Goal: Information Seeking & Learning: Learn about a topic

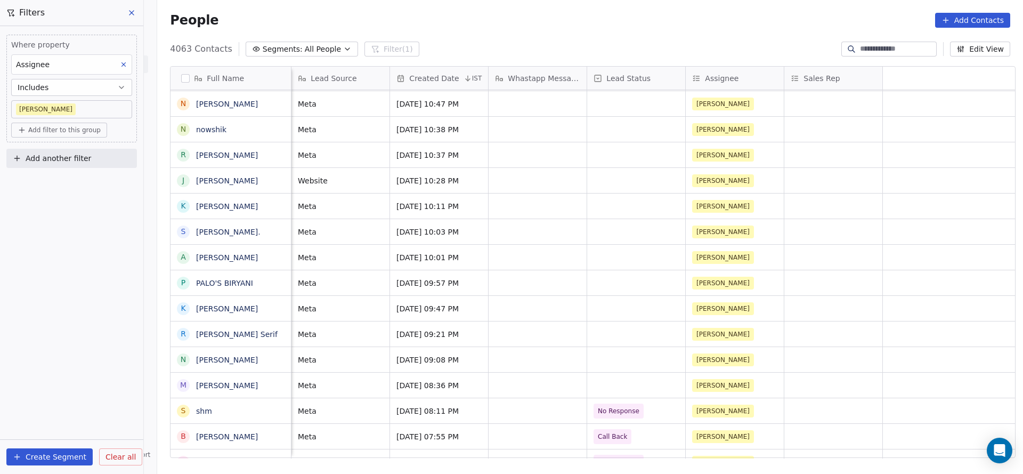
scroll to position [0, 99]
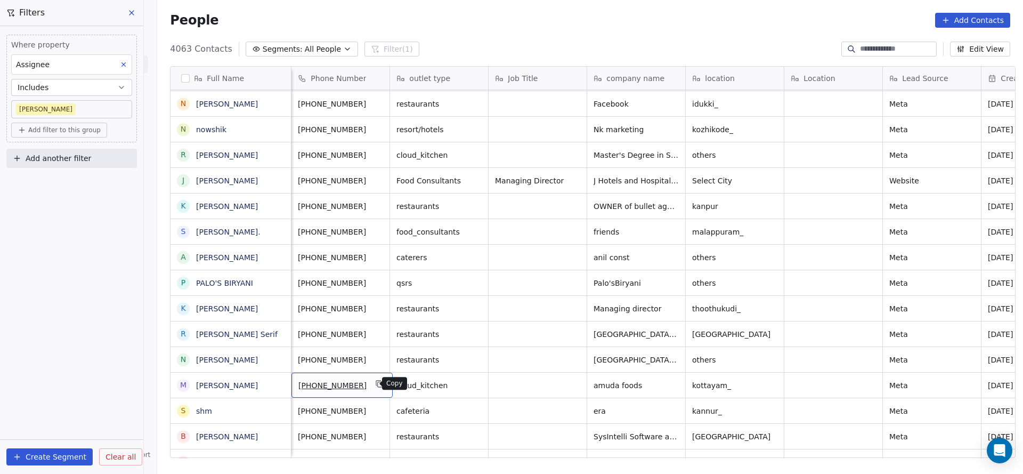
click at [376, 385] on icon "grid" at bounding box center [380, 383] width 9 height 9
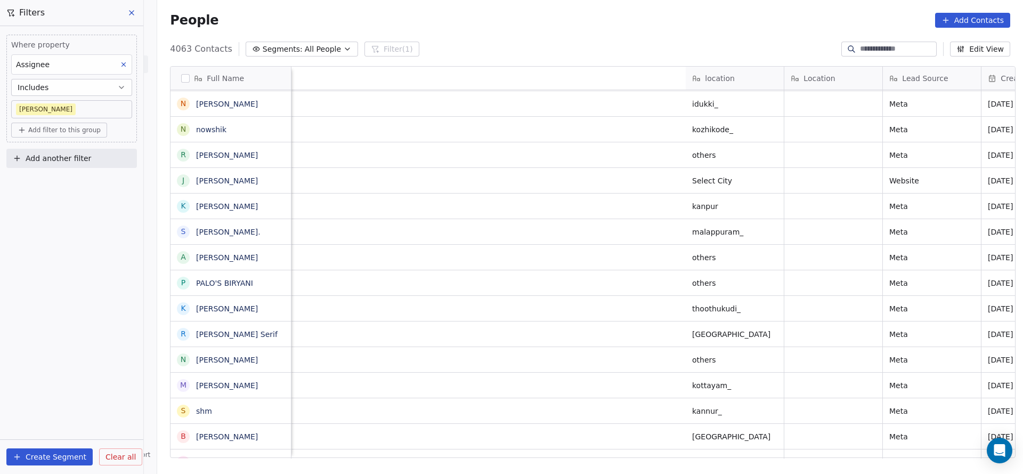
scroll to position [0, 810]
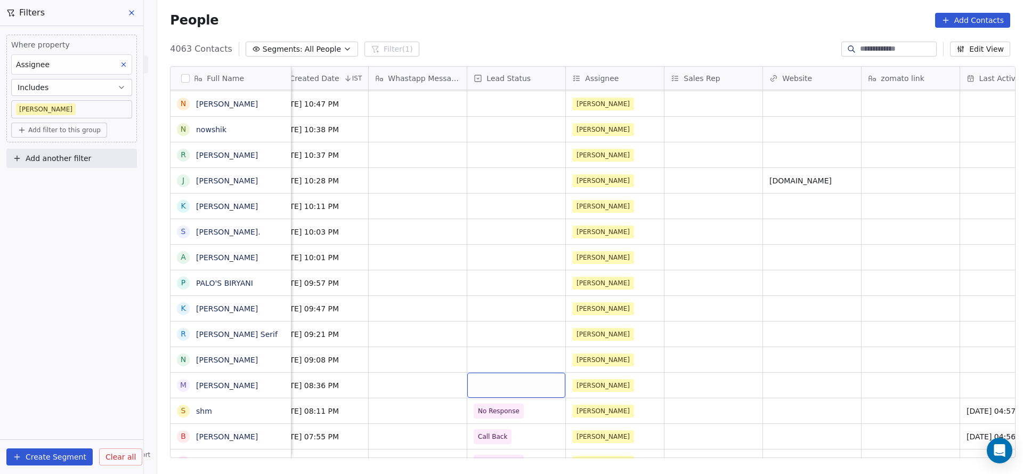
click at [511, 387] on div "grid" at bounding box center [516, 384] width 98 height 25
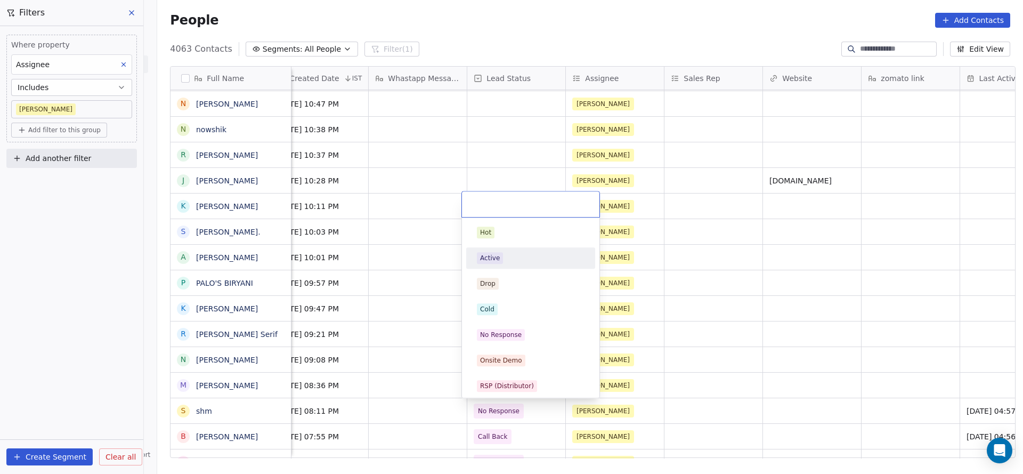
click at [519, 256] on div "Active" at bounding box center [531, 258] width 108 height 12
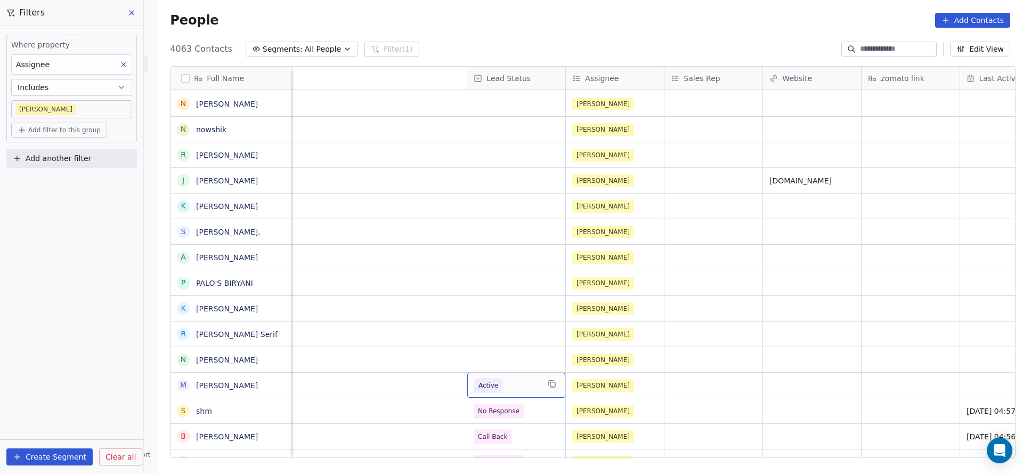
scroll to position [0, 1285]
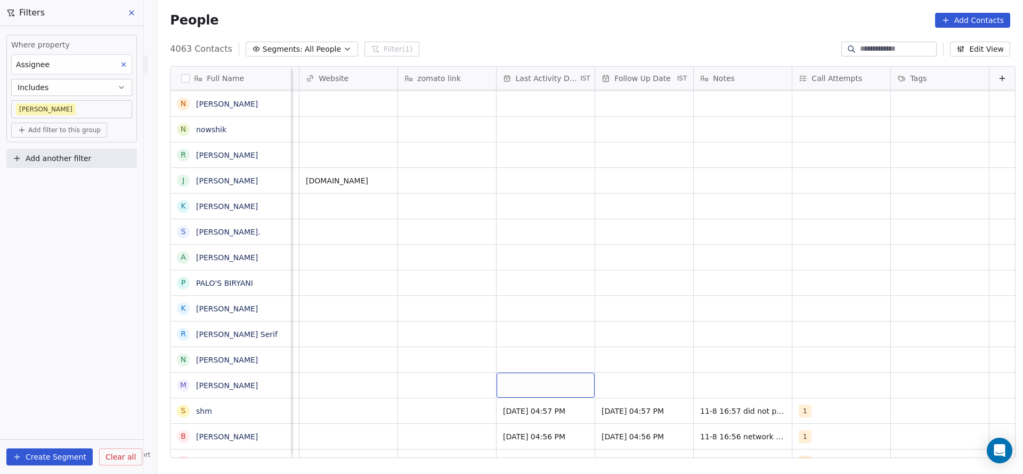
click at [521, 387] on div "grid" at bounding box center [545, 384] width 98 height 25
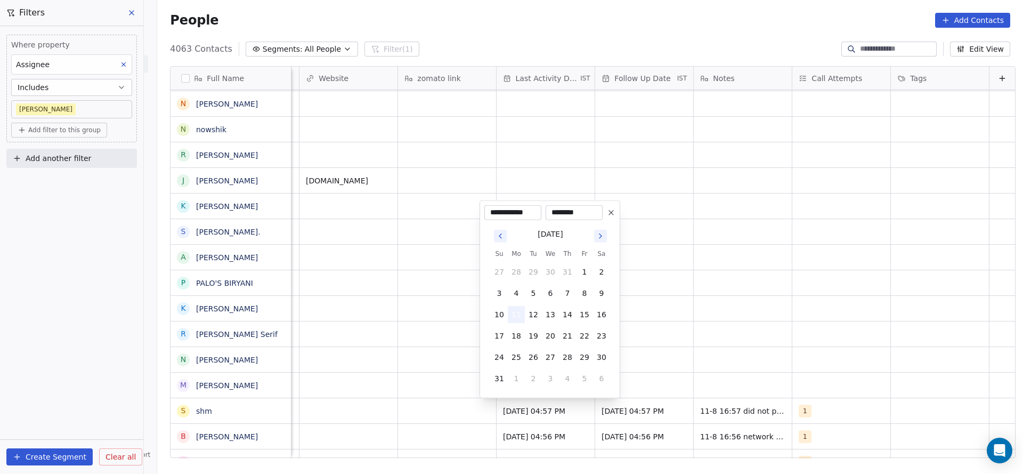
click at [515, 307] on button "11" at bounding box center [516, 314] width 17 height 17
click at [446, 372] on html "On2Cook India Pvt. Ltd. Contacts People Marketing Workflows Campaigns Sales Pip…" at bounding box center [511, 237] width 1023 height 474
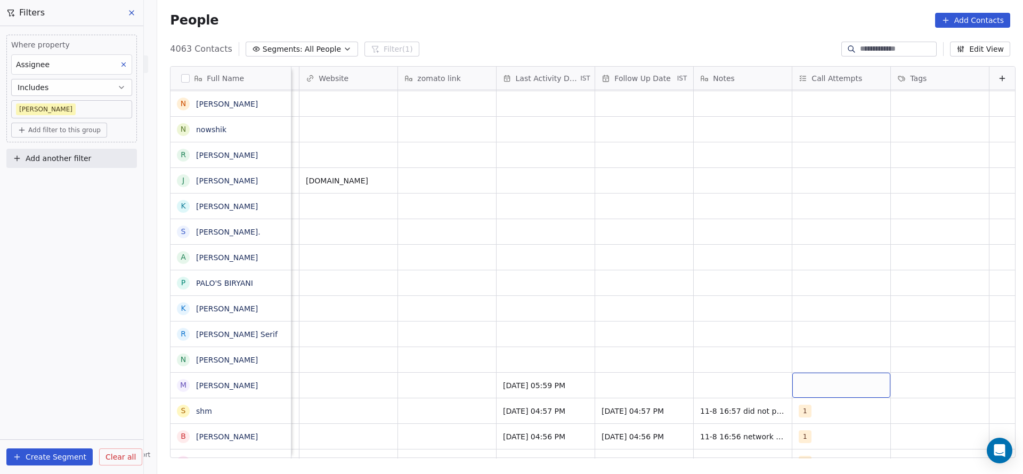
click at [821, 387] on div "grid" at bounding box center [841, 384] width 98 height 25
click at [800, 224] on div "1" at bounding box center [844, 232] width 120 height 17
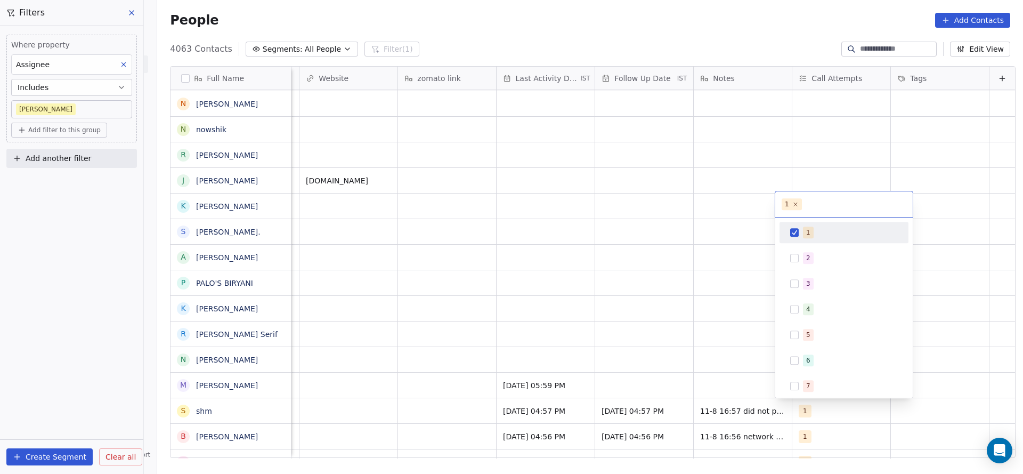
click at [641, 345] on html "On2Cook India Pvt. Ltd. Contacts People Marketing Workflows Campaigns Sales Pip…" at bounding box center [511, 237] width 1023 height 474
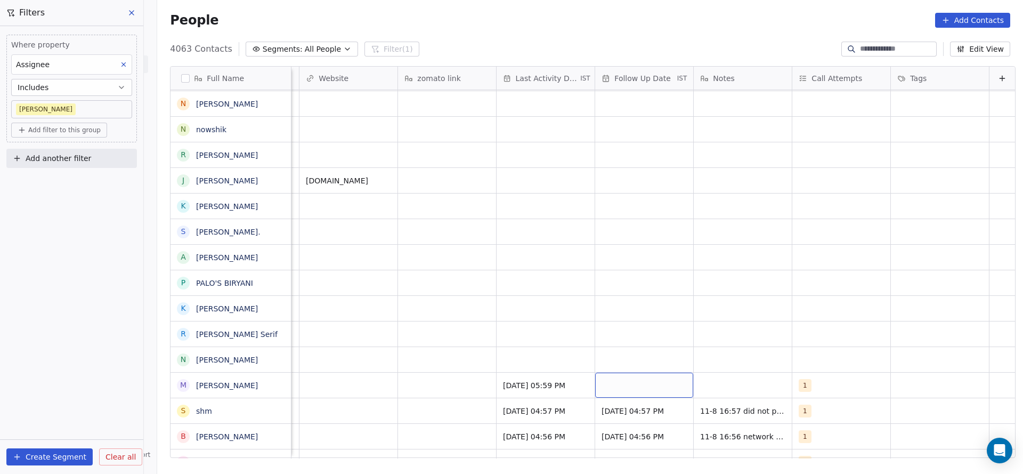
click at [595, 388] on div "grid" at bounding box center [644, 384] width 98 height 25
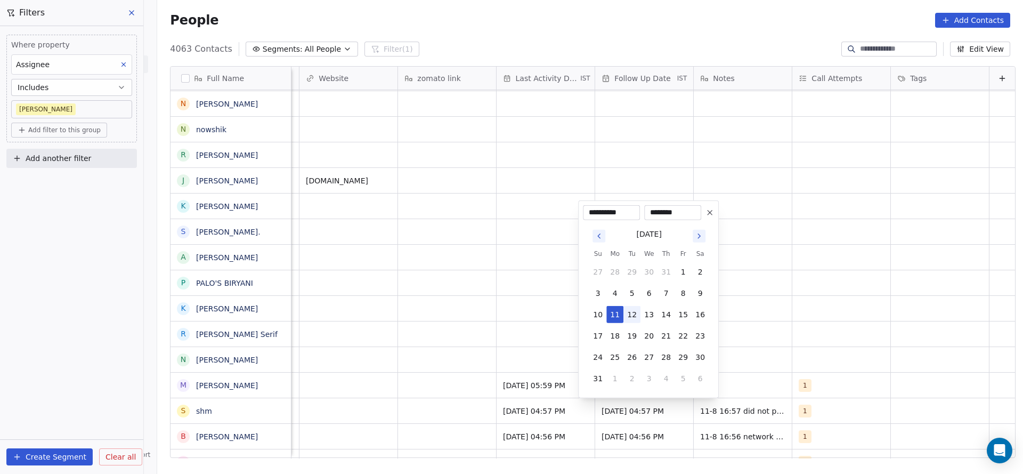
click at [636, 313] on button "12" at bounding box center [631, 314] width 17 height 17
type input "**********"
click at [788, 319] on html "On2Cook India Pvt. Ltd. Contacts People Marketing Workflows Campaigns Sales Pip…" at bounding box center [511, 237] width 1023 height 474
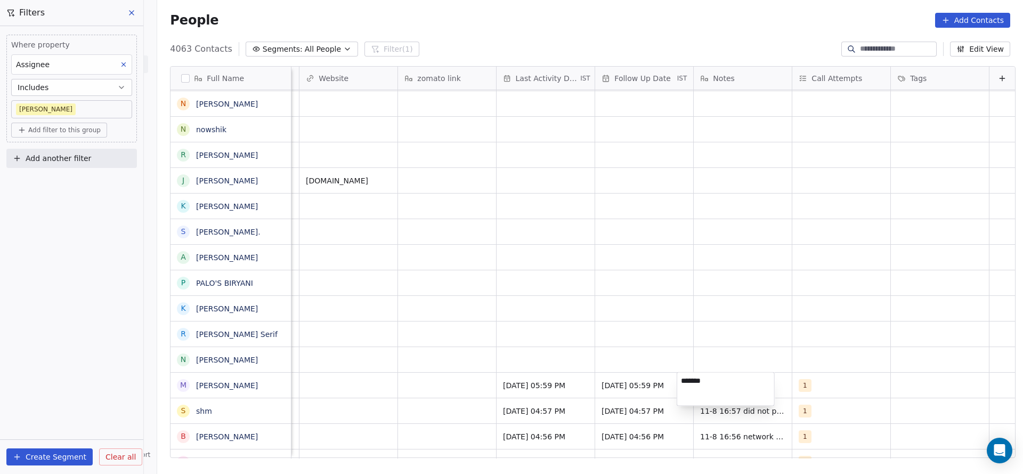
type textarea "********"
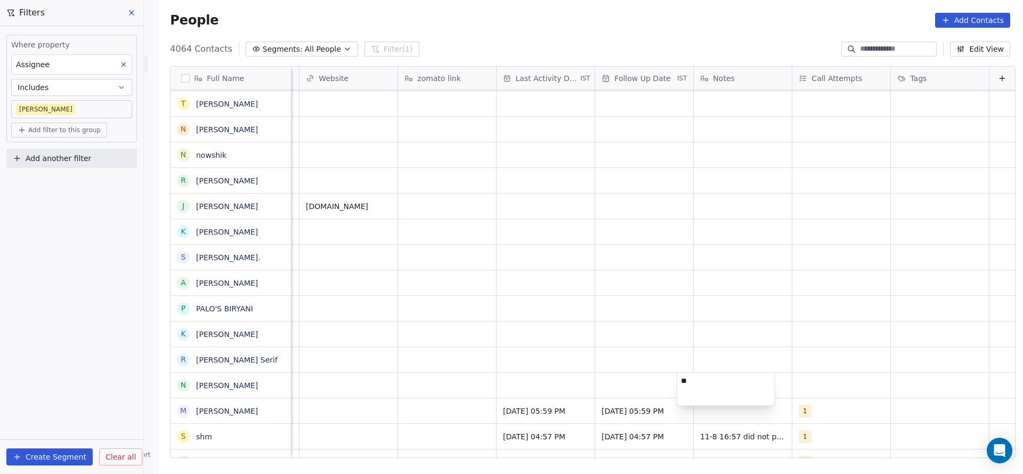
type textarea "*"
click at [394, 335] on html "On2Cook India Pvt. Ltd. Contacts People Marketing Workflows Campaigns Sales Pip…" at bounding box center [511, 237] width 1023 height 474
type textarea "**********"
click at [525, 380] on html "On2Cook India Pvt. Ltd. Contacts People Marketing Workflows Campaigns Sales Pip…" at bounding box center [511, 237] width 1023 height 474
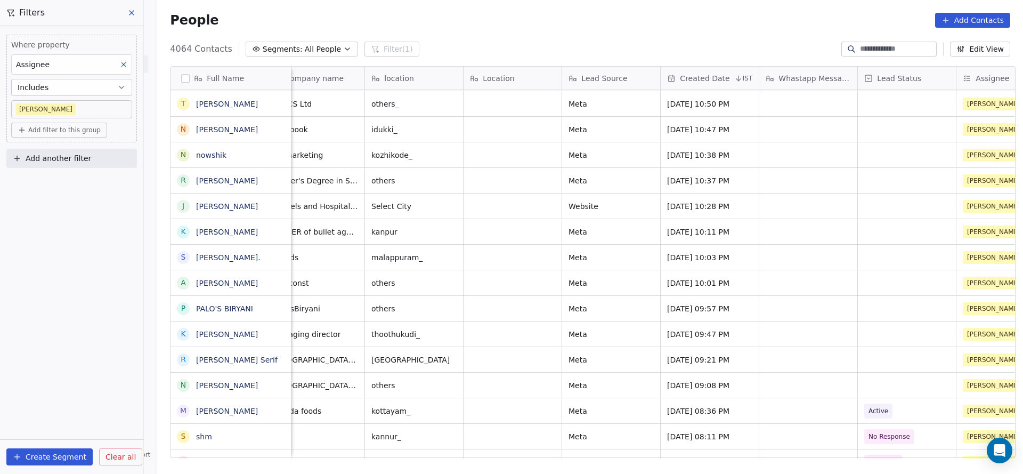
scroll to position [0, 331]
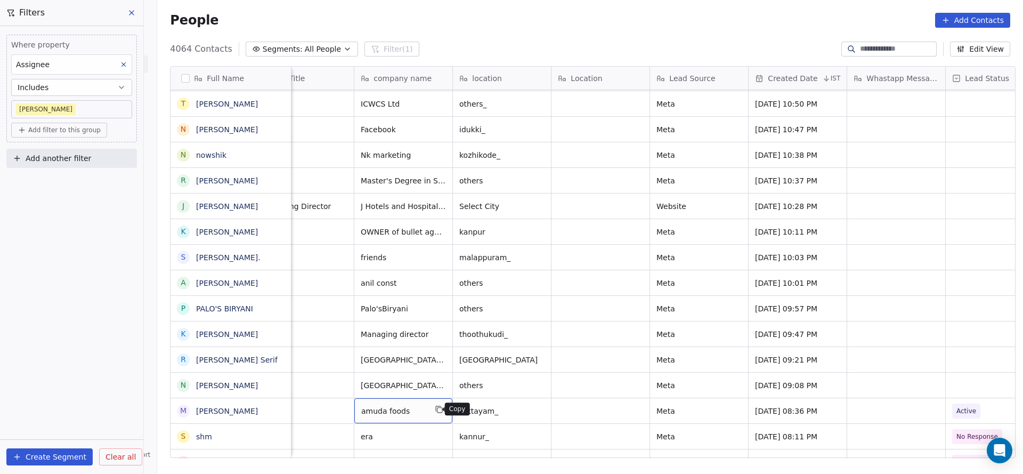
click at [435, 410] on icon "grid" at bounding box center [439, 409] width 9 height 9
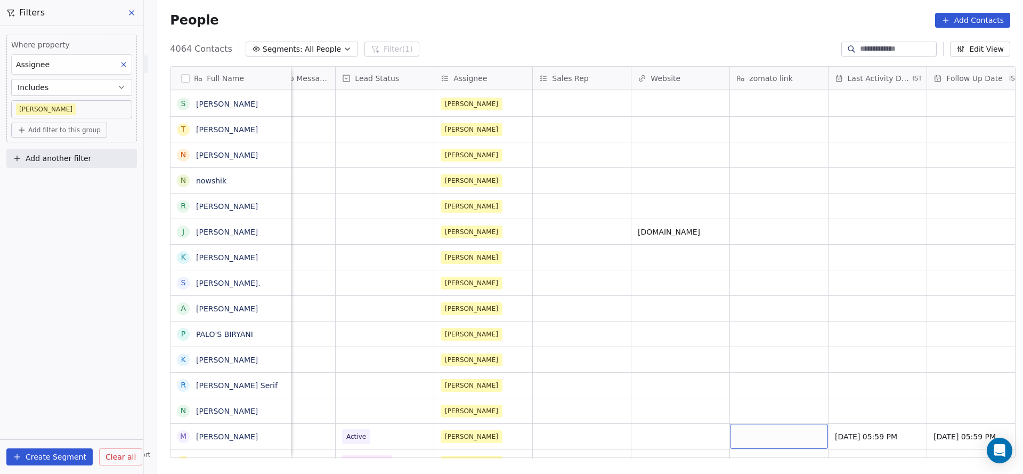
scroll to position [2070, 0]
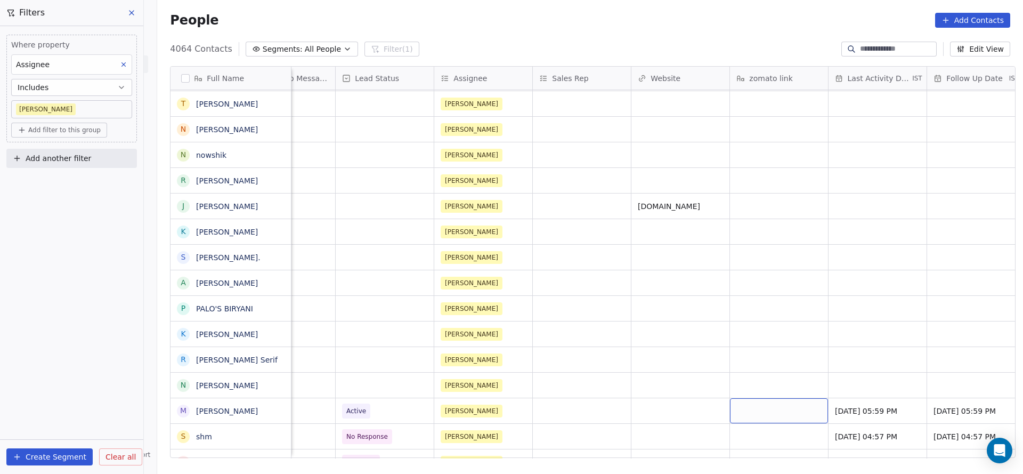
click at [771, 415] on div "grid" at bounding box center [779, 410] width 98 height 25
type textarea "**********"
click at [570, 415] on html "On2Cook India Pvt. Ltd. Contacts People Marketing Workflows Campaigns Sales Pip…" at bounding box center [511, 237] width 1023 height 474
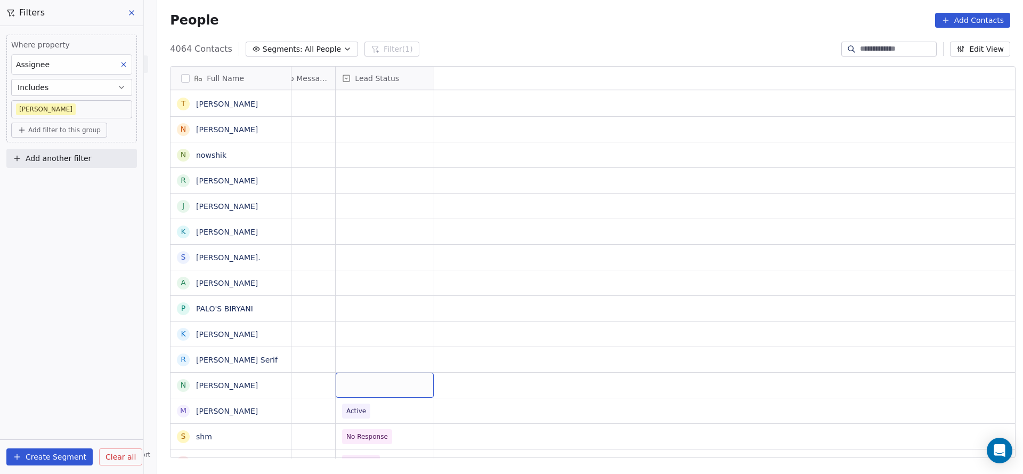
scroll to position [0, 0]
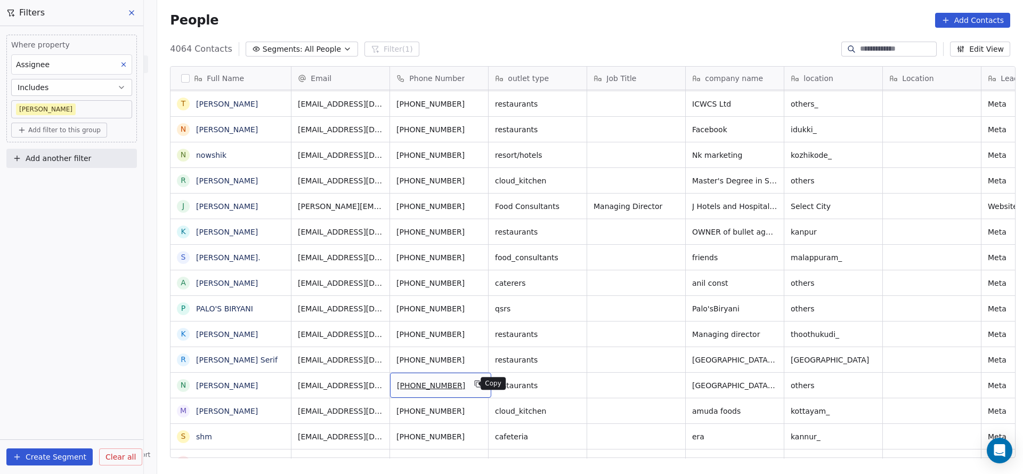
click at [474, 380] on icon "grid" at bounding box center [478, 383] width 9 height 9
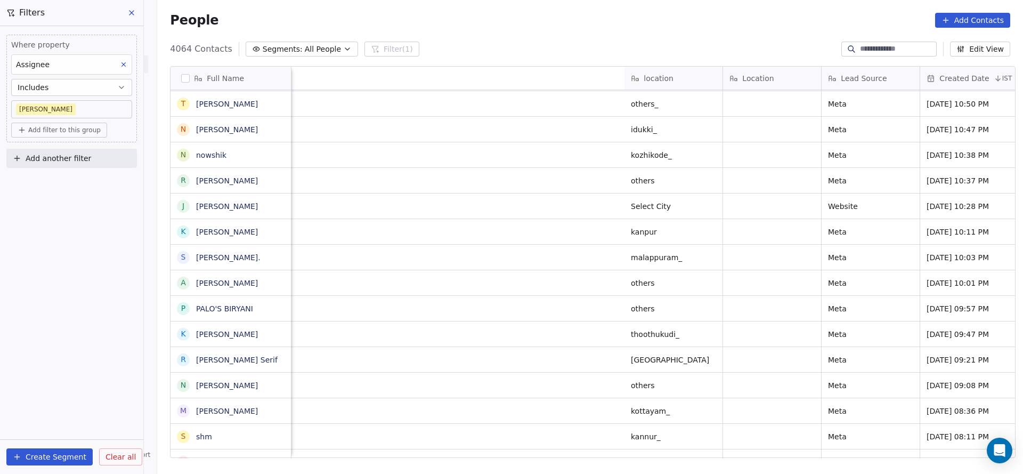
scroll to position [0, 885]
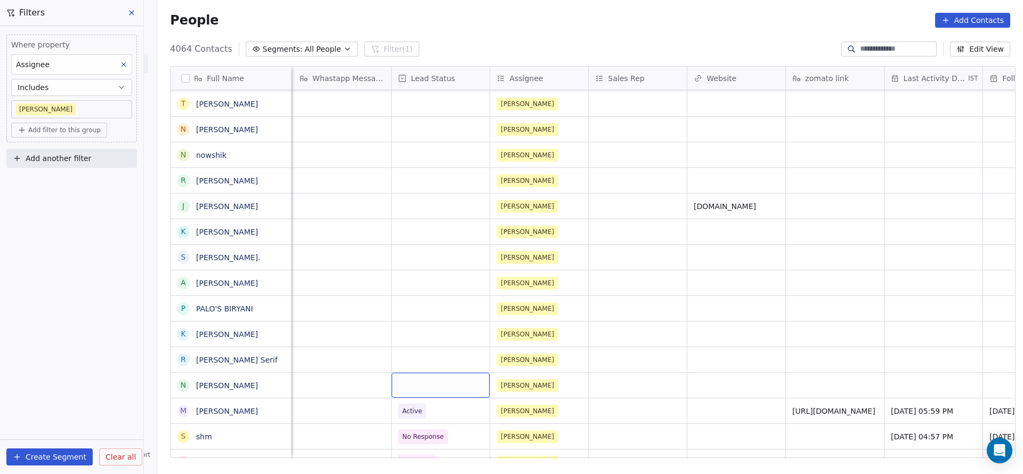
click at [403, 382] on div "grid" at bounding box center [441, 384] width 98 height 25
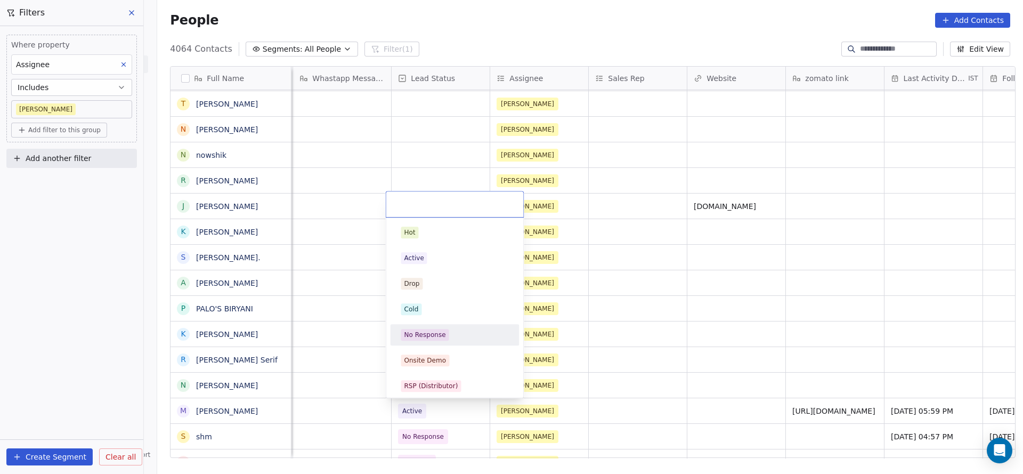
click at [428, 331] on div "No Response" at bounding box center [425, 335] width 42 height 10
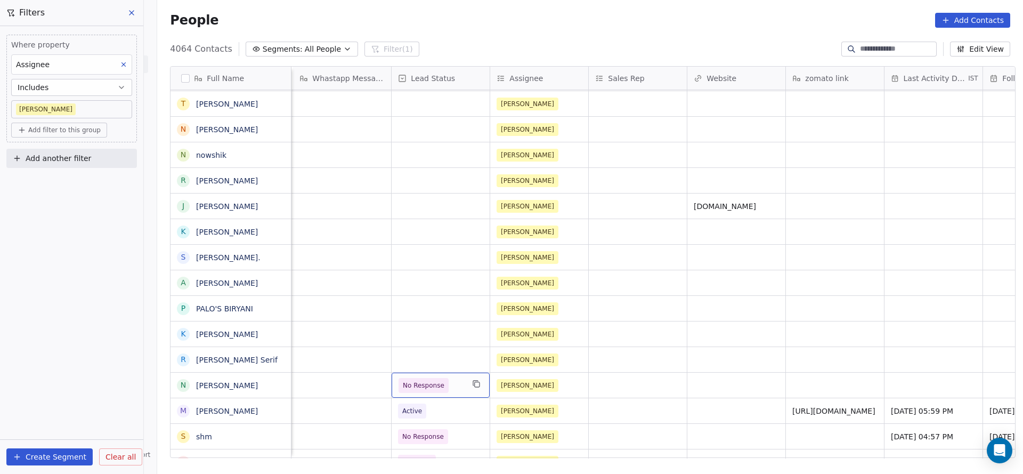
scroll to position [0, 1184]
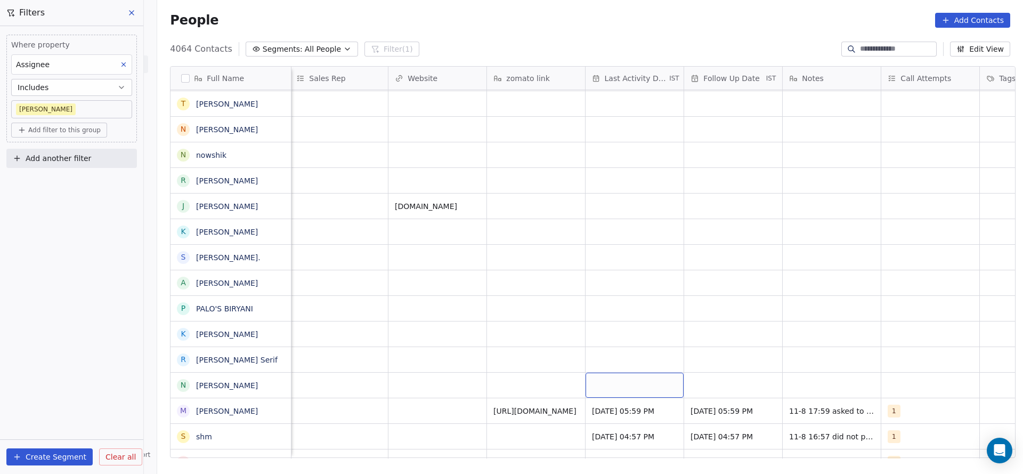
click at [630, 386] on div "grid" at bounding box center [634, 384] width 98 height 25
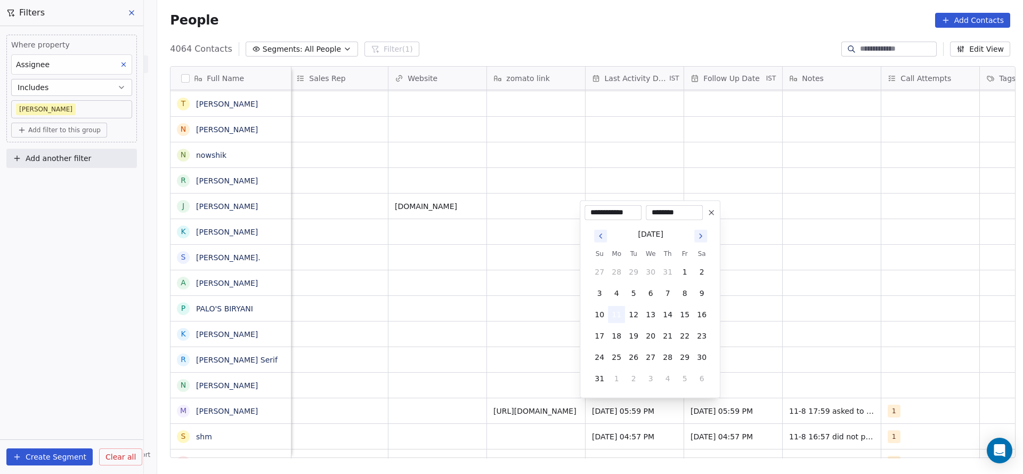
click at [620, 320] on button "11" at bounding box center [616, 314] width 17 height 17
click at [435, 376] on html "On2Cook India Pvt. Ltd. Contacts People Marketing Workflows Campaigns Sales Pip…" at bounding box center [511, 237] width 1023 height 474
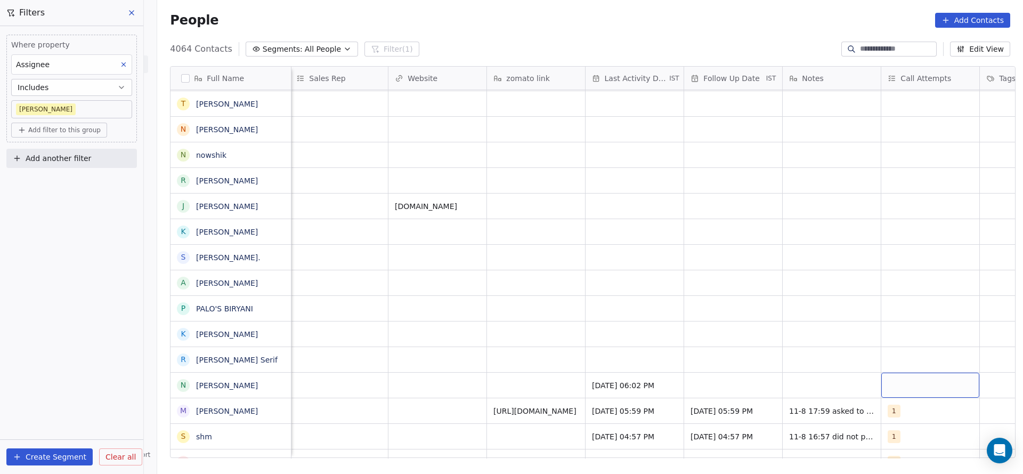
click at [922, 382] on div "grid" at bounding box center [930, 384] width 98 height 25
click at [923, 241] on div "1" at bounding box center [943, 232] width 129 height 21
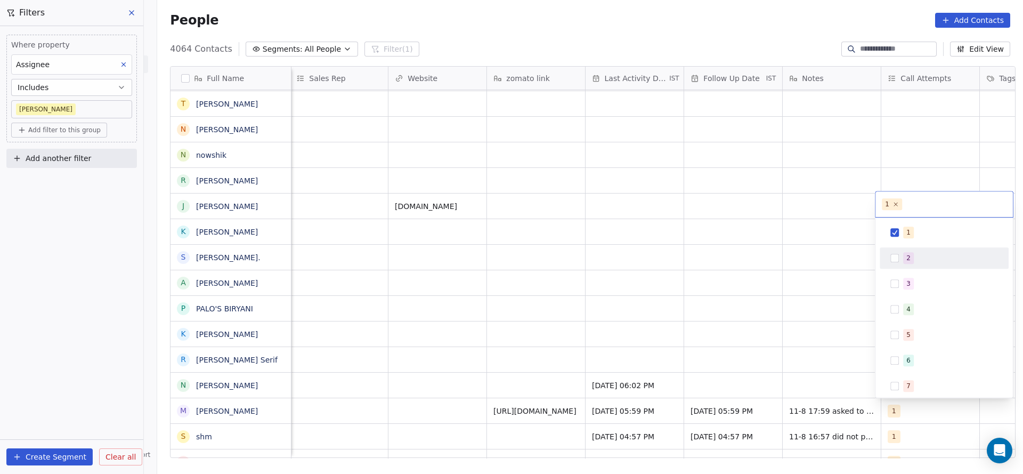
click at [828, 307] on html "On2Cook India Pvt. Ltd. Contacts People Marketing Workflows Campaigns Sales Pip…" at bounding box center [511, 237] width 1023 height 474
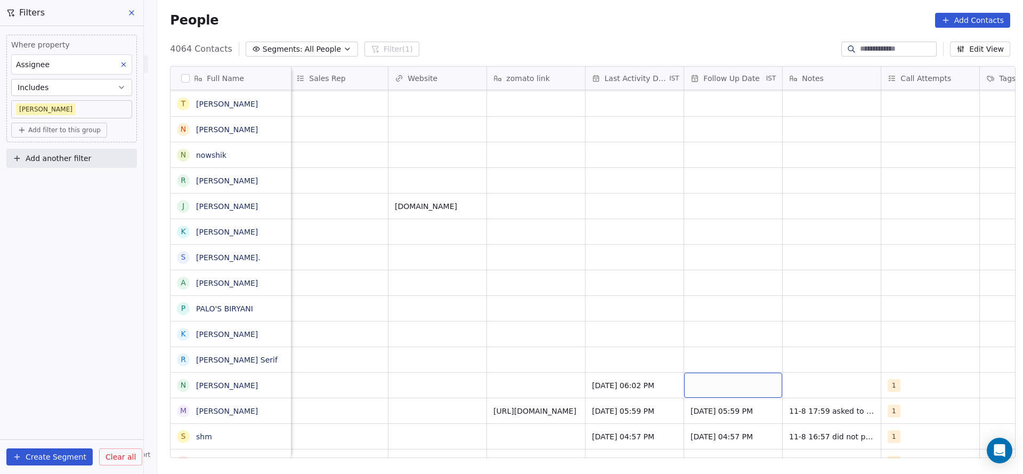
click at [745, 381] on div "grid" at bounding box center [733, 384] width 98 height 25
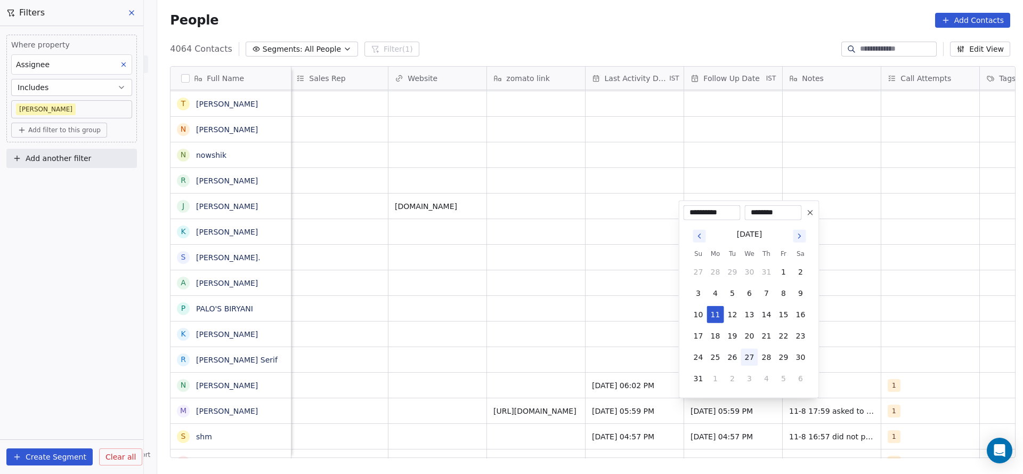
click at [751, 363] on button "27" at bounding box center [749, 356] width 17 height 17
type input "**********"
click at [915, 336] on html "On2Cook India Pvt. Ltd. Contacts People Marketing Workflows Campaigns Sales Pip…" at bounding box center [511, 237] width 1023 height 474
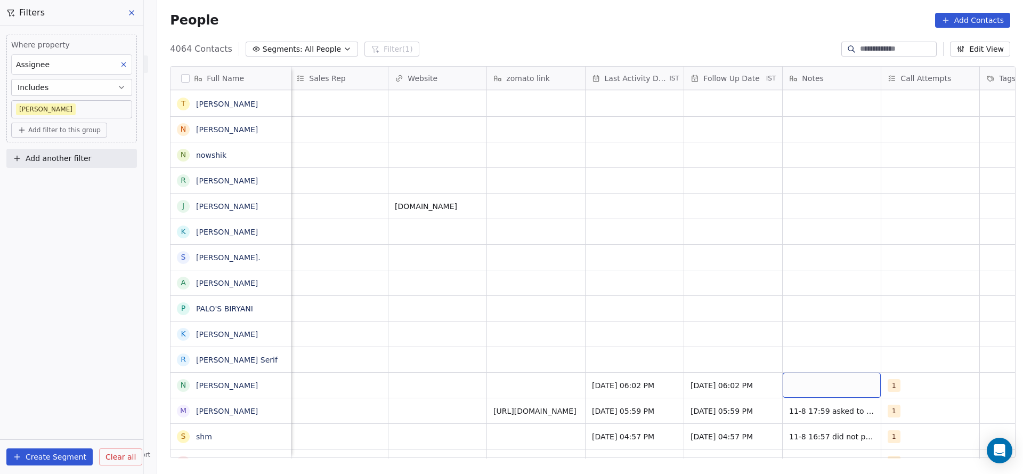
click at [838, 381] on div "grid" at bounding box center [831, 384] width 98 height 25
type textarea "**********"
drag, startPoint x: 267, startPoint y: 260, endPoint x: 691, endPoint y: 435, distance: 458.4
click at [267, 261] on html "On2Cook India Pvt. Ltd. Contacts People Marketing Workflows Campaigns Sales Pip…" at bounding box center [511, 237] width 1023 height 474
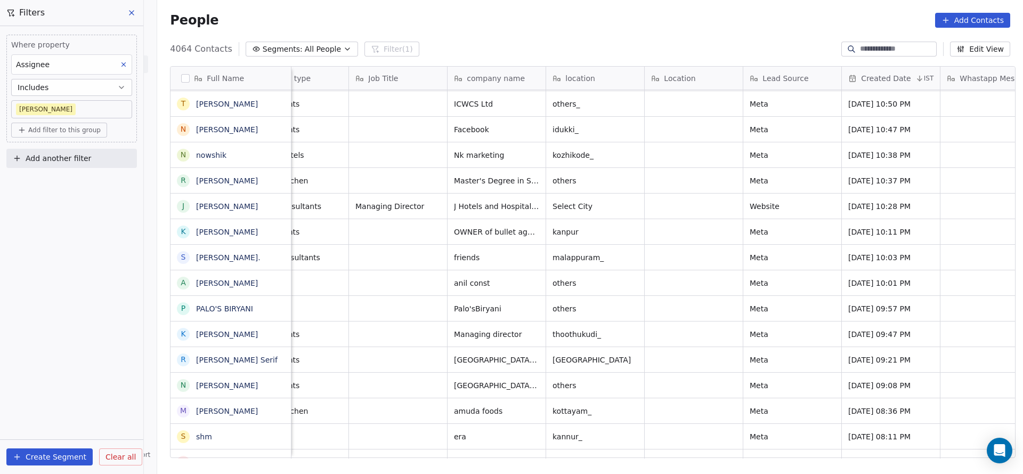
scroll to position [0, 0]
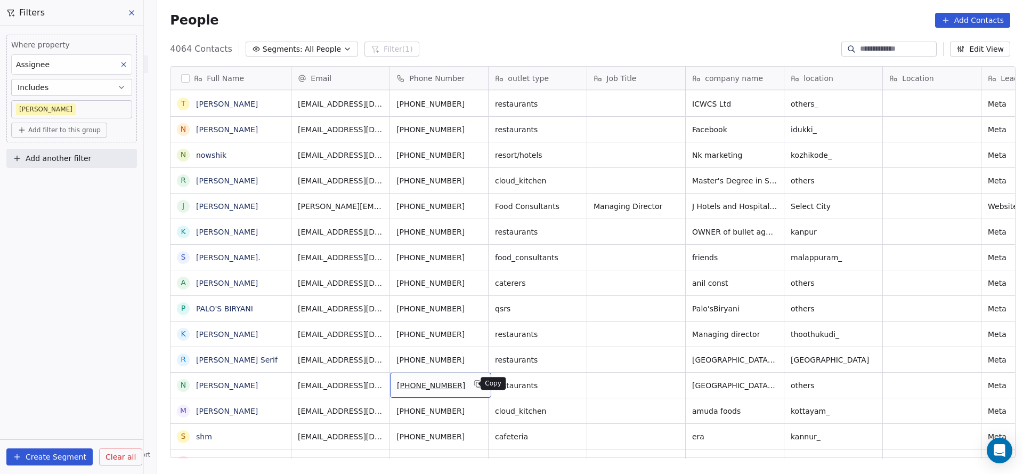
click at [474, 386] on icon "grid" at bounding box center [478, 383] width 9 height 9
click at [474, 360] on icon "grid" at bounding box center [478, 358] width 9 height 9
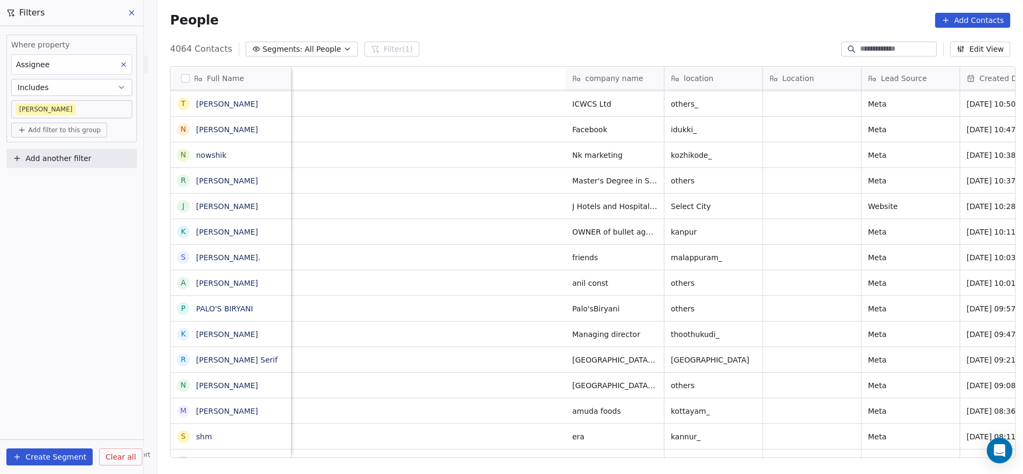
scroll to position [0, 756]
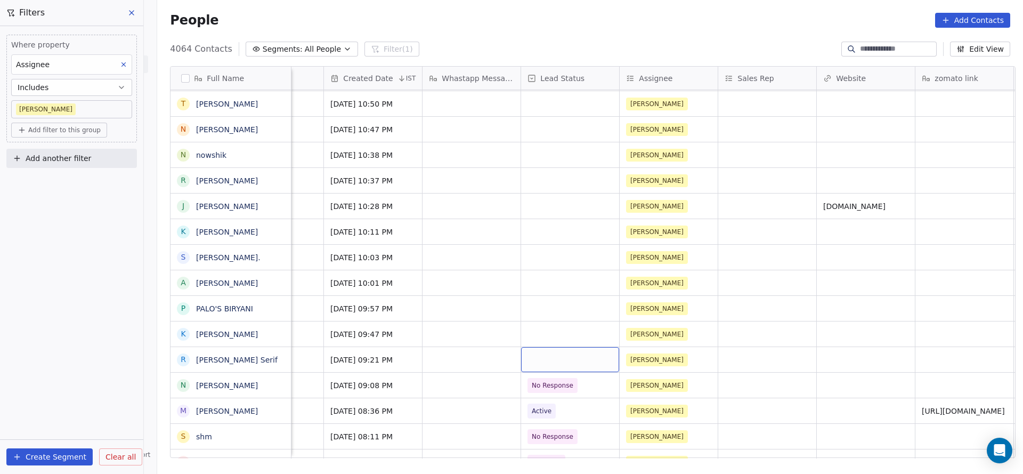
click at [556, 355] on div "grid" at bounding box center [570, 359] width 98 height 25
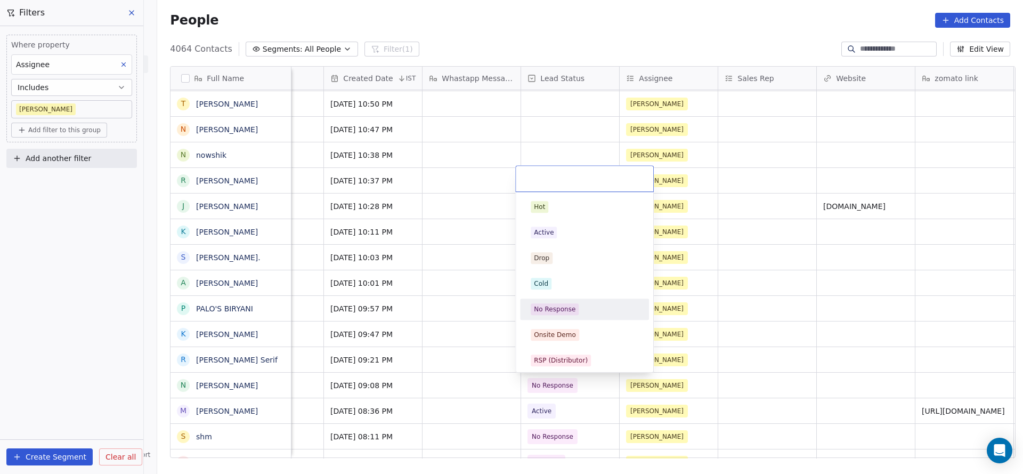
click at [570, 316] on div "No Response" at bounding box center [584, 308] width 120 height 17
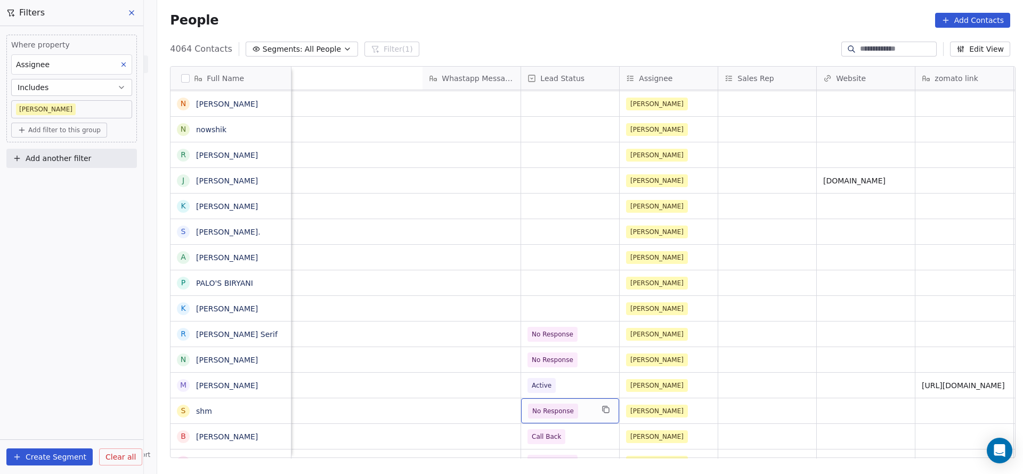
scroll to position [0, 1256]
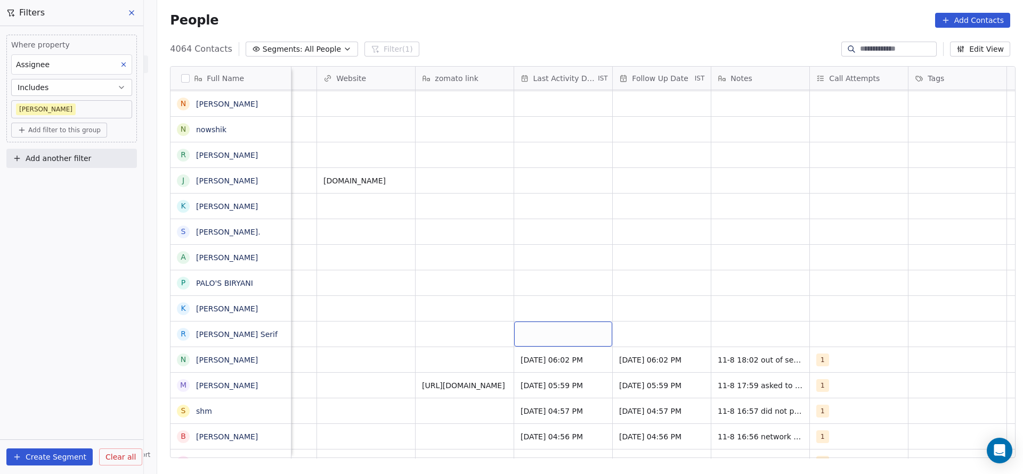
click at [561, 333] on div "grid" at bounding box center [563, 333] width 98 height 25
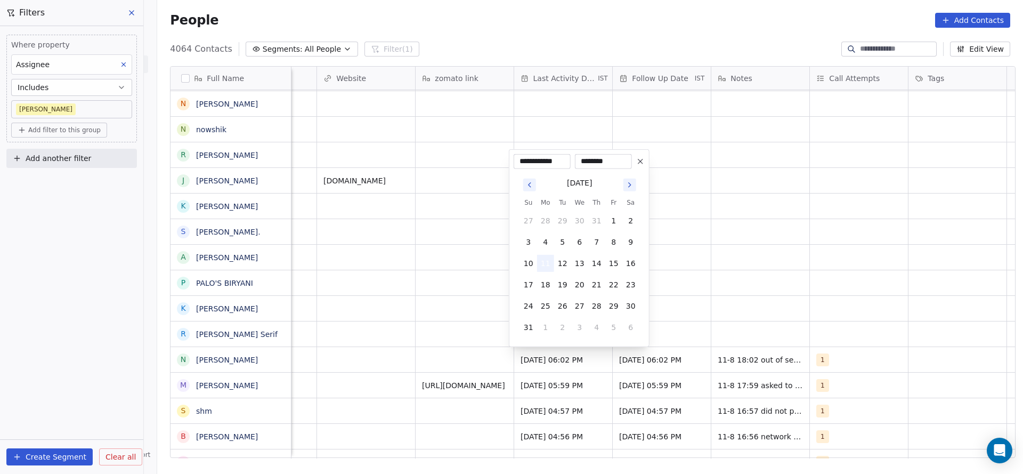
click at [550, 263] on button "11" at bounding box center [545, 263] width 17 height 17
click at [385, 298] on html "On2Cook India Pvt. Ltd. Contacts People Marketing Workflows Campaigns Sales Pip…" at bounding box center [511, 237] width 1023 height 474
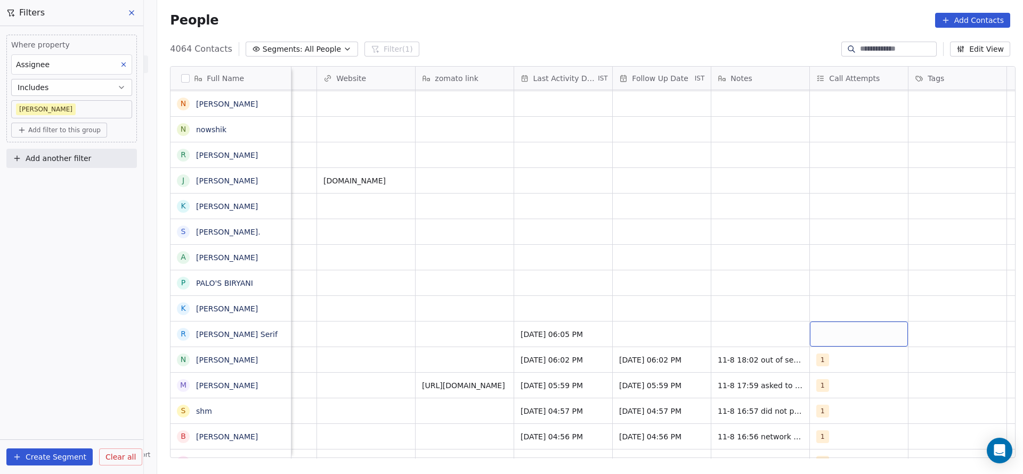
click at [845, 329] on div "grid" at bounding box center [859, 333] width 98 height 25
click at [827, 184] on button "Suggestions" at bounding box center [823, 181] width 9 height 9
click at [642, 279] on html "On2Cook India Pvt. Ltd. Contacts People Marketing Workflows Campaigns Sales Pip…" at bounding box center [511, 237] width 1023 height 474
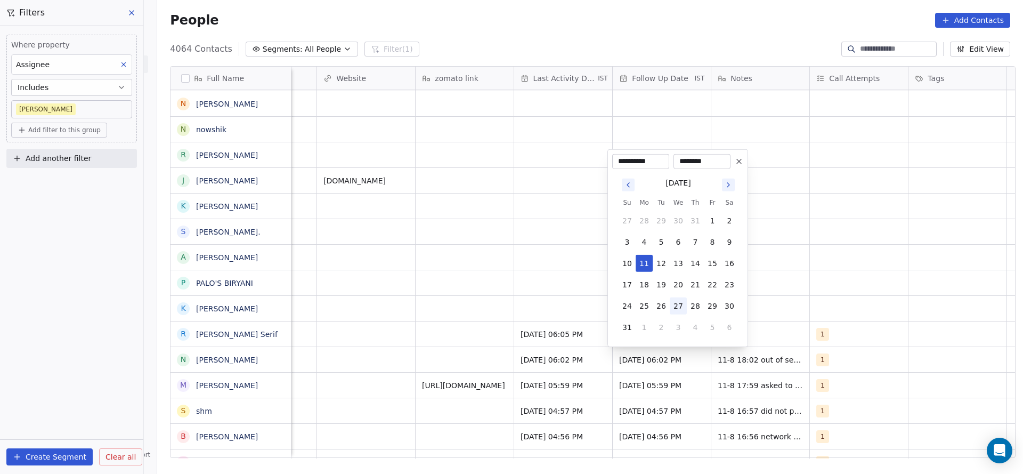
click at [676, 305] on button "27" at bounding box center [678, 305] width 17 height 17
type input "**********"
click at [527, 325] on html "On2Cook India Pvt. Ltd. Contacts People Marketing Workflows Campaigns Sales Pip…" at bounding box center [511, 237] width 1023 height 474
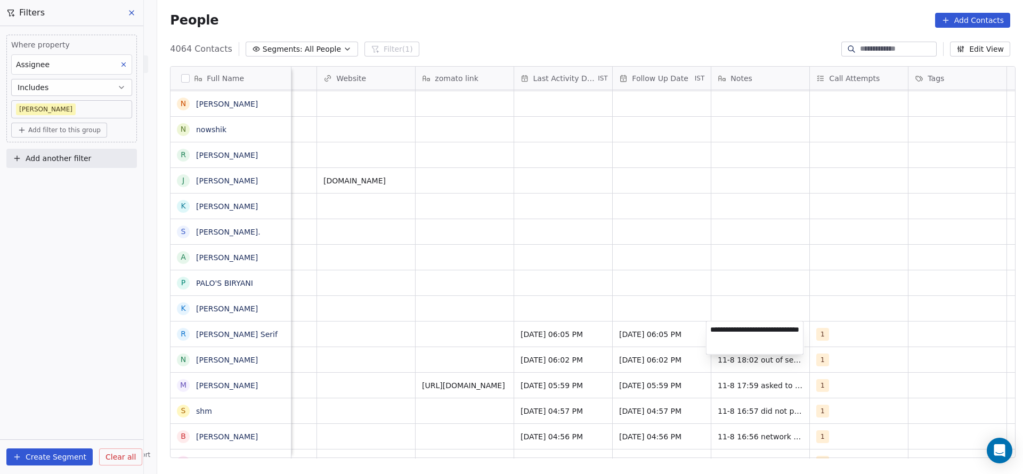
type textarea "**********"
click at [464, 347] on html "On2Cook India Pvt. Ltd. Contacts People Marketing Workflows Campaigns Sales Pip…" at bounding box center [511, 237] width 1023 height 474
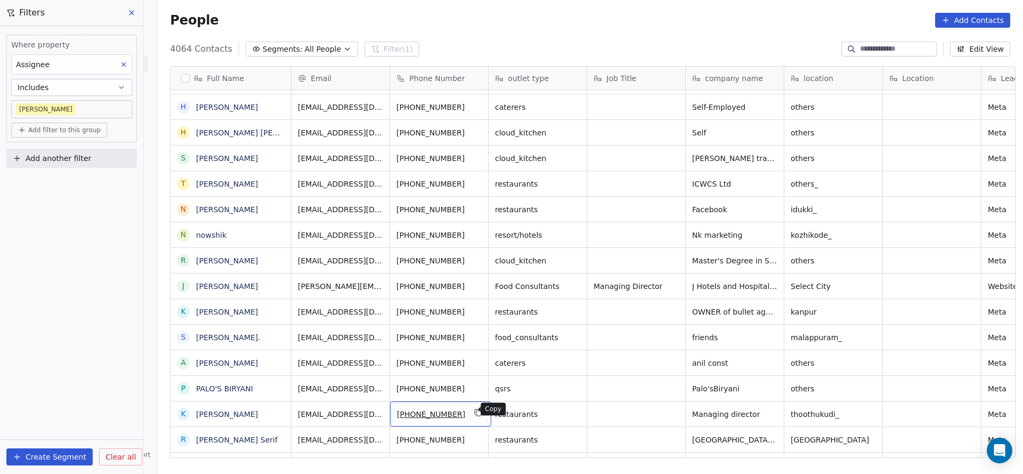
scroll to position [2019, 0]
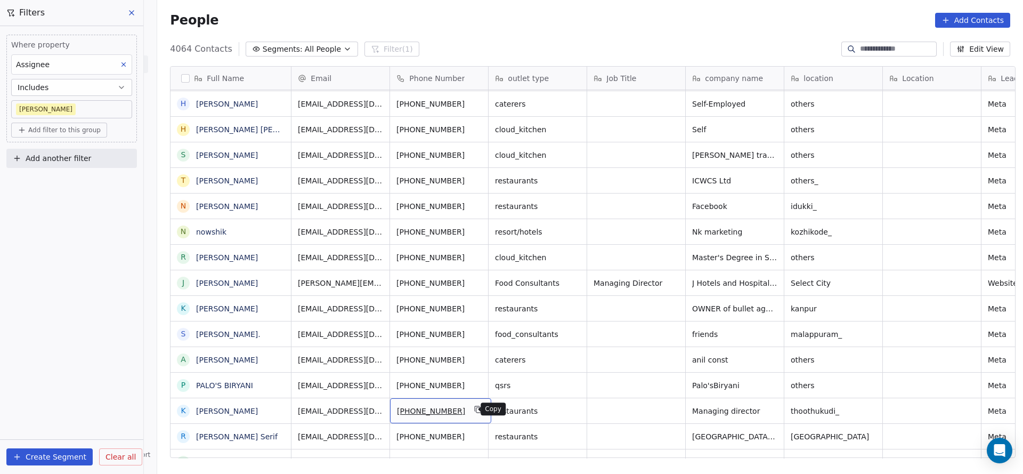
click at [474, 411] on icon "grid" at bounding box center [478, 409] width 9 height 9
drag, startPoint x: 503, startPoint y: 459, endPoint x: 566, endPoint y: 461, distance: 62.4
click at [566, 461] on div "Full Name N [PERSON_NAME] आ [PERSON_NAME] [PERSON_NAME] S Shabu [PERSON_NAME] J…" at bounding box center [590, 266] width 866 height 417
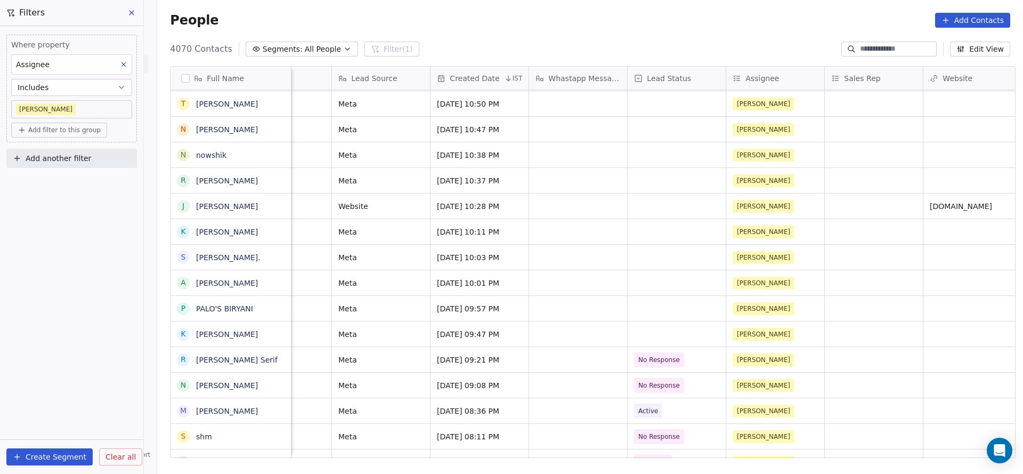
scroll to position [0, 778]
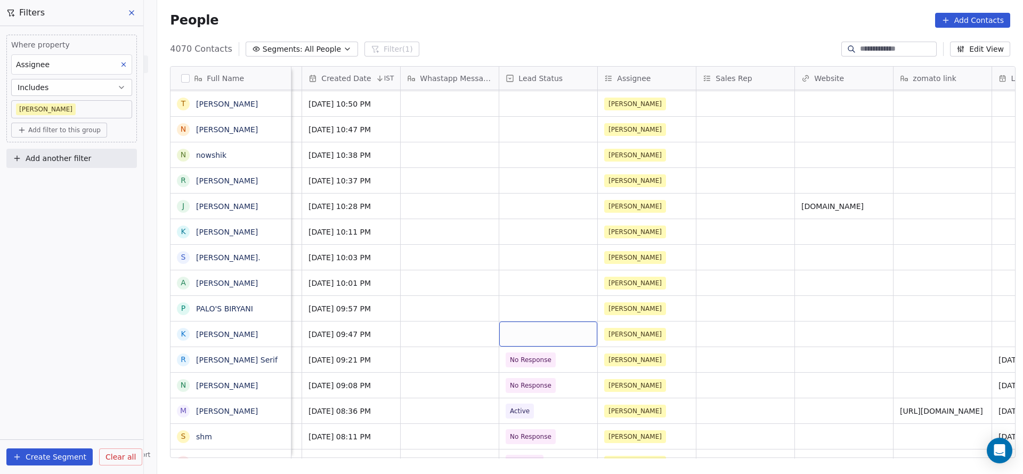
click at [527, 339] on div "grid" at bounding box center [548, 333] width 98 height 25
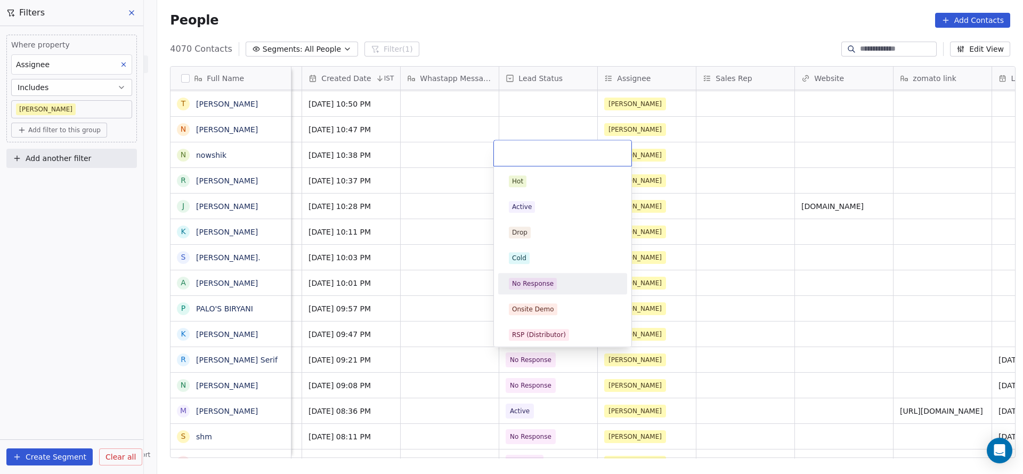
click at [537, 287] on div "No Response" at bounding box center [533, 284] width 42 height 10
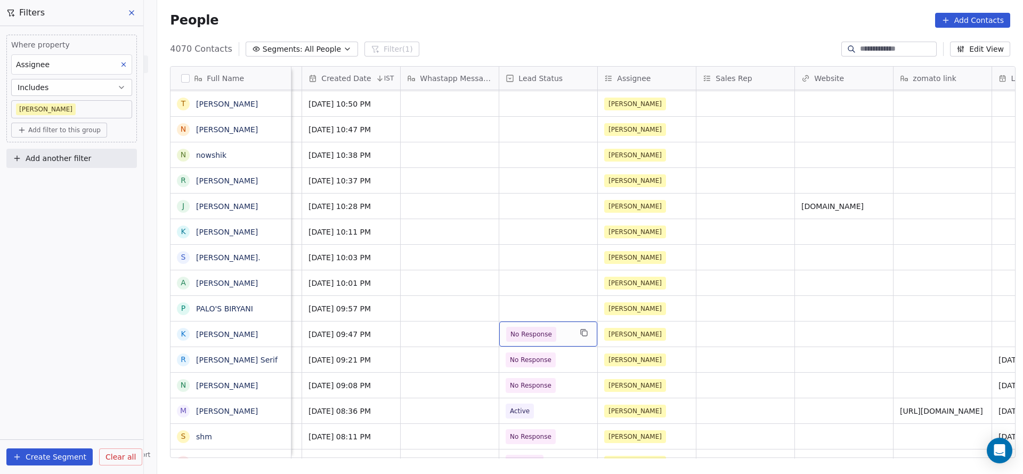
scroll to position [0, 1055]
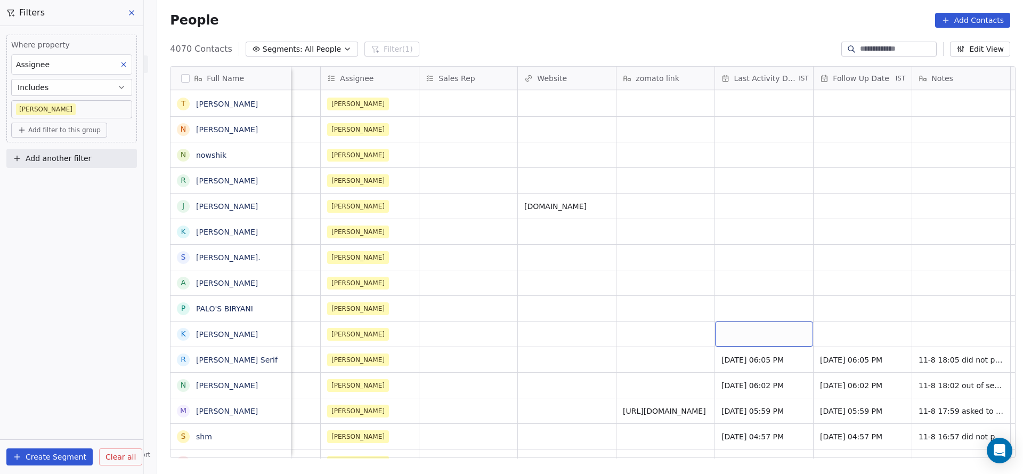
click at [735, 327] on div "grid" at bounding box center [764, 333] width 98 height 25
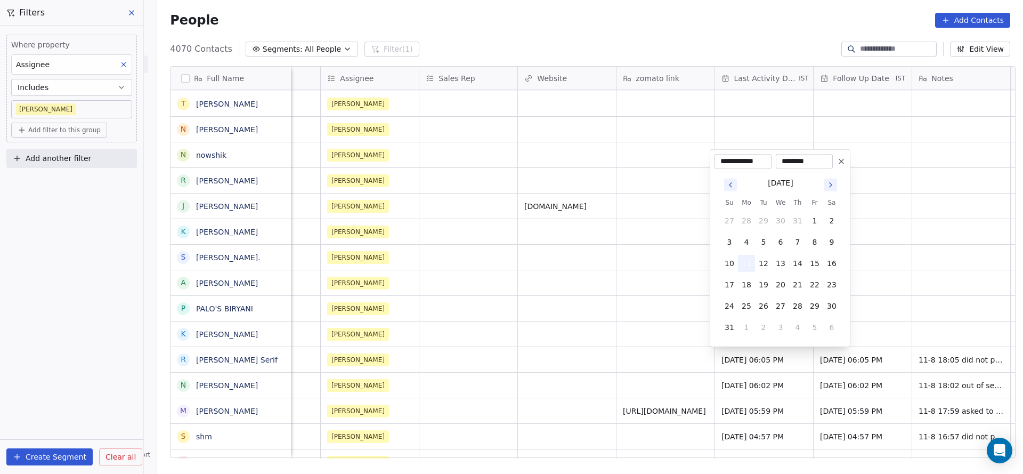
click at [751, 264] on button "11" at bounding box center [746, 263] width 17 height 17
click at [643, 318] on html "On2Cook India Pvt. Ltd. Contacts People Marketing Workflows Campaigns Sales Pip…" at bounding box center [511, 237] width 1023 height 474
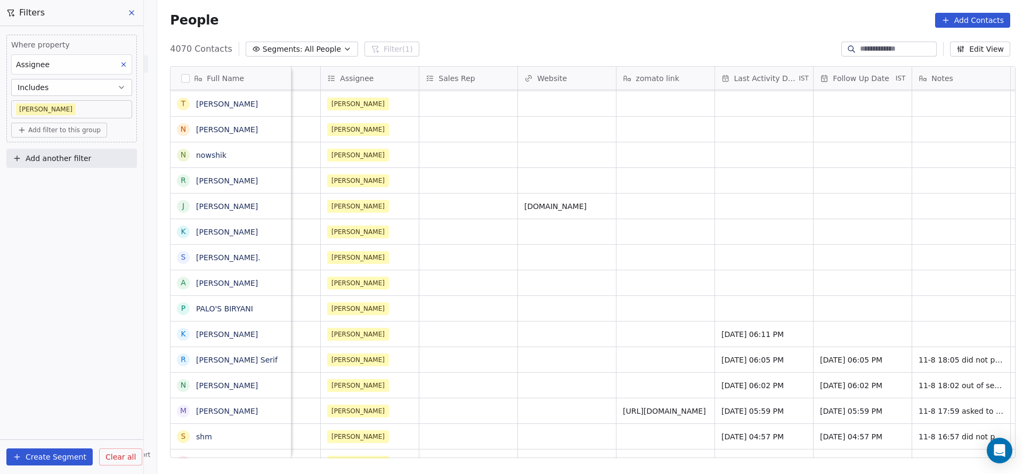
scroll to position [0, 1285]
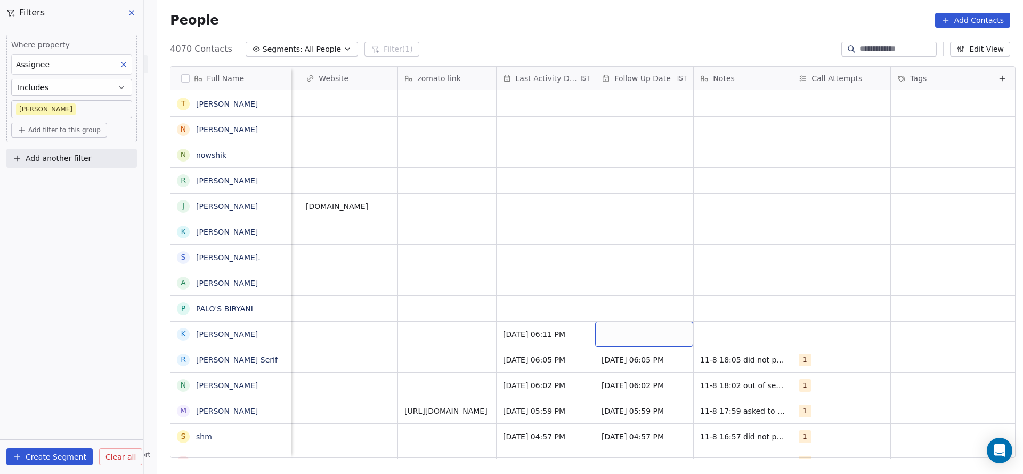
click at [612, 336] on div "grid" at bounding box center [644, 333] width 98 height 25
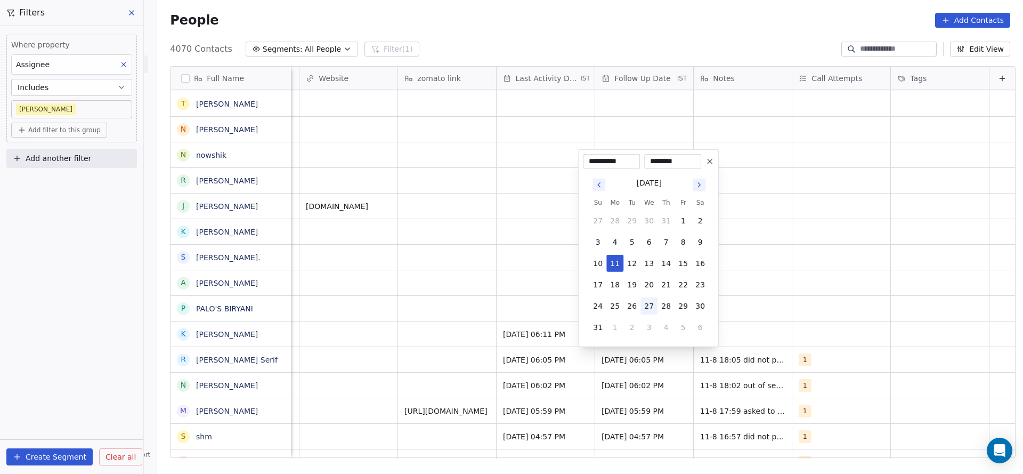
click at [653, 306] on button "27" at bounding box center [648, 305] width 17 height 17
type input "**********"
click at [813, 299] on html "On2Cook India Pvt. Ltd. Contacts People Marketing Workflows Campaigns Sales Pip…" at bounding box center [511, 237] width 1023 height 474
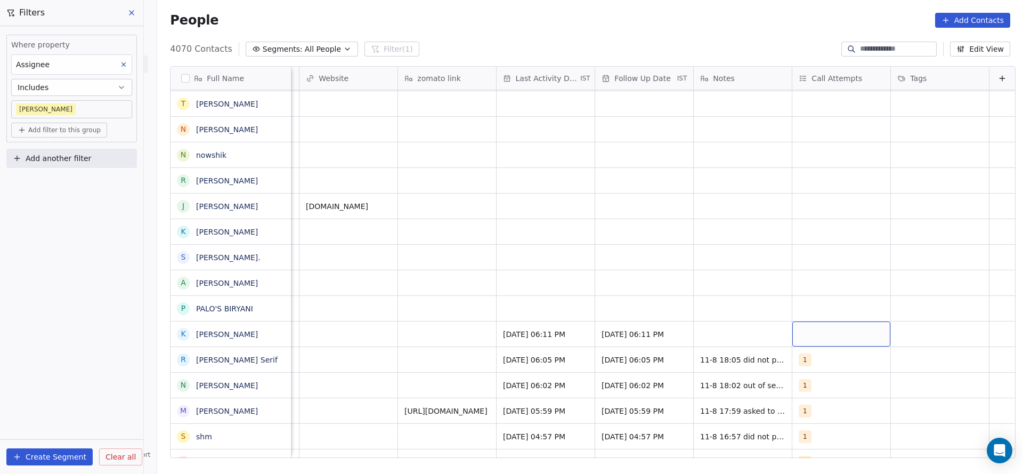
click at [801, 331] on div "grid" at bounding box center [841, 333] width 98 height 25
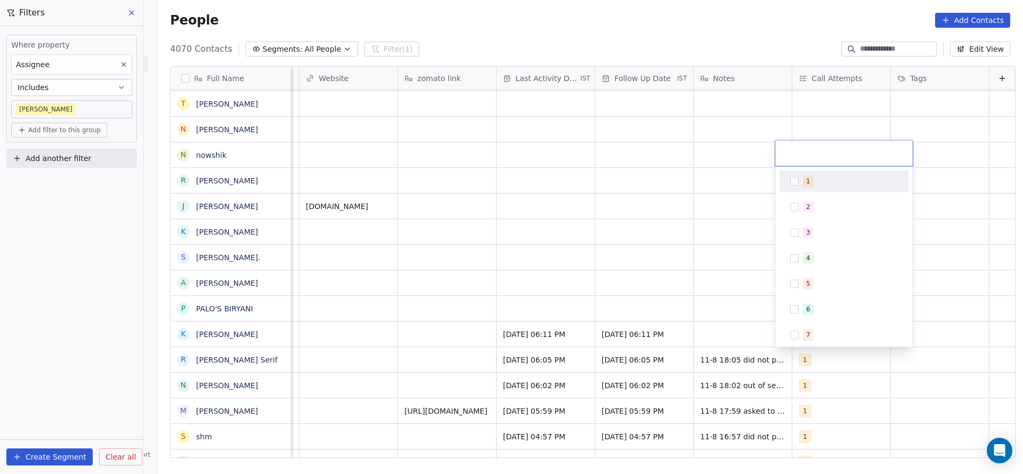
click at [801, 189] on div "1" at bounding box center [844, 181] width 120 height 17
click at [679, 286] on html "On2Cook India Pvt. Ltd. Contacts People Marketing Workflows Campaigns Sales Pip…" at bounding box center [511, 237] width 1023 height 474
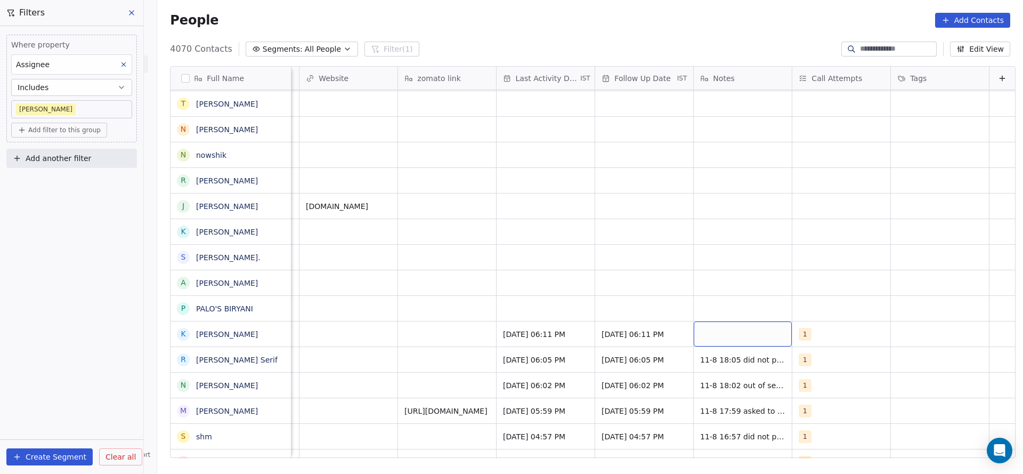
click at [699, 330] on div "grid" at bounding box center [743, 333] width 98 height 25
type textarea "**********"
click at [556, 339] on html "On2Cook India Pvt. Ltd. Contacts People Marketing Workflows Campaigns Sales Pip…" at bounding box center [511, 237] width 1023 height 474
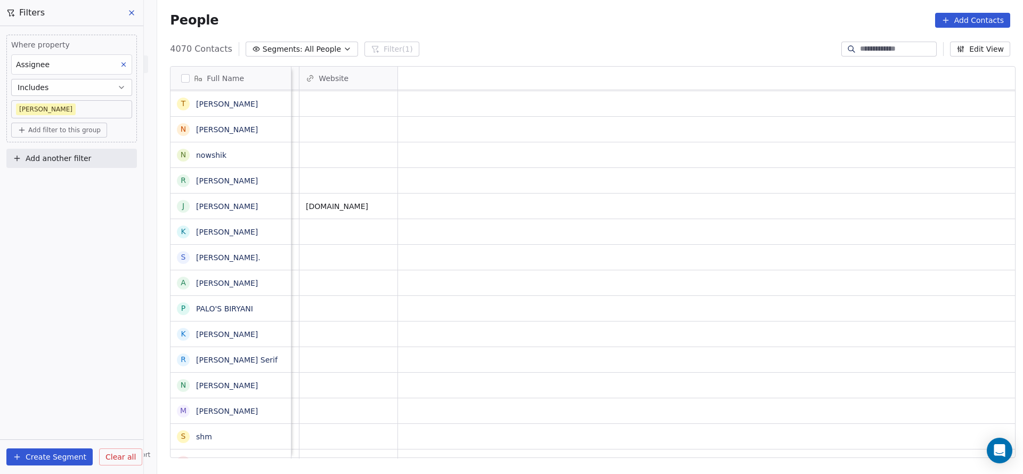
scroll to position [0, 344]
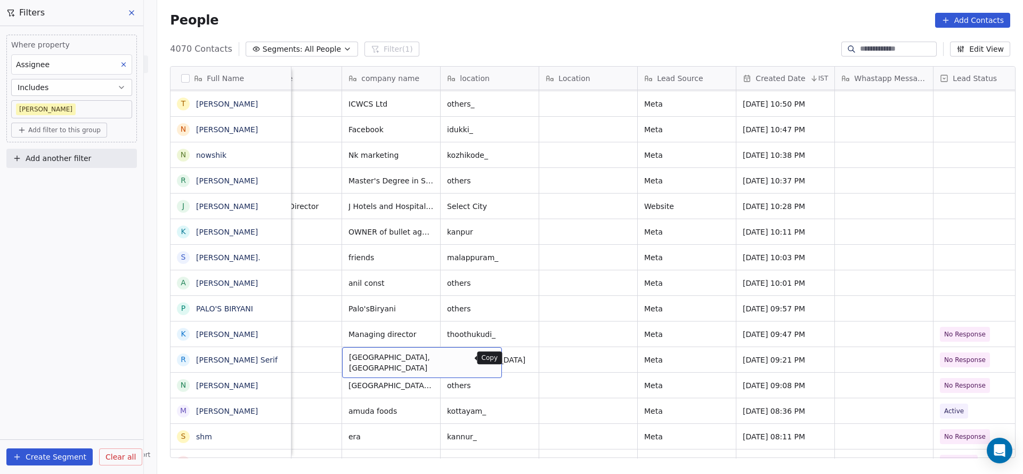
click at [484, 358] on icon "grid" at bounding box center [488, 358] width 9 height 9
click at [535, 356] on icon "grid" at bounding box center [539, 358] width 9 height 9
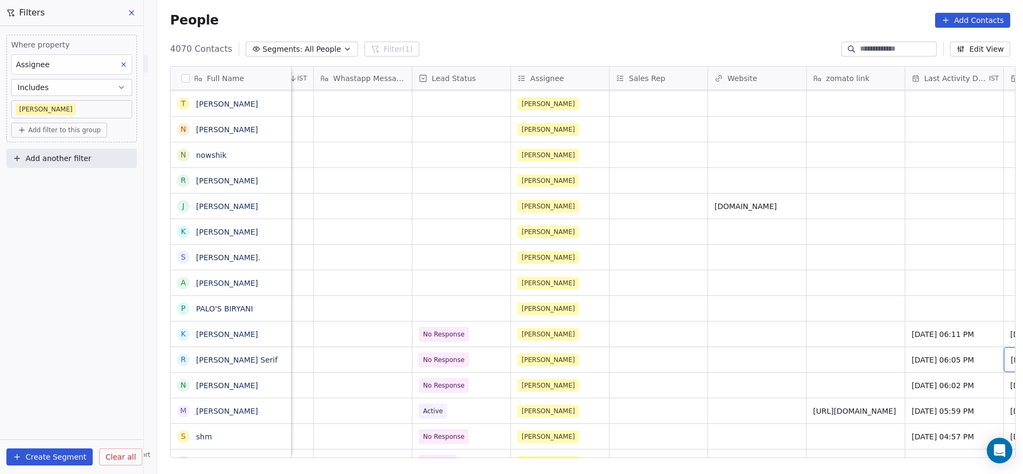
scroll to position [0, 964]
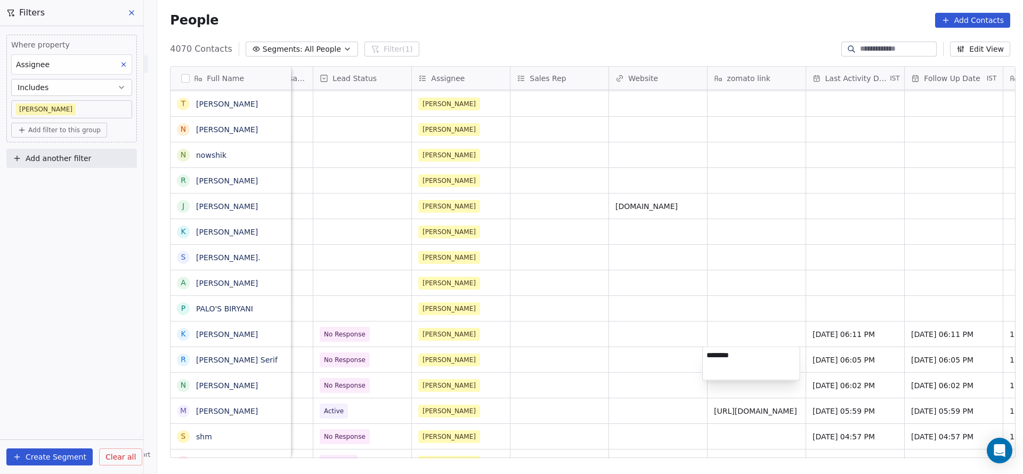
type textarea "*********"
drag, startPoint x: 602, startPoint y: 361, endPoint x: 719, endPoint y: 385, distance: 119.6
click at [602, 361] on html "On2Cook India Pvt. Ltd. Contacts People Marketing Workflows Campaigns Sales Pip…" at bounding box center [511, 237] width 1023 height 474
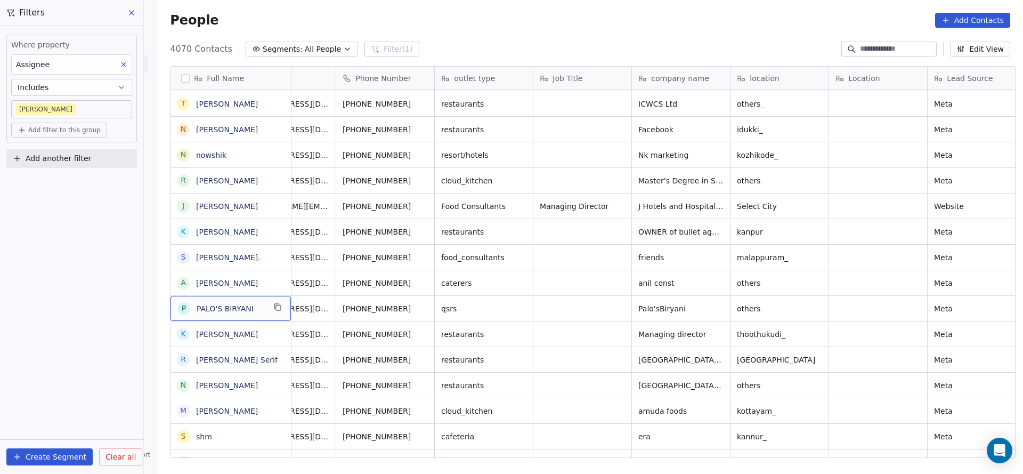
scroll to position [0, 0]
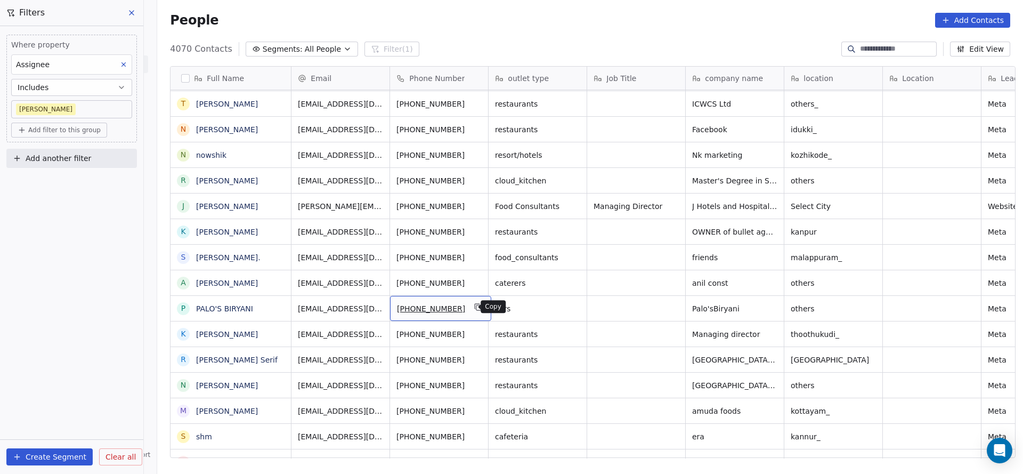
click at [474, 307] on icon "grid" at bounding box center [478, 307] width 9 height 9
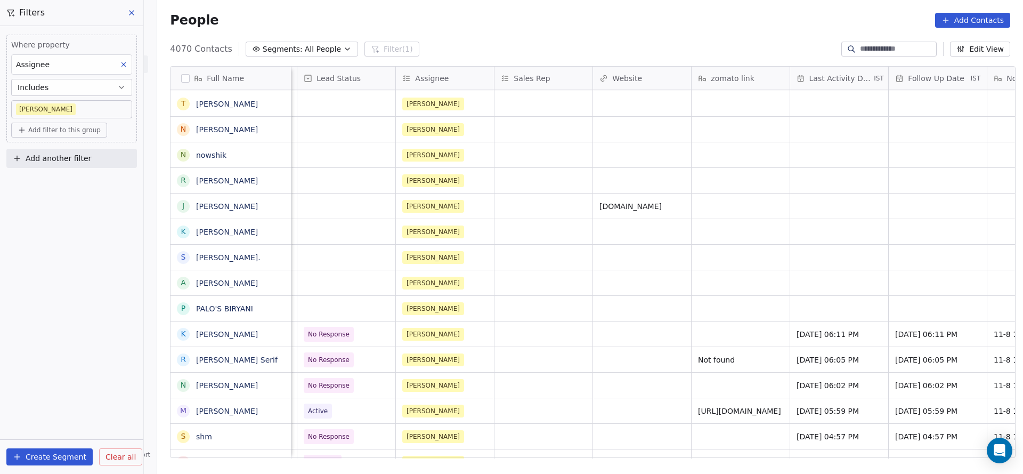
scroll to position [0, 895]
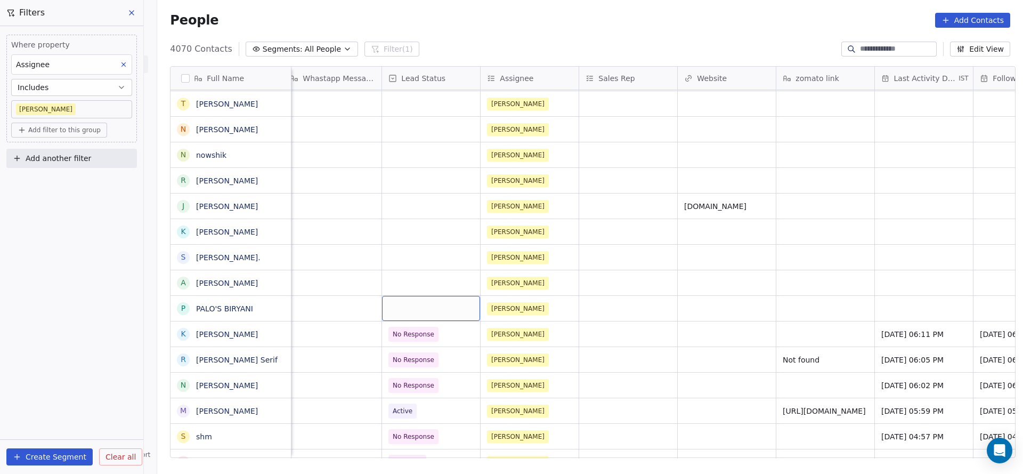
click at [415, 311] on div "grid" at bounding box center [431, 308] width 98 height 25
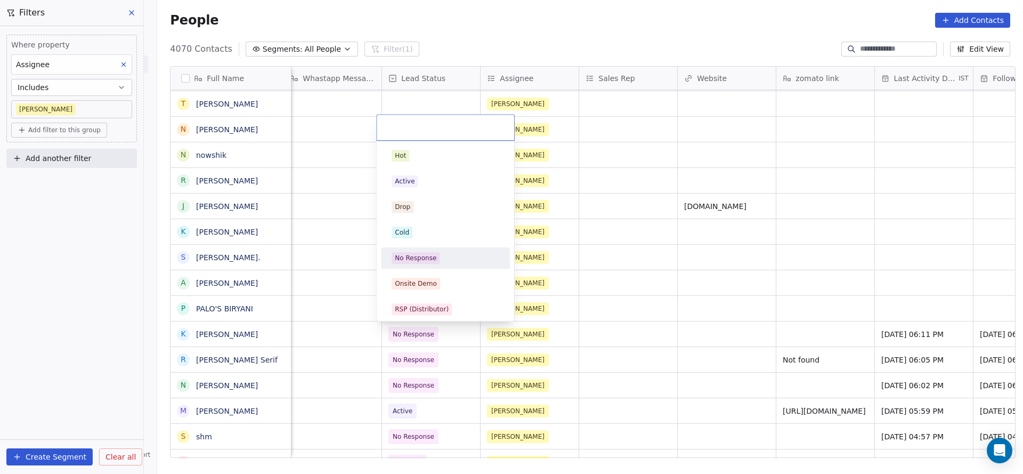
click at [430, 262] on span "No Response" at bounding box center [416, 258] width 48 height 12
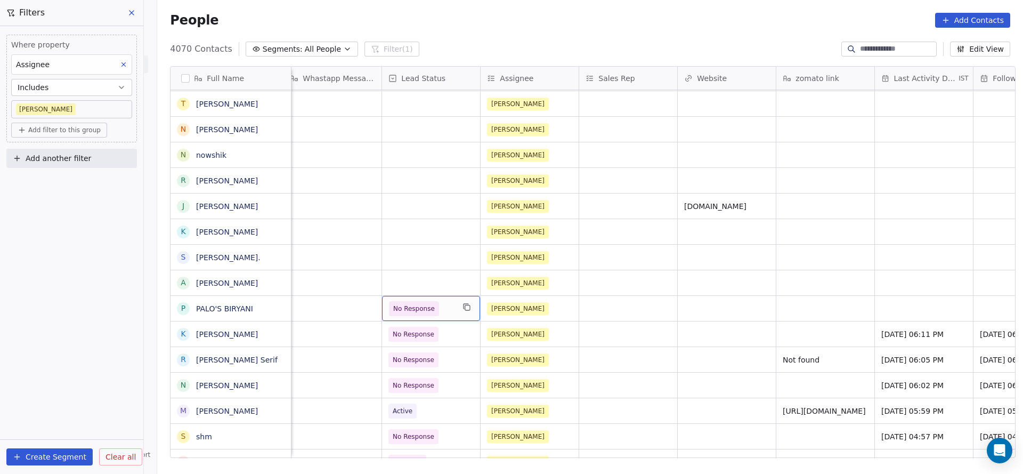
scroll to position [0, 1285]
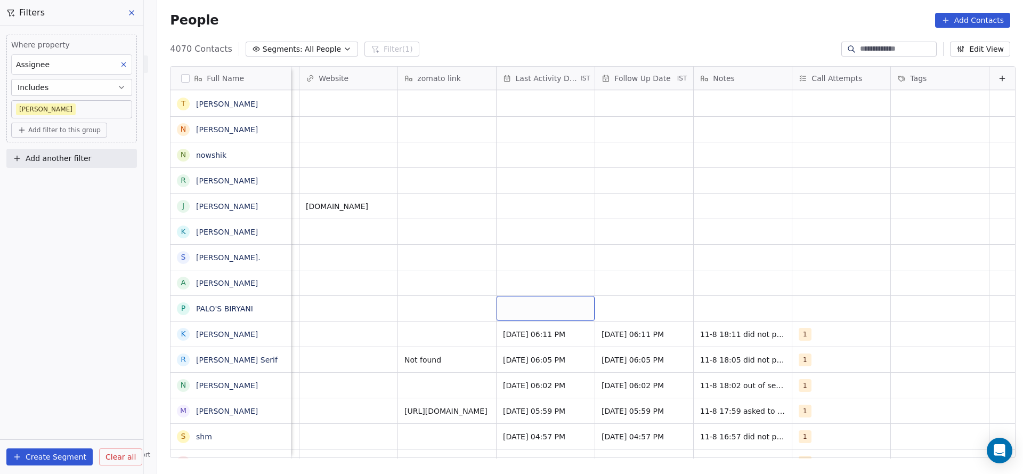
click at [515, 305] on div "grid" at bounding box center [545, 308] width 98 height 25
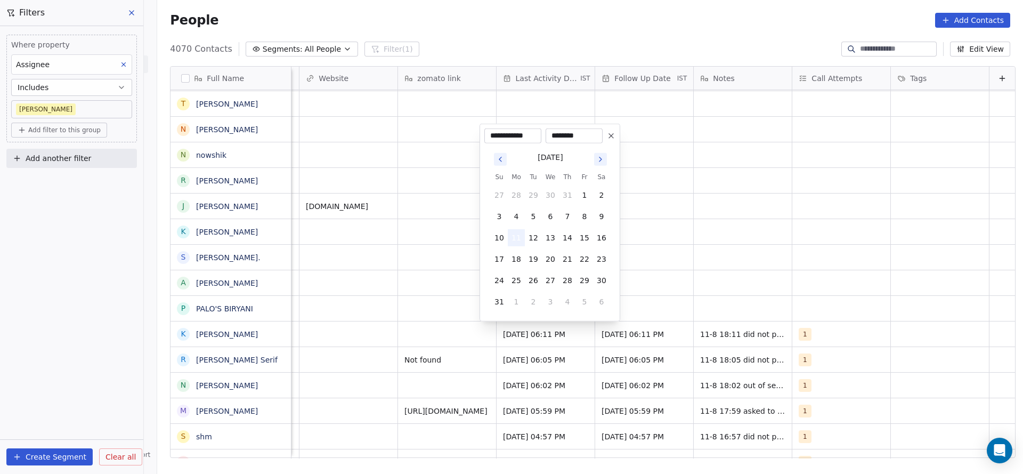
click at [508, 231] on button "11" at bounding box center [516, 237] width 17 height 17
click at [412, 301] on html "On2Cook India Pvt. Ltd. Contacts People Marketing Workflows Campaigns Sales Pip…" at bounding box center [511, 237] width 1023 height 474
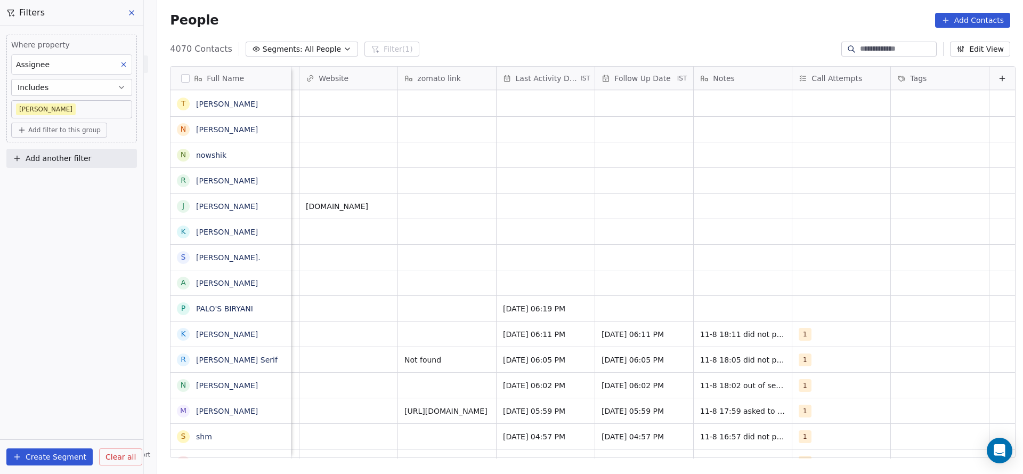
scroll to position [0, 833]
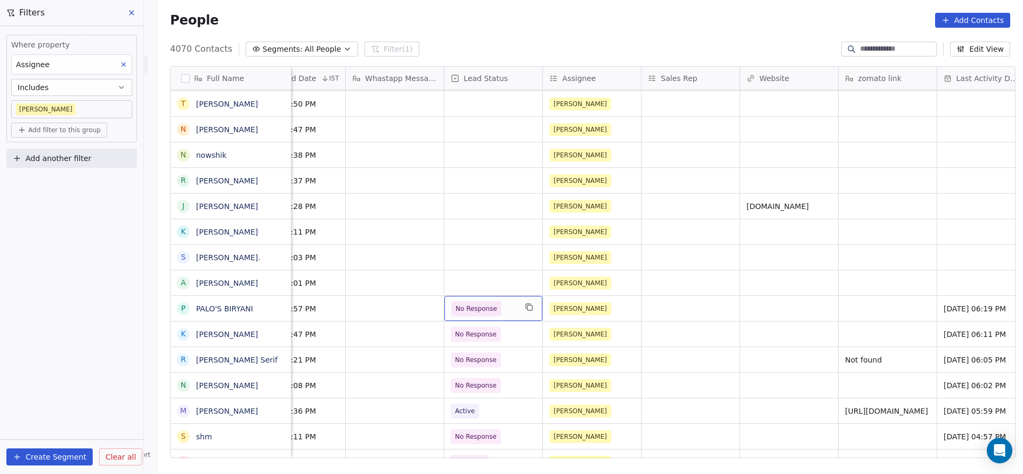
click at [476, 301] on span "No Response" at bounding box center [476, 308] width 50 height 15
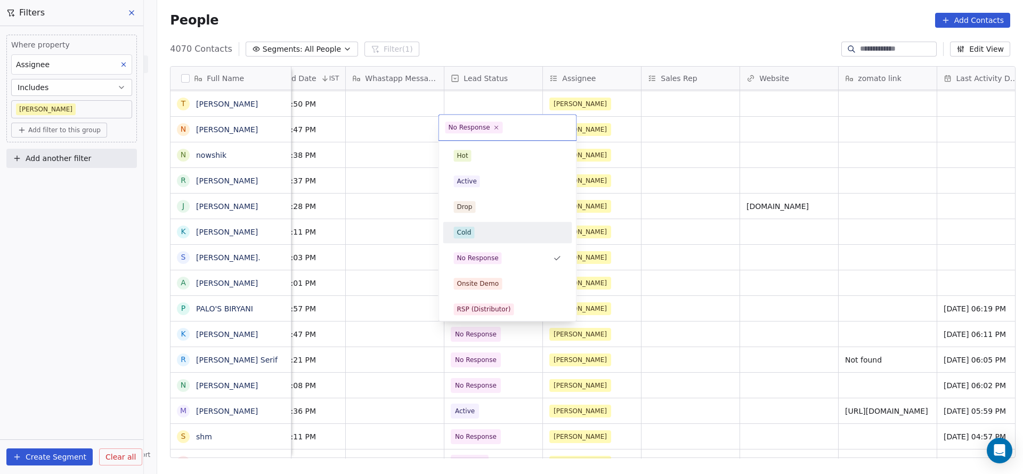
click at [474, 225] on div "Cold" at bounding box center [507, 232] width 120 height 17
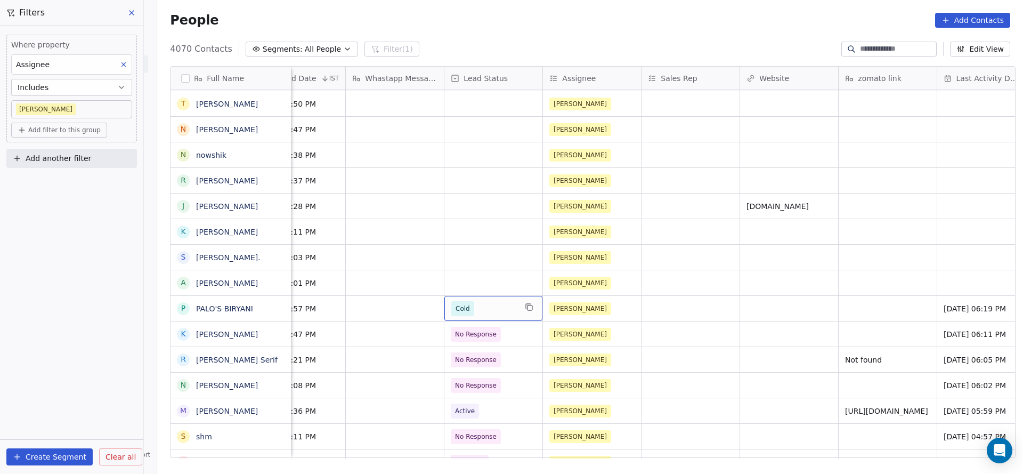
scroll to position [0, 1285]
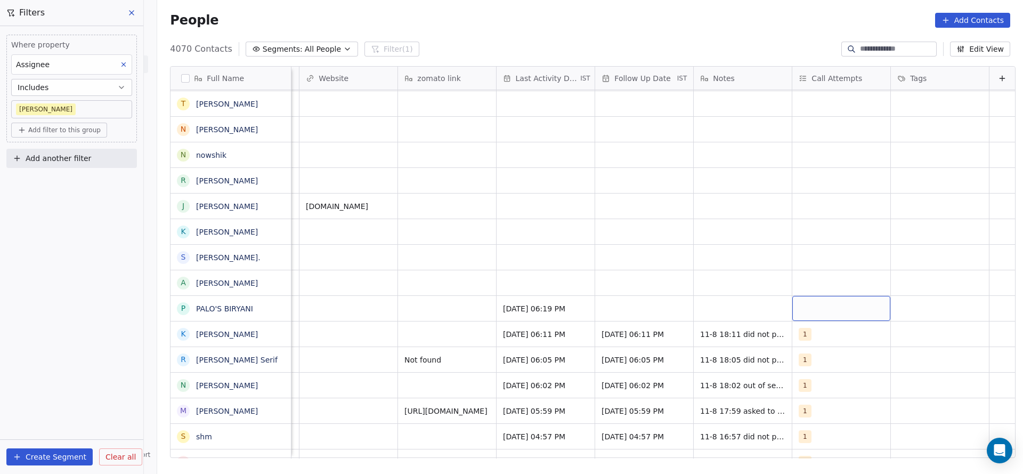
click at [792, 316] on div "grid" at bounding box center [841, 308] width 98 height 25
click at [809, 153] on span "1" at bounding box center [808, 156] width 11 height 12
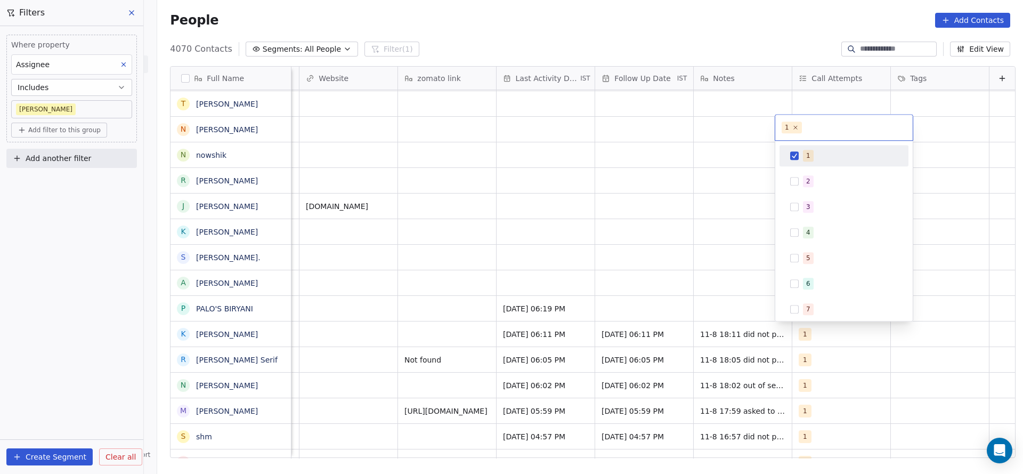
click at [599, 241] on html "On2Cook India Pvt. Ltd. Contacts People Marketing Workflows Campaigns Sales Pip…" at bounding box center [511, 237] width 1023 height 474
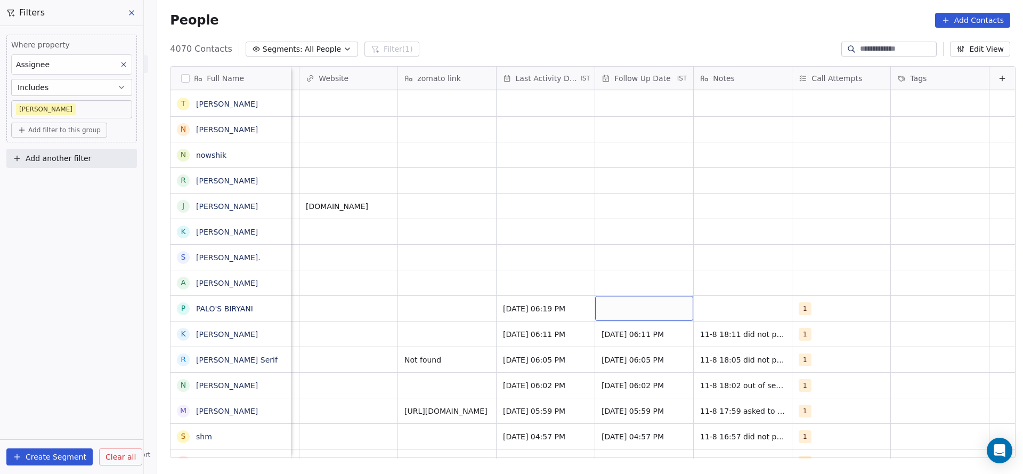
click at [595, 308] on div "grid" at bounding box center [644, 308] width 98 height 25
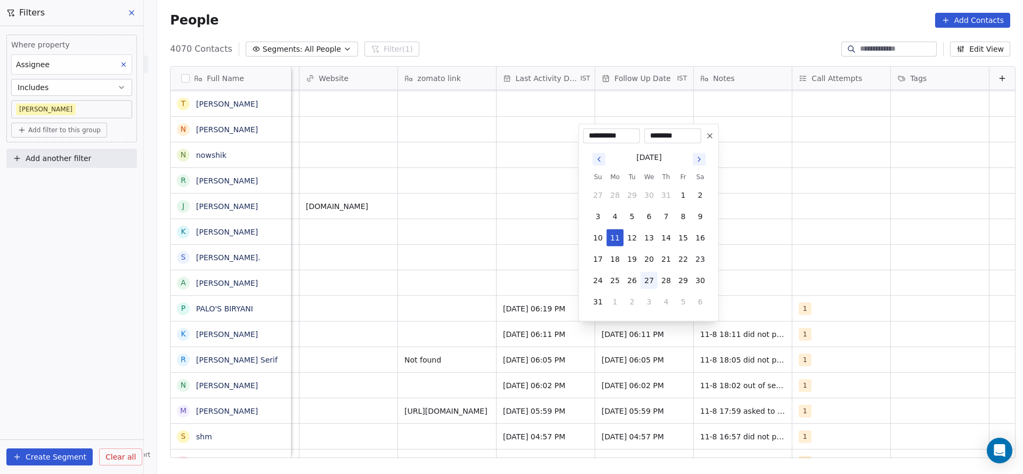
click at [646, 281] on button "27" at bounding box center [648, 280] width 17 height 17
type input "**********"
click at [777, 264] on html "On2Cook India Pvt. Ltd. Contacts People Marketing Workflows Campaigns Sales Pip…" at bounding box center [511, 237] width 1023 height 474
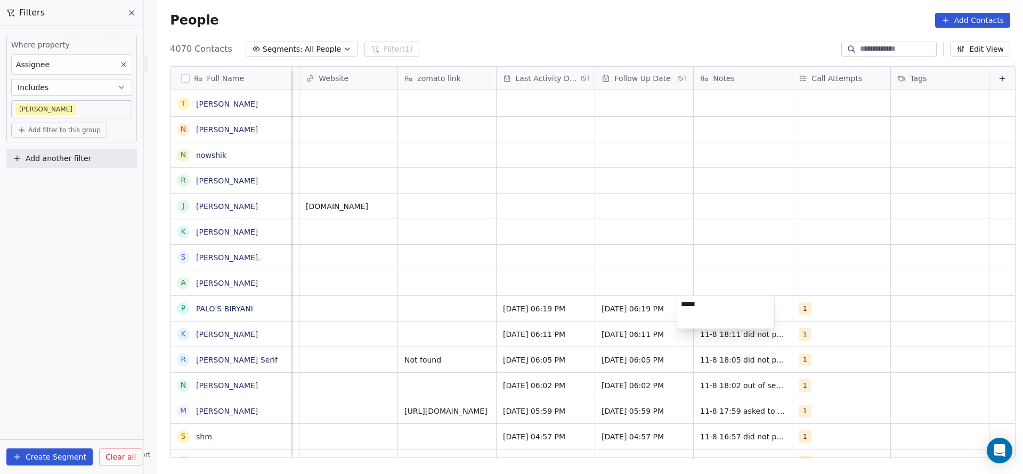
type textarea "******"
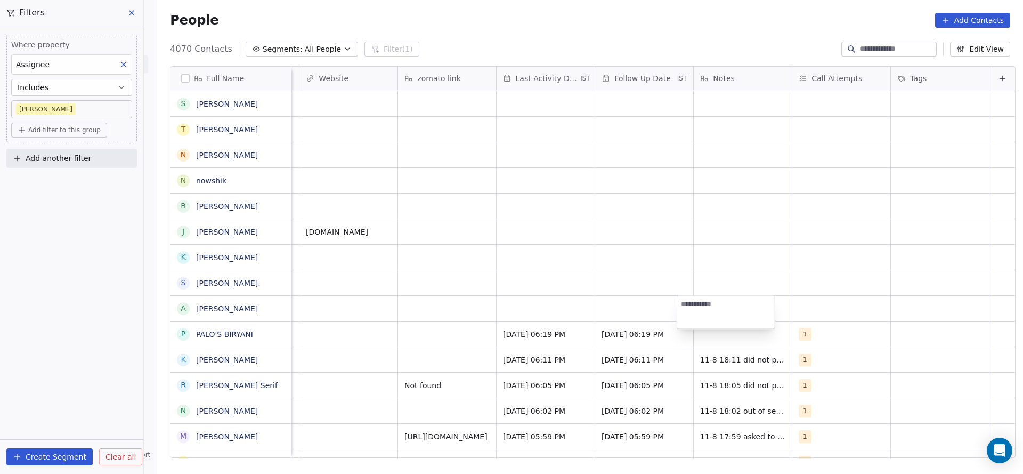
click at [662, 318] on html "On2Cook India Pvt. Ltd. Contacts People Marketing Workflows Campaigns Sales Pip…" at bounding box center [511, 237] width 1023 height 474
click at [708, 329] on div "grid" at bounding box center [743, 333] width 98 height 25
type textarea "**********"
click at [615, 328] on html "On2Cook India Pvt. Ltd. Contacts People Marketing Workflows Campaigns Sales Pip…" at bounding box center [511, 237] width 1023 height 474
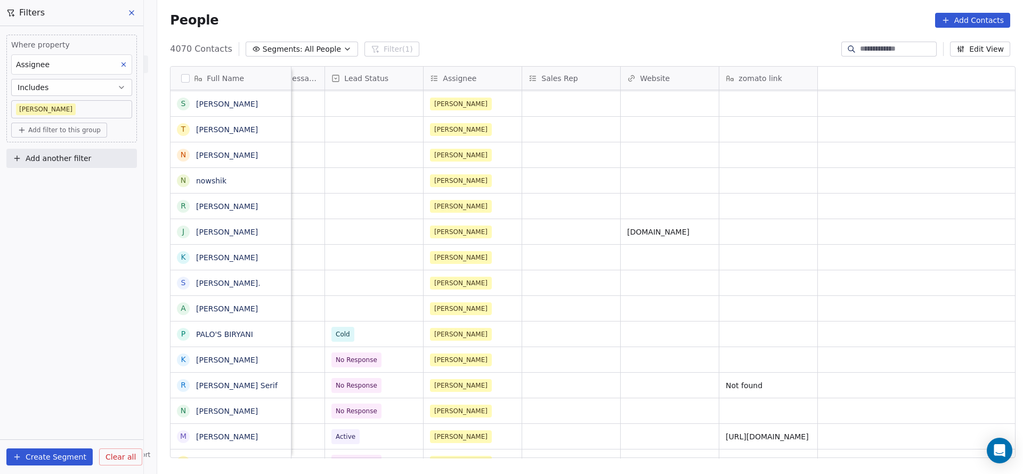
scroll to position [0, 0]
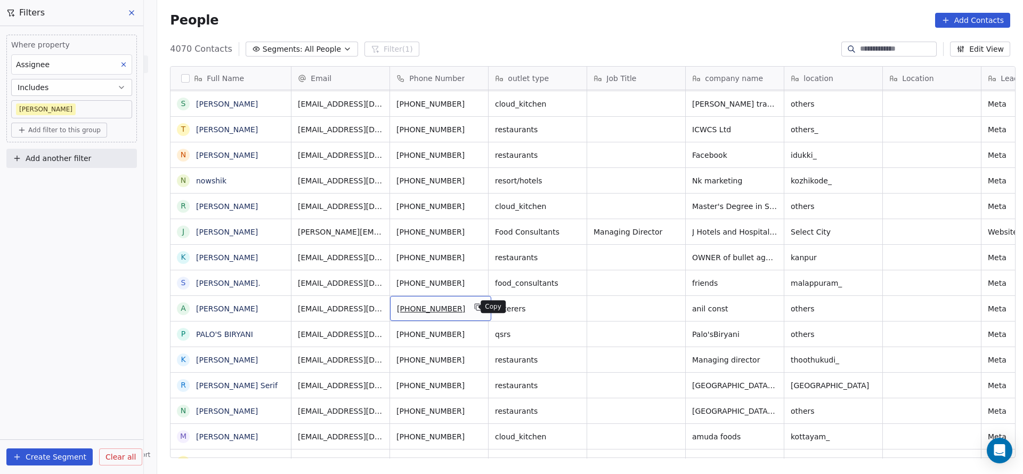
click at [474, 307] on icon "grid" at bounding box center [478, 307] width 9 height 9
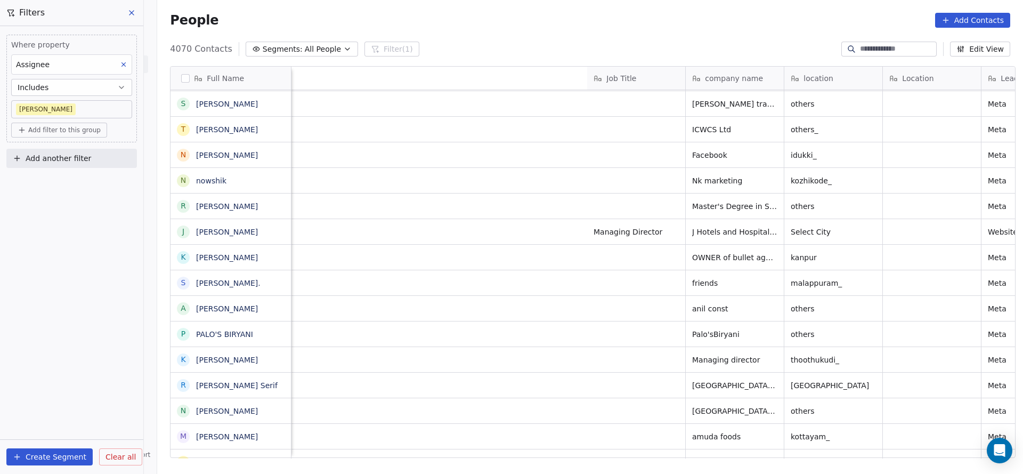
scroll to position [0, 628]
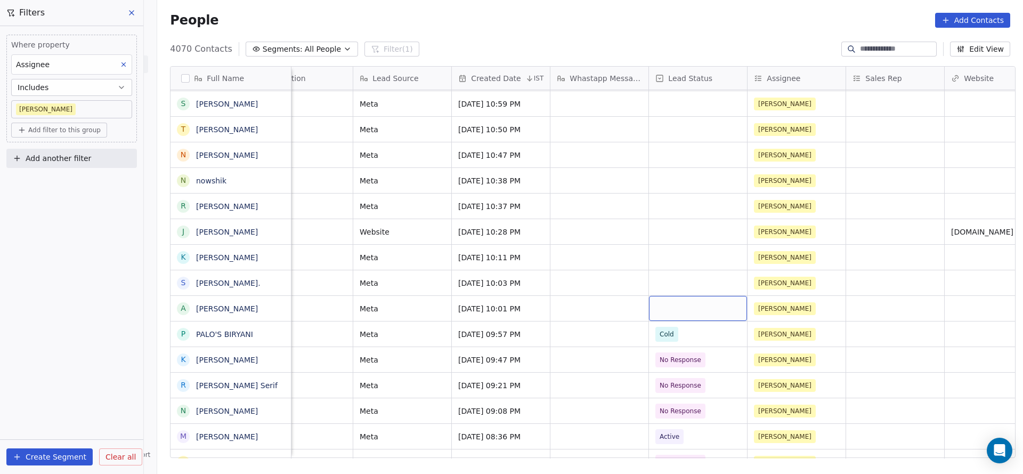
click at [662, 310] on div "grid" at bounding box center [698, 308] width 98 height 25
click at [669, 303] on div "grid" at bounding box center [698, 308] width 98 height 25
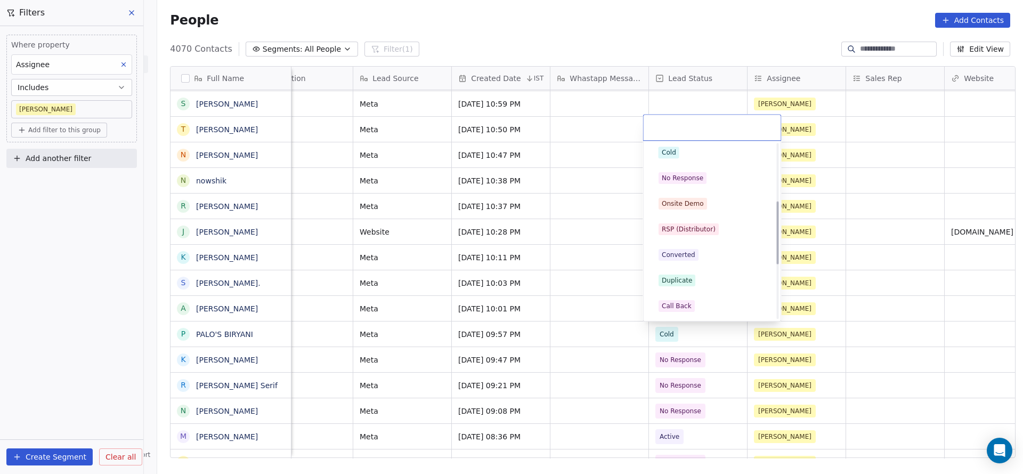
scroll to position [160, 0]
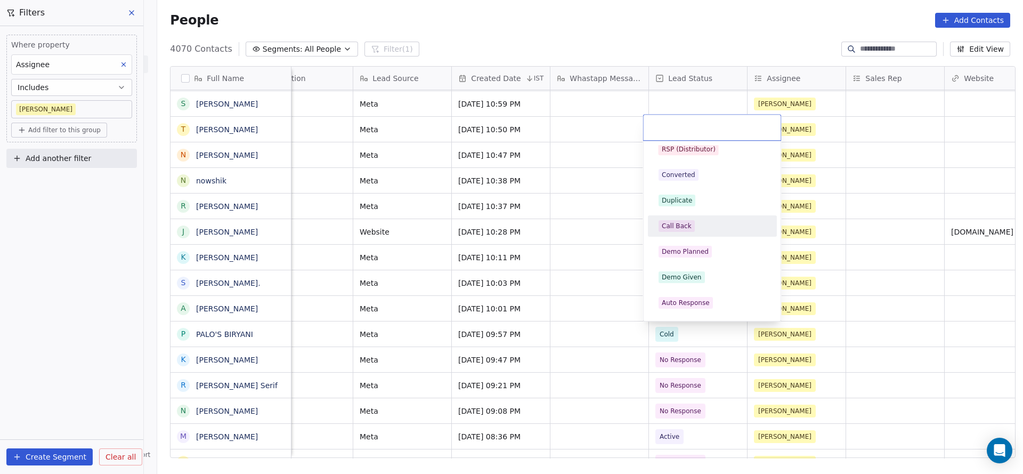
click at [683, 229] on div "Call Back" at bounding box center [677, 226] width 30 height 10
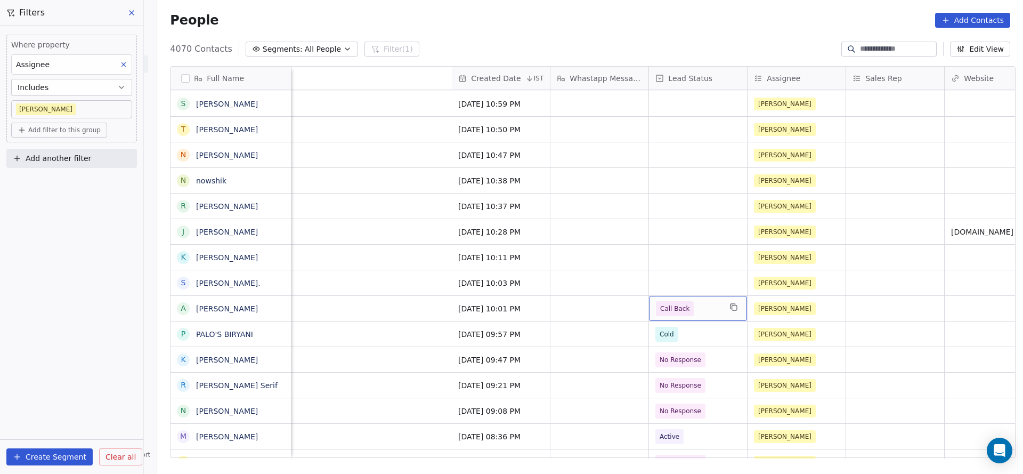
scroll to position [0, 1104]
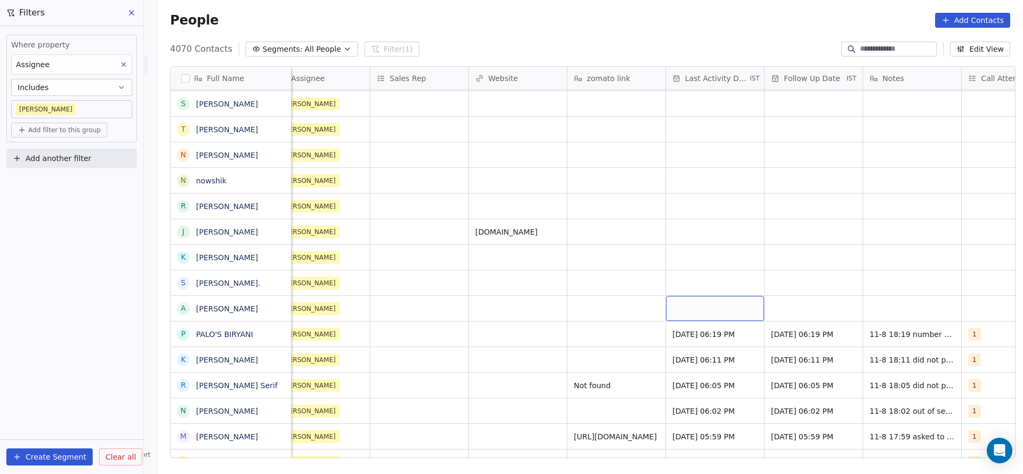
click at [677, 297] on div "grid" at bounding box center [715, 308] width 98 height 25
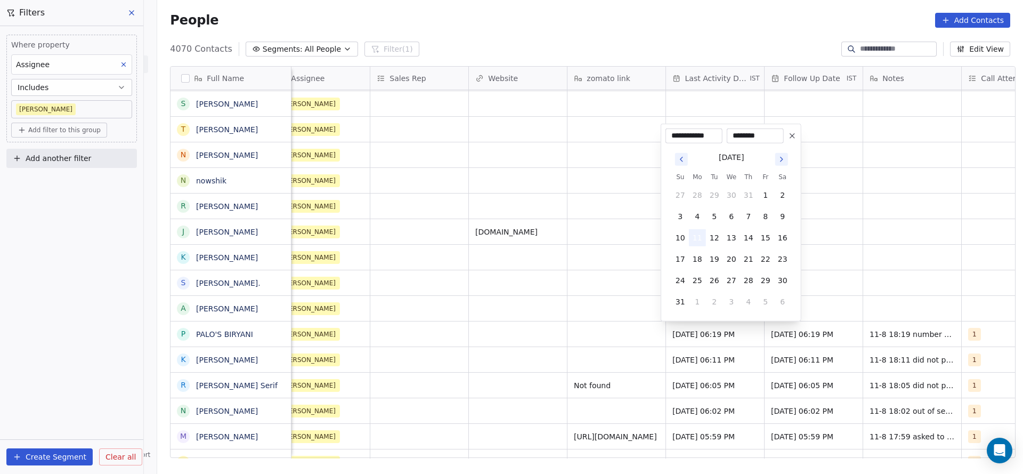
click at [700, 240] on button "11" at bounding box center [697, 237] width 17 height 17
click at [513, 294] on html "On2Cook India Pvt. Ltd. Contacts People Marketing Workflows Campaigns Sales Pip…" at bounding box center [511, 237] width 1023 height 474
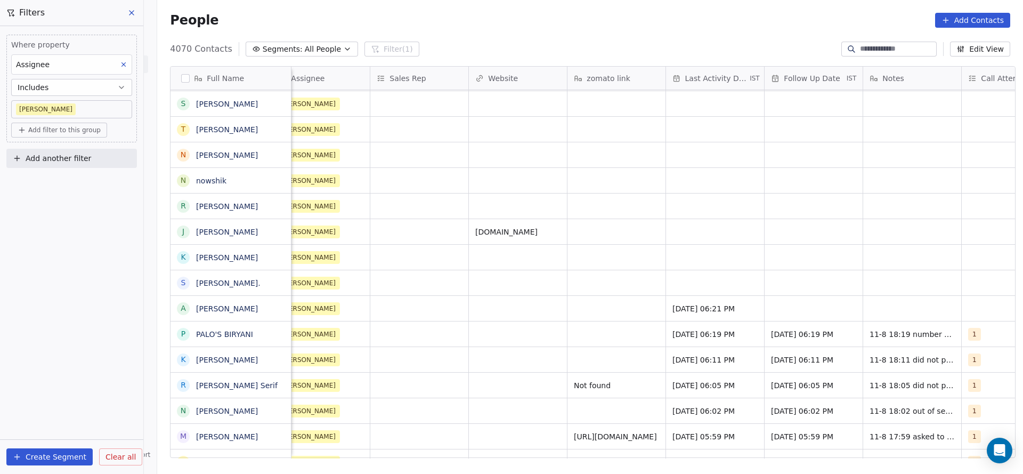
scroll to position [0, 1285]
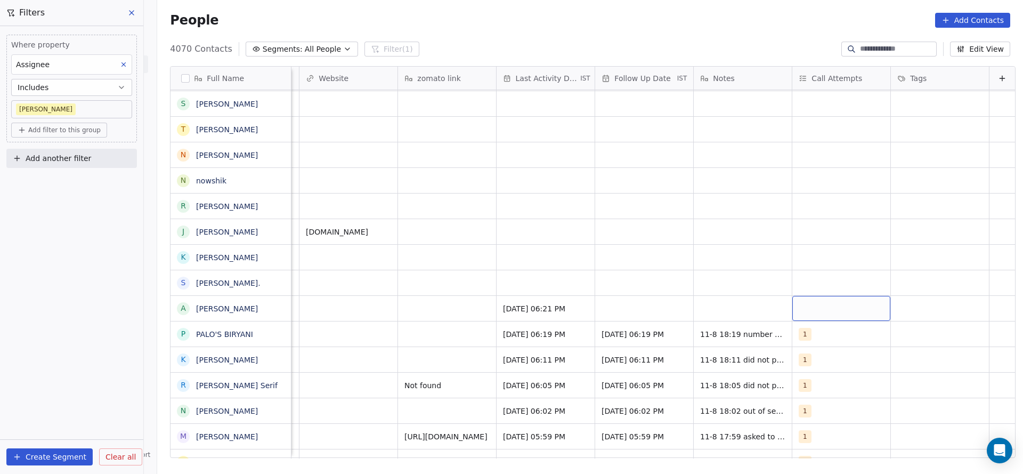
click at [792, 311] on div "grid" at bounding box center [841, 308] width 98 height 25
click at [808, 160] on span "1" at bounding box center [808, 156] width 11 height 12
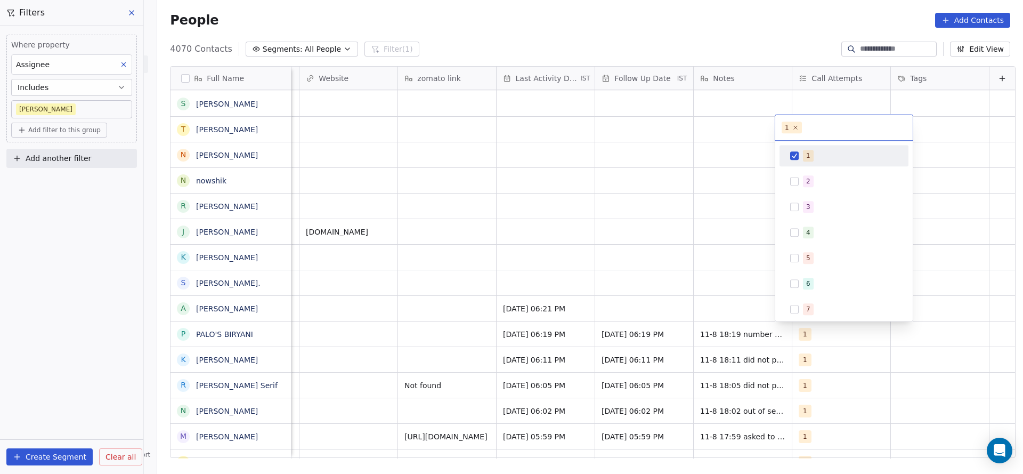
click at [665, 242] on html "On2Cook India Pvt. Ltd. Contacts People Marketing Workflows Campaigns Sales Pip…" at bounding box center [511, 237] width 1023 height 474
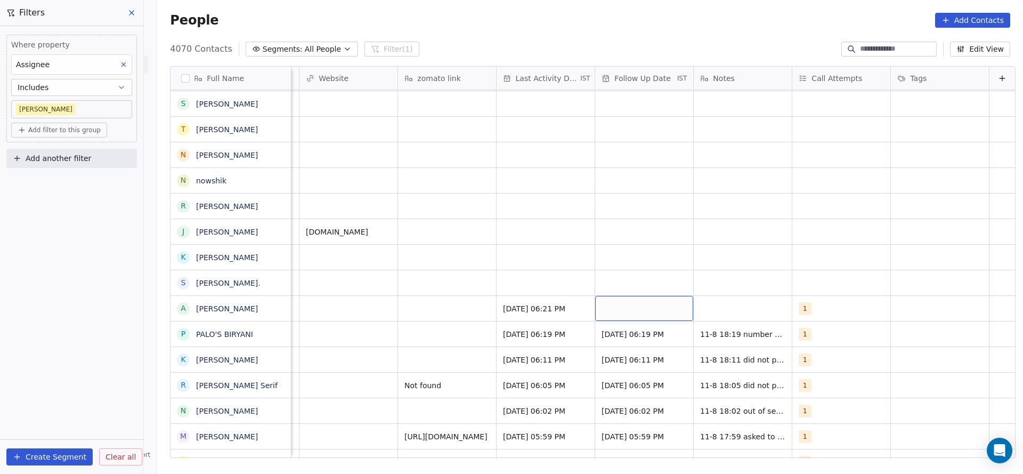
click at [638, 305] on div "grid" at bounding box center [644, 308] width 98 height 25
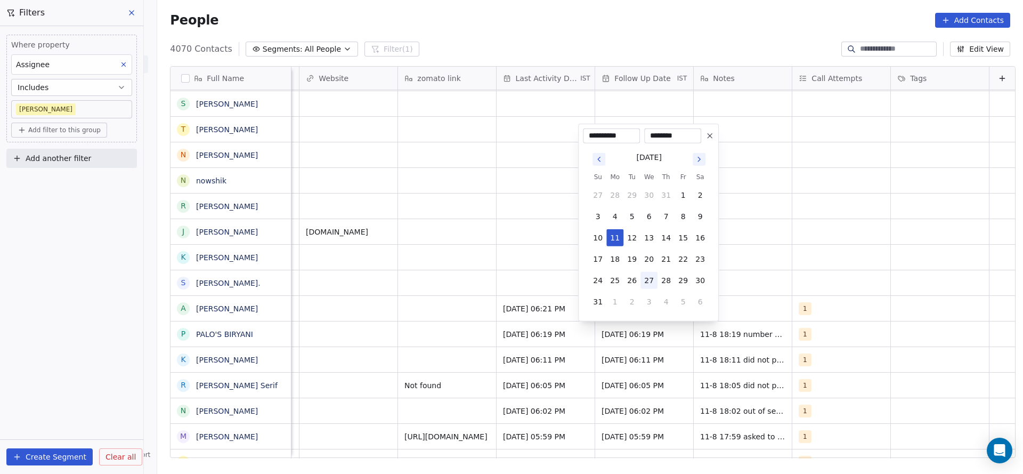
click at [645, 281] on button "27" at bounding box center [648, 280] width 17 height 17
type input "**********"
click at [718, 273] on div "**********" at bounding box center [648, 223] width 141 height 198
click at [738, 307] on html "On2Cook India Pvt. Ltd. Contacts People Marketing Workflows Campaigns Sales Pip…" at bounding box center [511, 237] width 1023 height 474
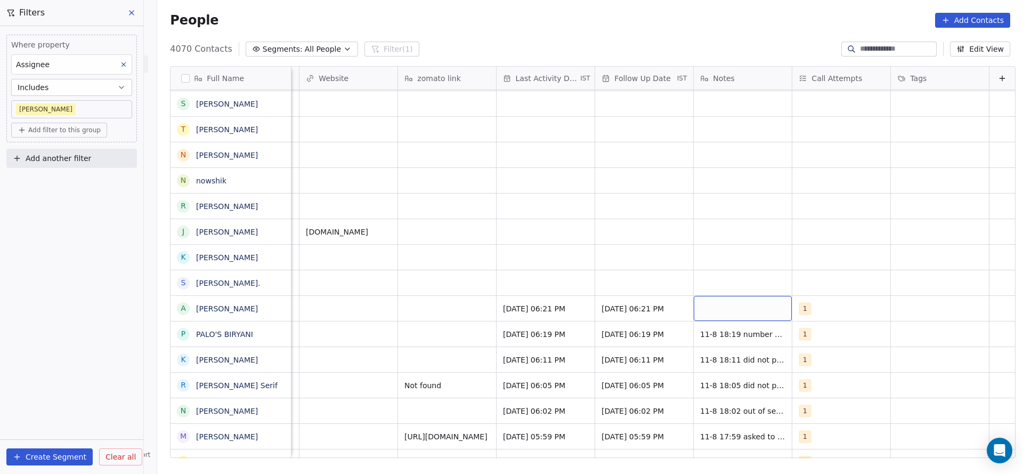
click at [738, 307] on div "grid" at bounding box center [743, 308] width 98 height 25
type textarea "**********"
click at [325, 313] on html "On2Cook India Pvt. Ltd. Contacts People Marketing Workflows Campaigns Sales Pip…" at bounding box center [511, 237] width 1023 height 474
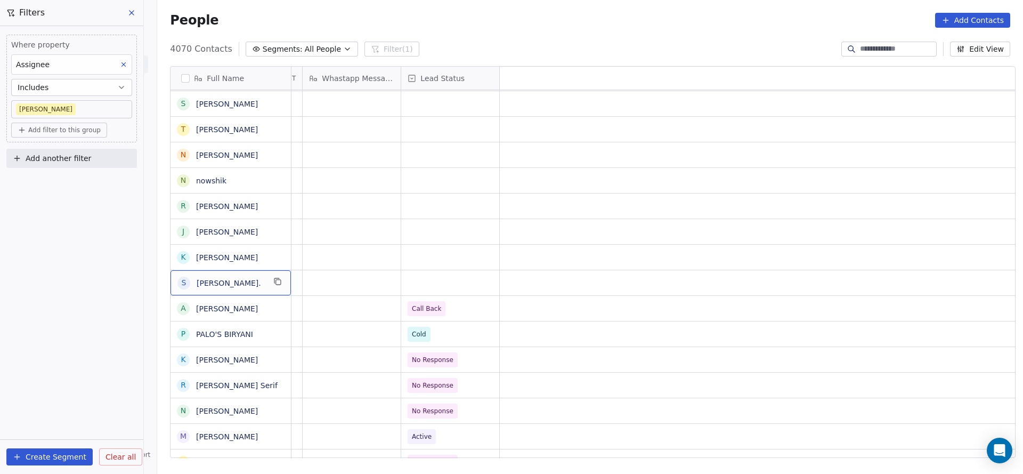
scroll to position [0, 0]
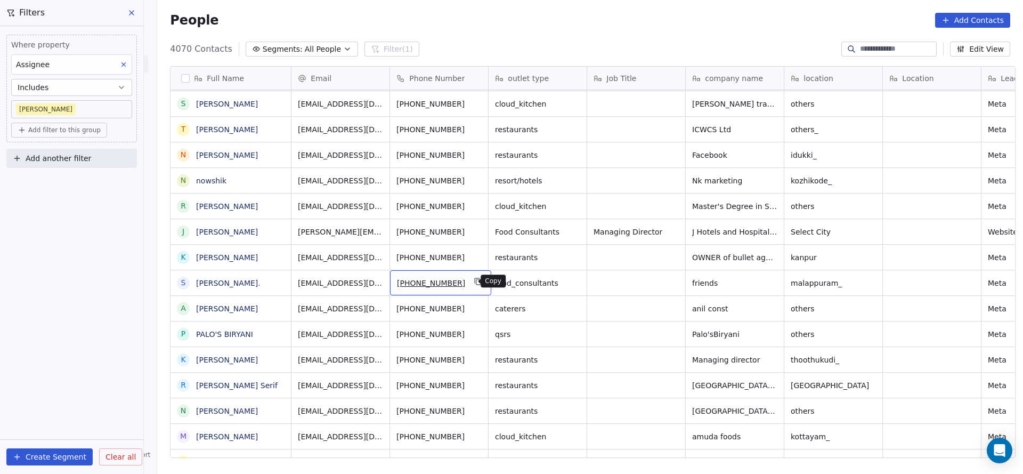
click at [476, 280] on icon "grid" at bounding box center [478, 282] width 5 height 5
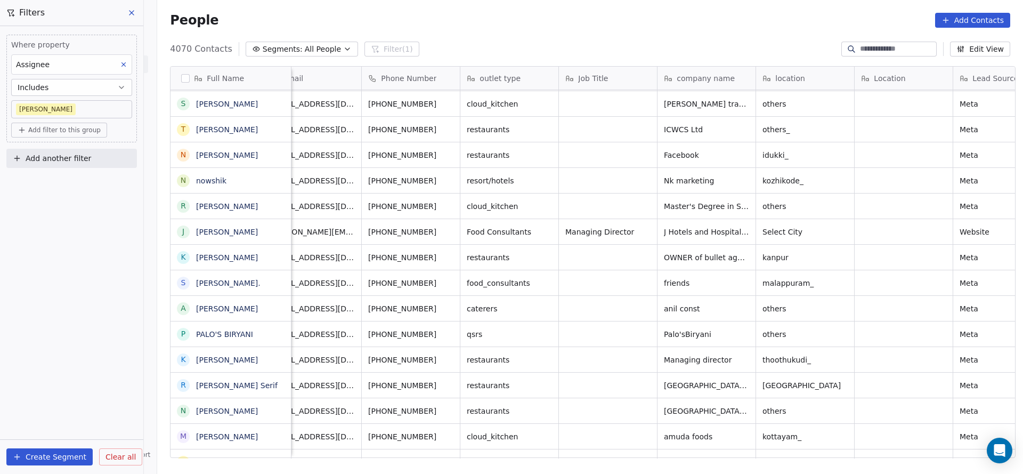
scroll to position [0, 29]
click at [583, 281] on div "grid" at bounding box center [607, 282] width 98 height 25
type textarea "**********"
click at [583, 281] on textarea "**********" at bounding box center [601, 286] width 97 height 33
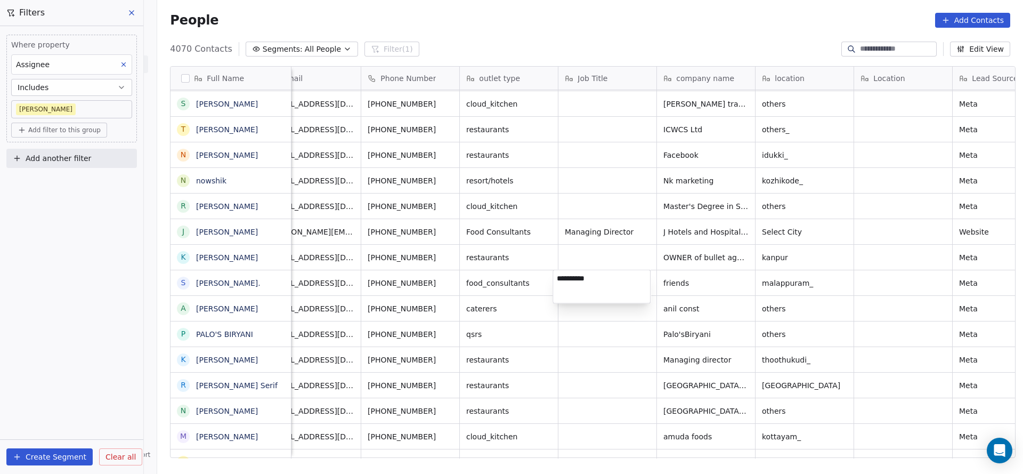
click at [583, 281] on textarea "**********" at bounding box center [601, 286] width 97 height 33
click at [599, 238] on html "On2Cook India Pvt. Ltd. Contacts People Marketing Workflows Campaigns Sales Pip…" at bounding box center [511, 237] width 1023 height 474
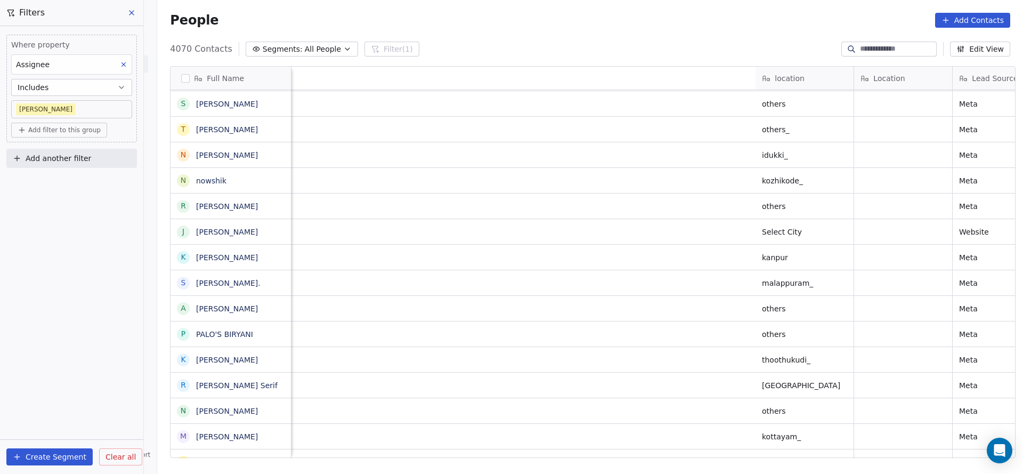
scroll to position [0, 847]
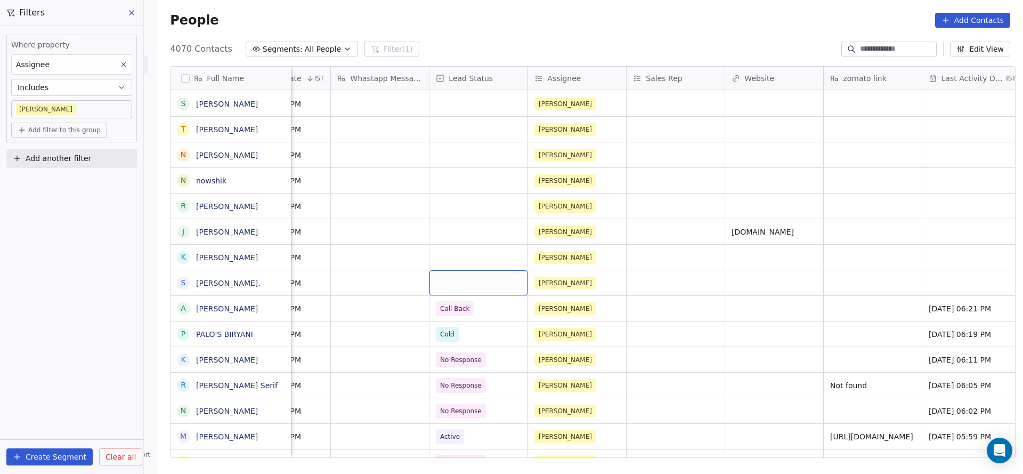
click at [470, 275] on div "grid" at bounding box center [478, 282] width 98 height 25
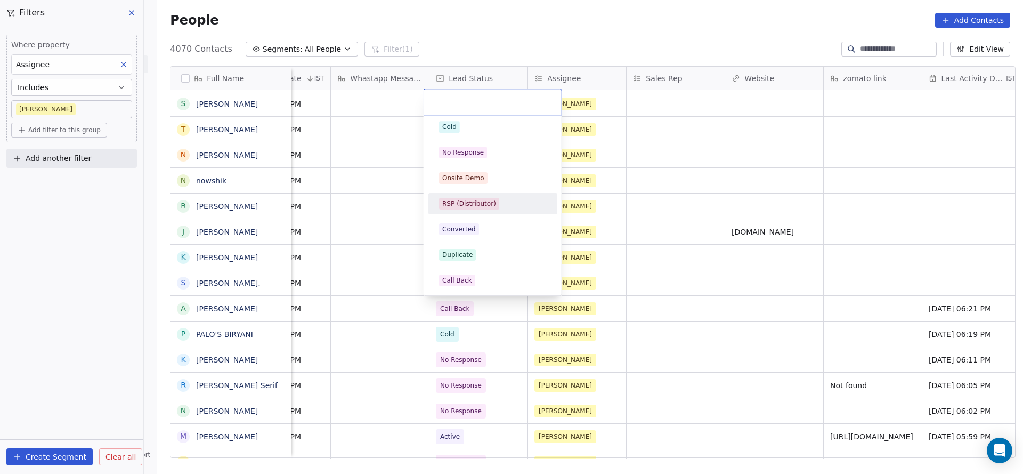
scroll to position [0, 0]
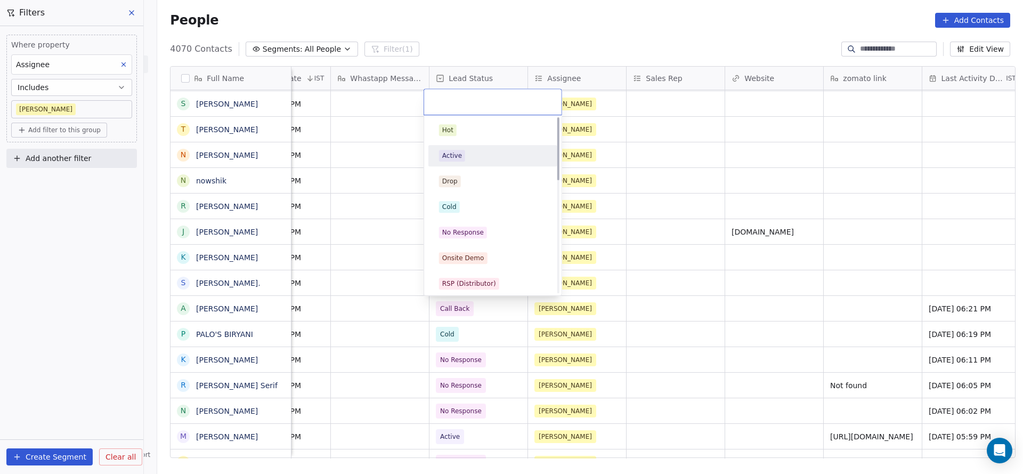
click at [459, 150] on span "Active" at bounding box center [452, 156] width 26 height 12
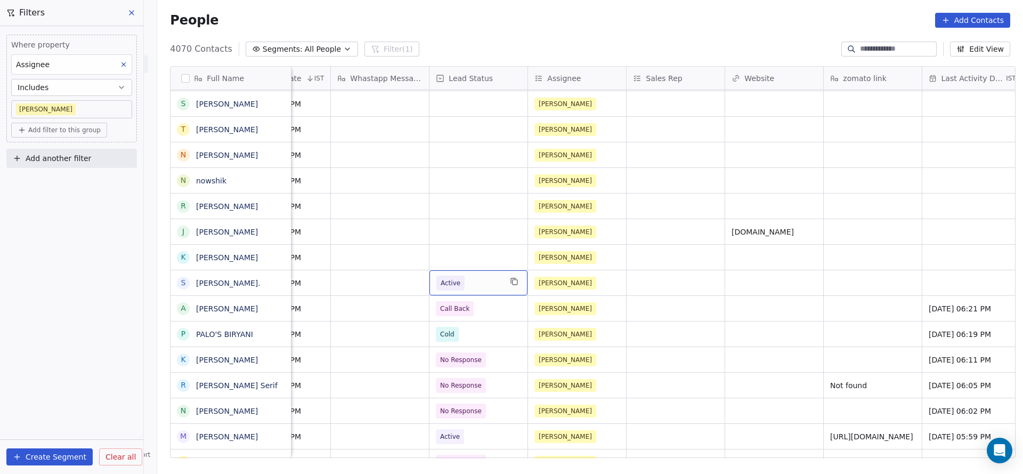
scroll to position [0, 1147]
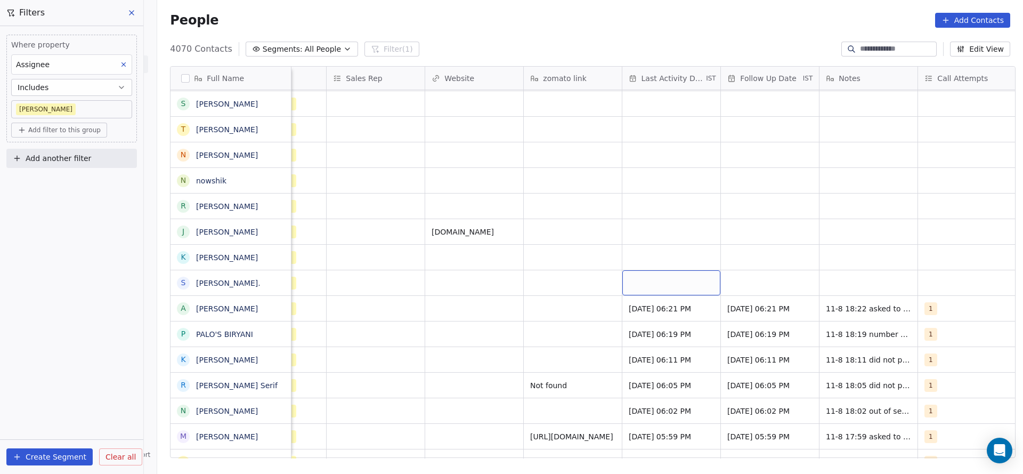
click at [658, 277] on div "grid" at bounding box center [671, 282] width 98 height 25
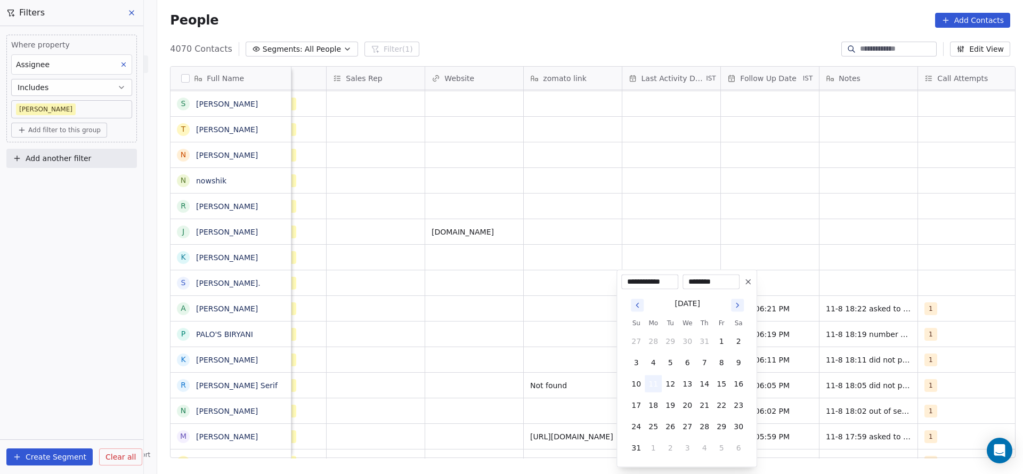
click at [655, 386] on button "11" at bounding box center [653, 383] width 17 height 17
drag, startPoint x: 431, startPoint y: 329, endPoint x: 915, endPoint y: 294, distance: 484.4
click at [438, 325] on html "On2Cook India Pvt. Ltd. Contacts People Marketing Workflows Campaigns Sales Pip…" at bounding box center [511, 237] width 1023 height 474
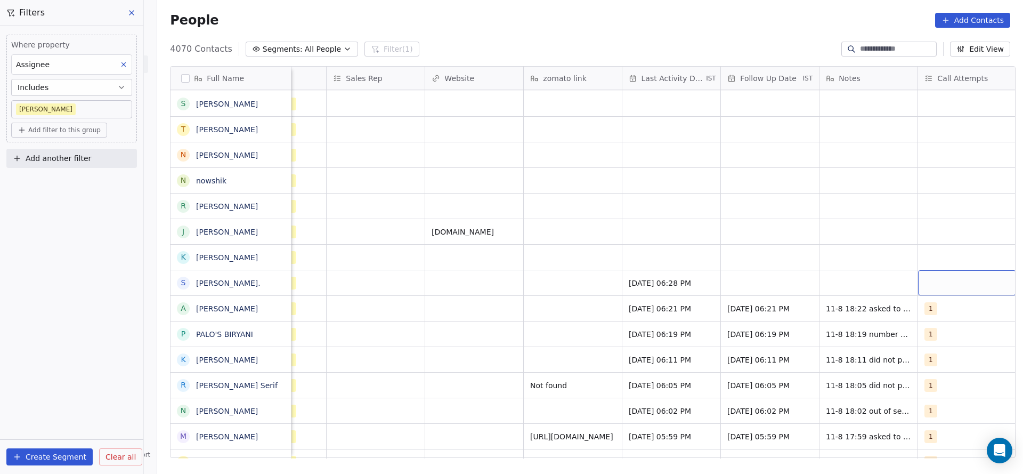
scroll to position [0, 1160]
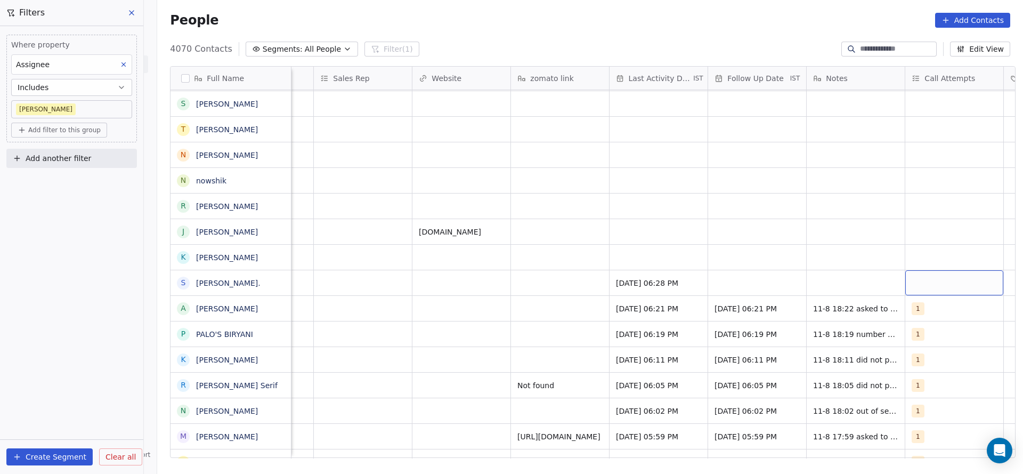
click at [930, 288] on div "grid" at bounding box center [954, 282] width 98 height 25
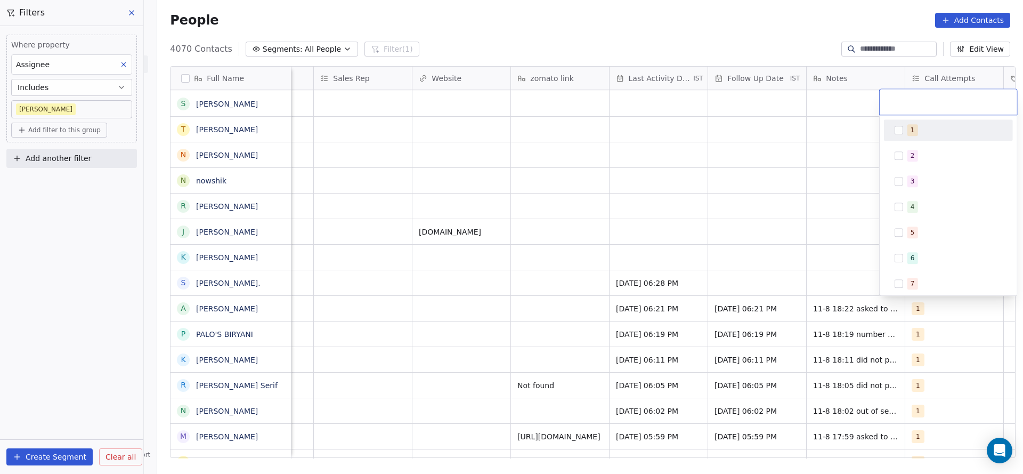
click at [928, 133] on div "1" at bounding box center [954, 130] width 95 height 12
click at [790, 184] on html "On2Cook India Pvt. Ltd. Contacts People Marketing Workflows Campaigns Sales Pip…" at bounding box center [511, 237] width 1023 height 474
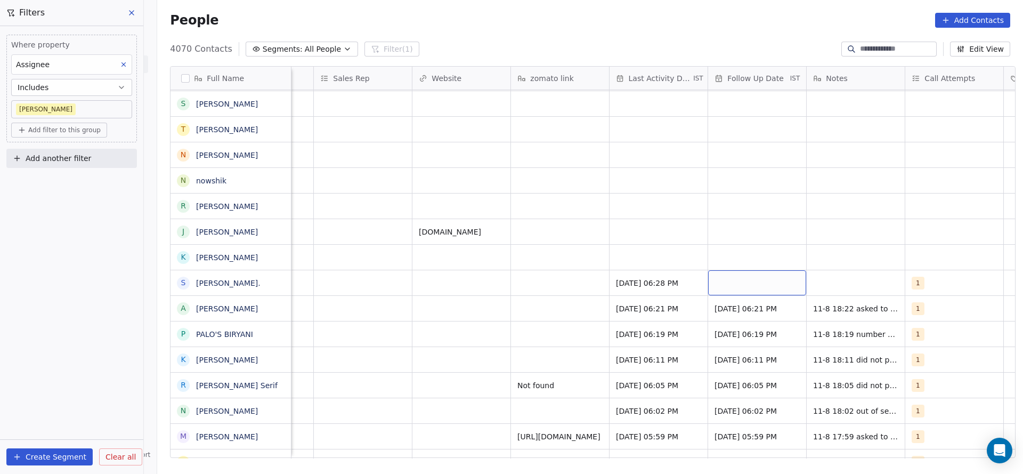
click at [731, 285] on div "grid" at bounding box center [757, 282] width 98 height 25
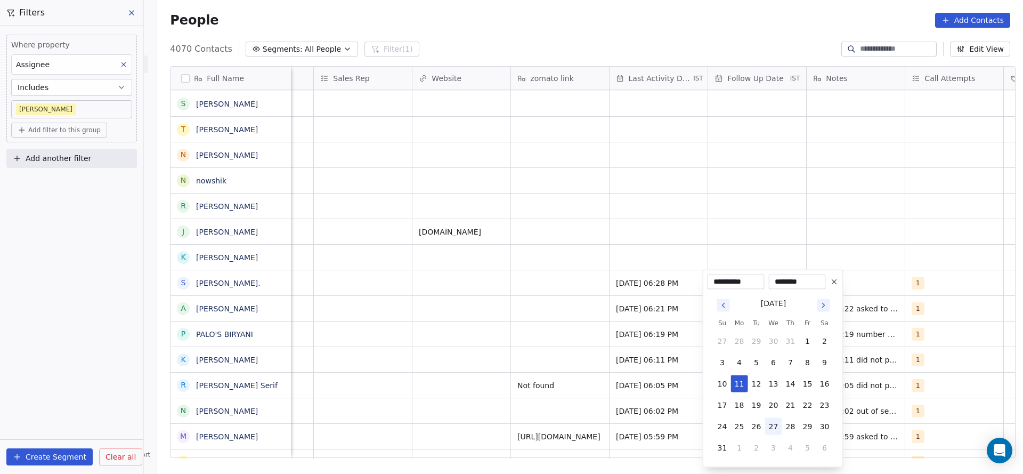
click at [779, 420] on button "27" at bounding box center [773, 426] width 17 height 17
type input "**********"
click at [598, 11] on html "On2Cook India Pvt. Ltd. Contacts People Marketing Workflows Campaigns Sales Pip…" at bounding box center [511, 237] width 1023 height 474
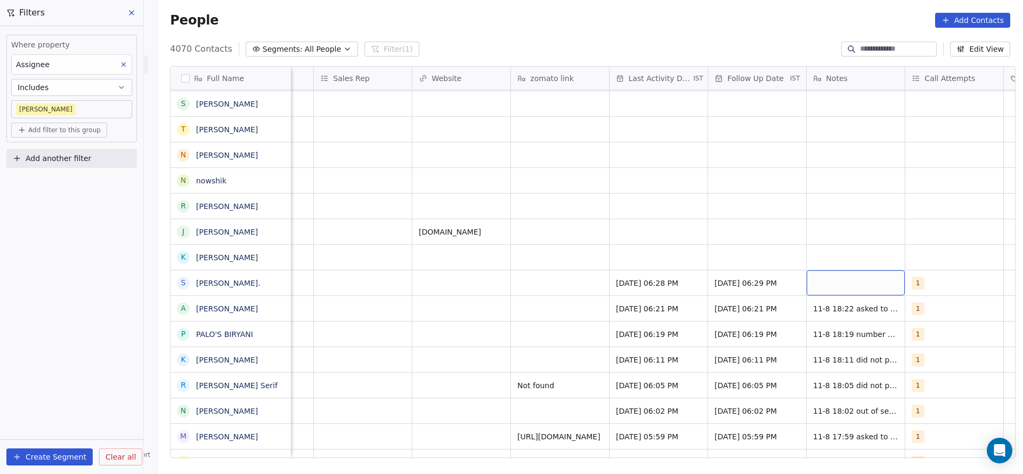
click at [841, 287] on div "grid" at bounding box center [855, 282] width 98 height 25
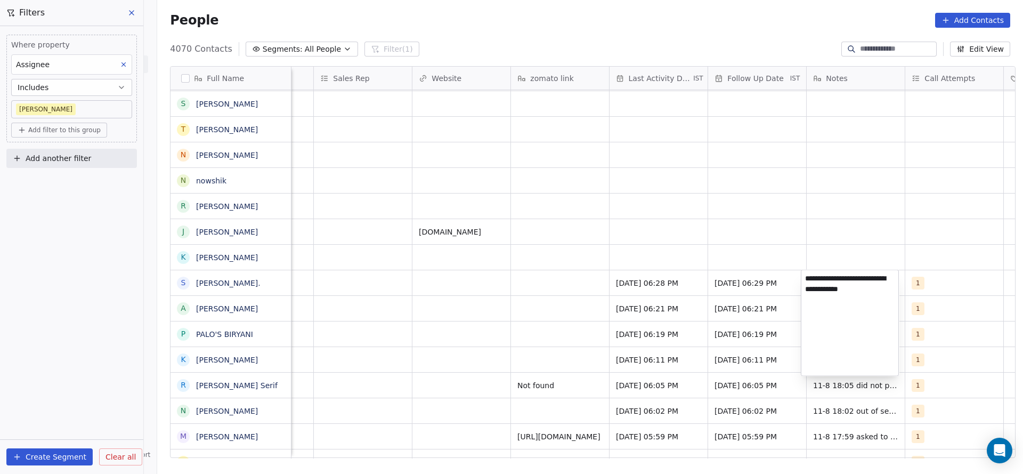
scroll to position [323, 0]
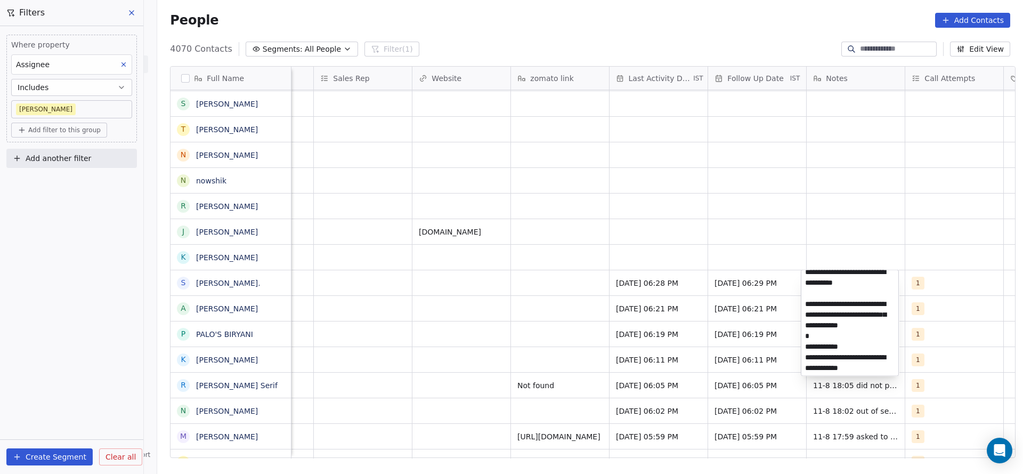
type textarea "**********"
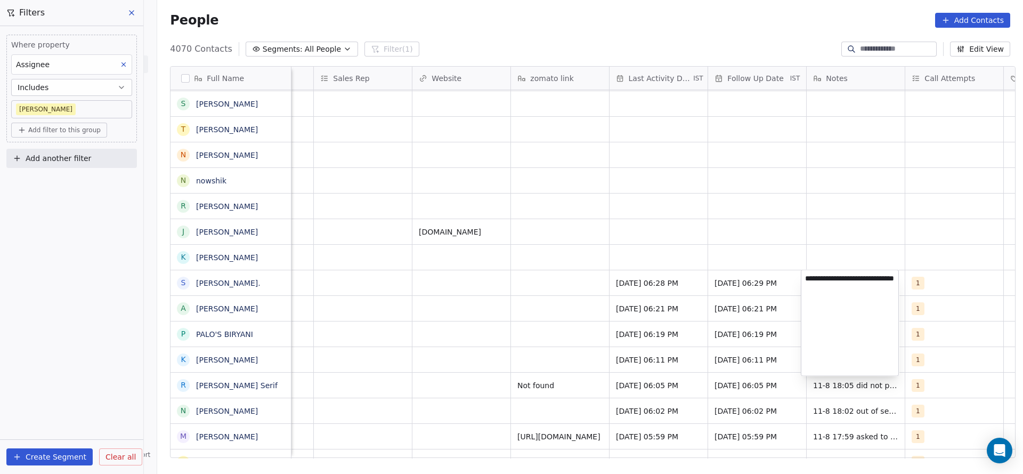
scroll to position [0, 0]
click at [705, 303] on html "On2Cook India Pvt. Ltd. Contacts People Marketing Workflows Campaigns Sales Pip…" at bounding box center [511, 237] width 1023 height 474
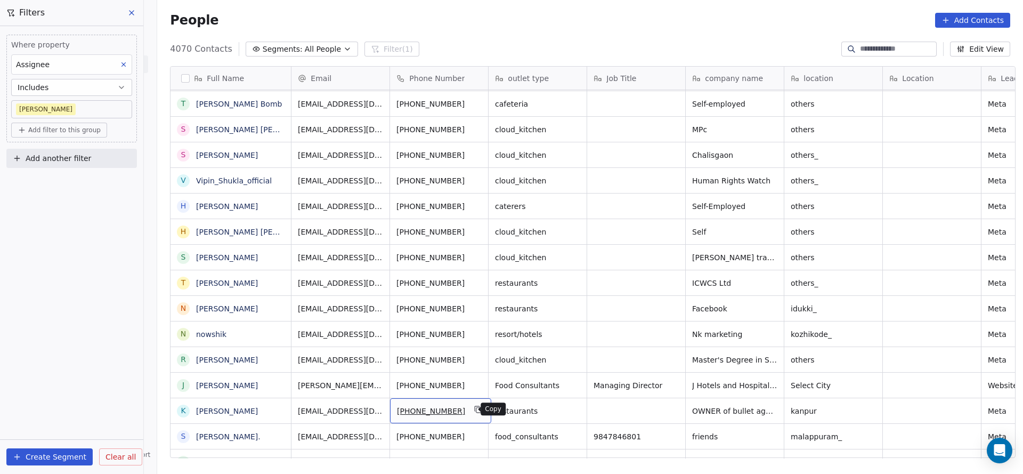
click at [474, 409] on icon "grid" at bounding box center [478, 409] width 9 height 9
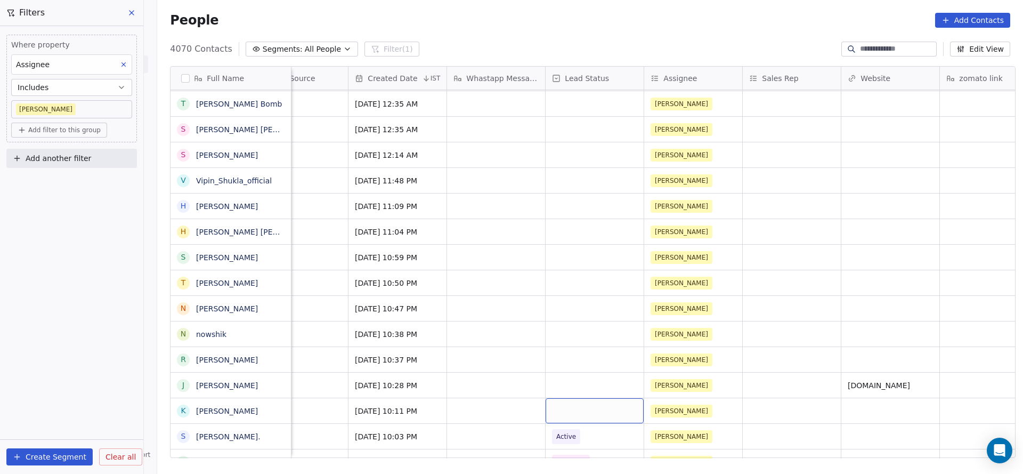
click at [558, 410] on div "grid" at bounding box center [594, 410] width 98 height 25
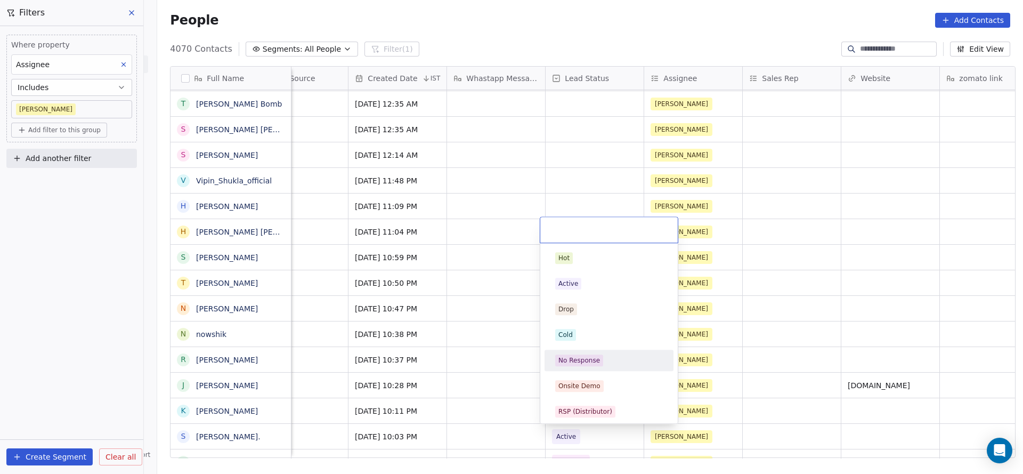
click at [610, 363] on div "No Response" at bounding box center [609, 360] width 108 height 12
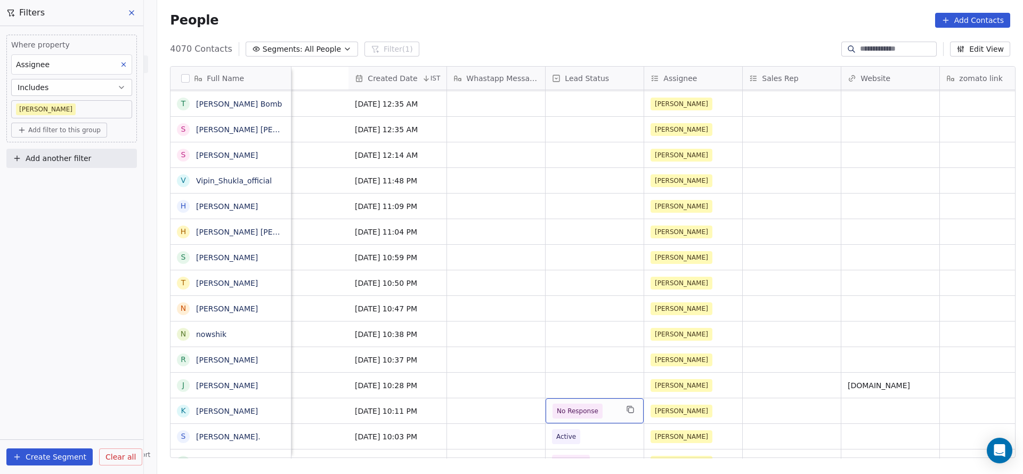
scroll to position [0, 1164]
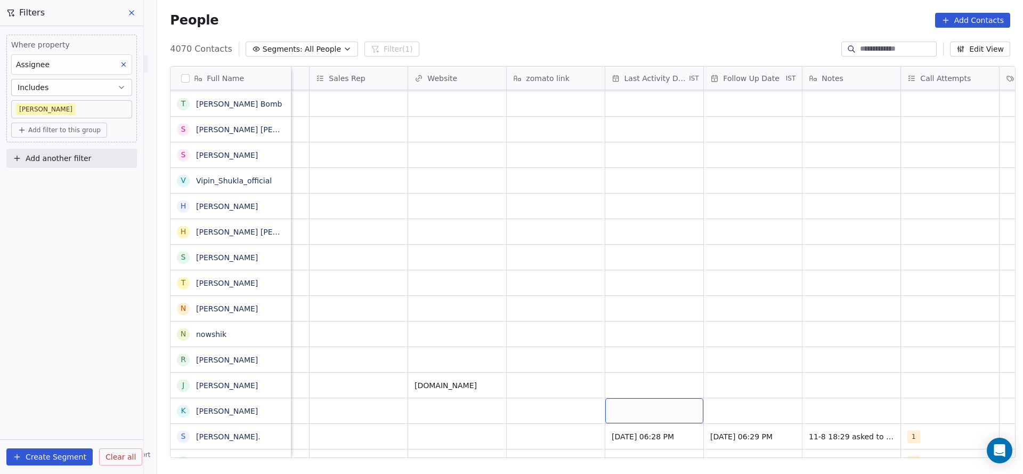
click at [633, 416] on div "grid" at bounding box center [654, 410] width 98 height 25
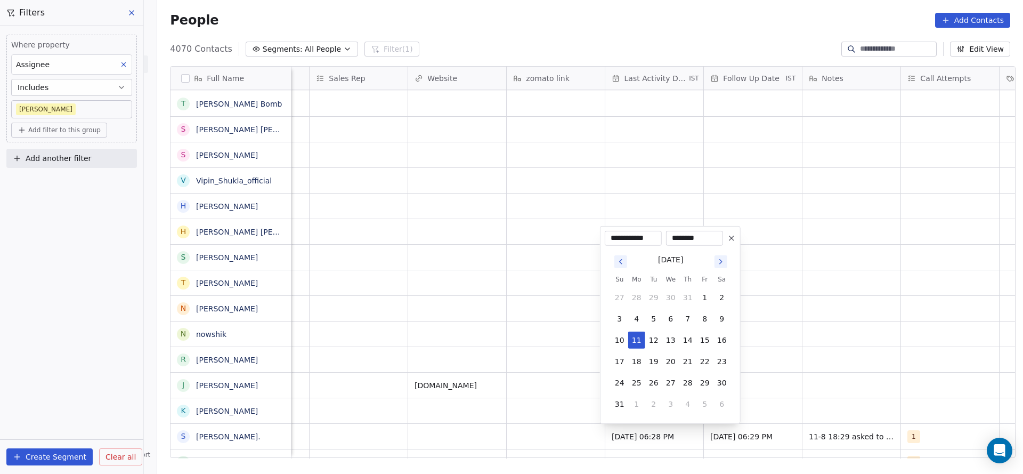
click at [631, 329] on tbody "27 28 29 30 31 1 2 3 4 5 6 7 8 9 10 11 12 13 14 15 16 17 18 19 20 21 22 23 24 2…" at bounding box center [670, 348] width 119 height 128
click at [553, 337] on html "On2Cook India Pvt. Ltd. Contacts People Marketing Workflows Campaigns Sales Pip…" at bounding box center [511, 237] width 1023 height 474
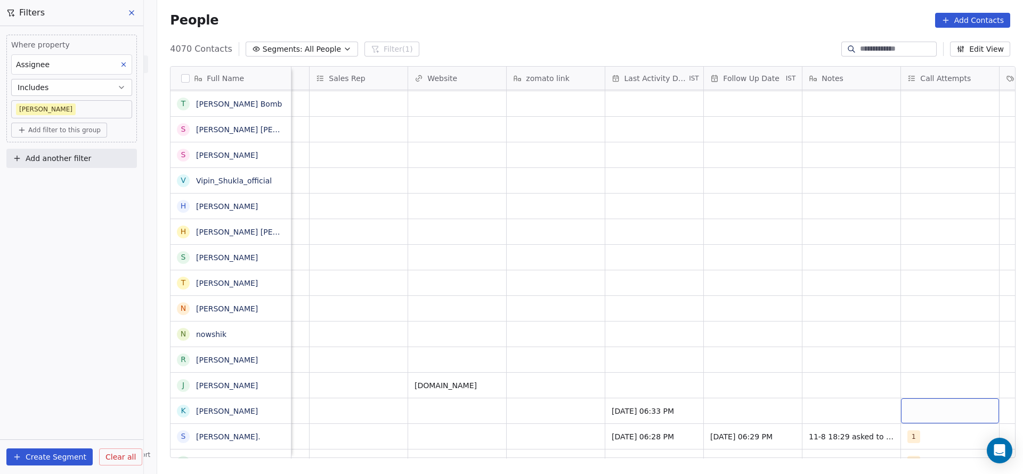
click at [945, 410] on div "grid" at bounding box center [950, 410] width 98 height 25
click at [901, 257] on button "Suggestions" at bounding box center [898, 258] width 9 height 9
click at [739, 307] on html "On2Cook India Pvt. Ltd. Contacts People Marketing Workflows Campaigns Sales Pip…" at bounding box center [511, 237] width 1023 height 474
click at [735, 419] on div "grid" at bounding box center [753, 410] width 98 height 25
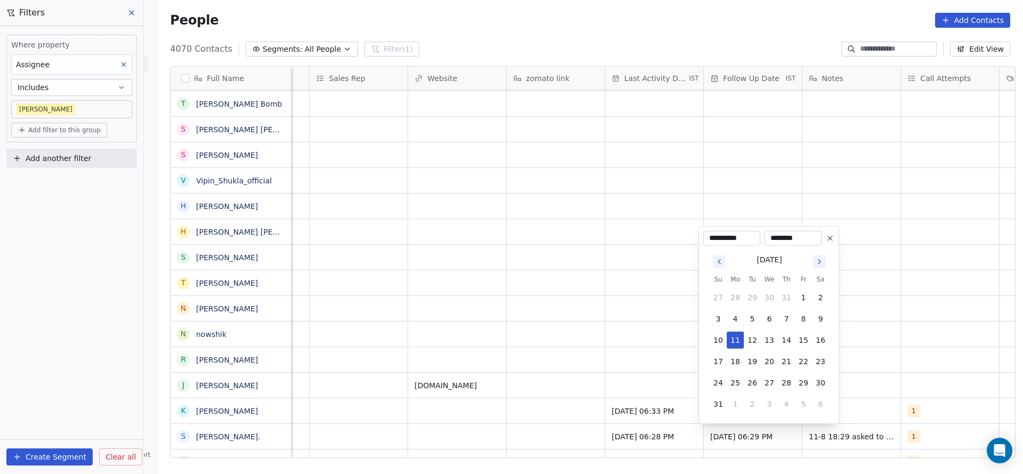
click at [769, 383] on button "27" at bounding box center [769, 382] width 17 height 17
type input "**********"
click at [630, 378] on html "On2Cook India Pvt. Ltd. Contacts People Marketing Workflows Campaigns Sales Pip…" at bounding box center [511, 237] width 1023 height 474
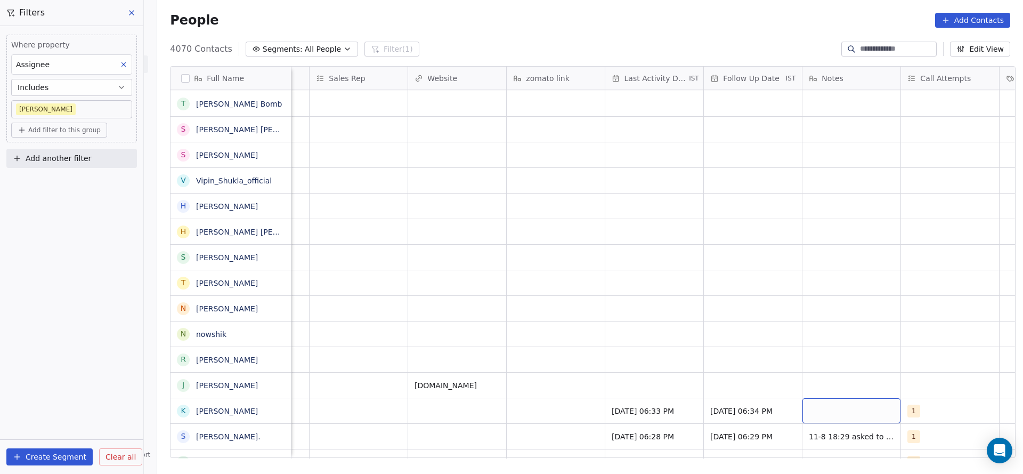
click at [877, 405] on div "grid" at bounding box center [851, 410] width 98 height 25
type textarea "**********"
click at [634, 383] on html "On2Cook India Pvt. Ltd. Contacts People Marketing Workflows Campaigns Sales Pip…" at bounding box center [511, 237] width 1023 height 474
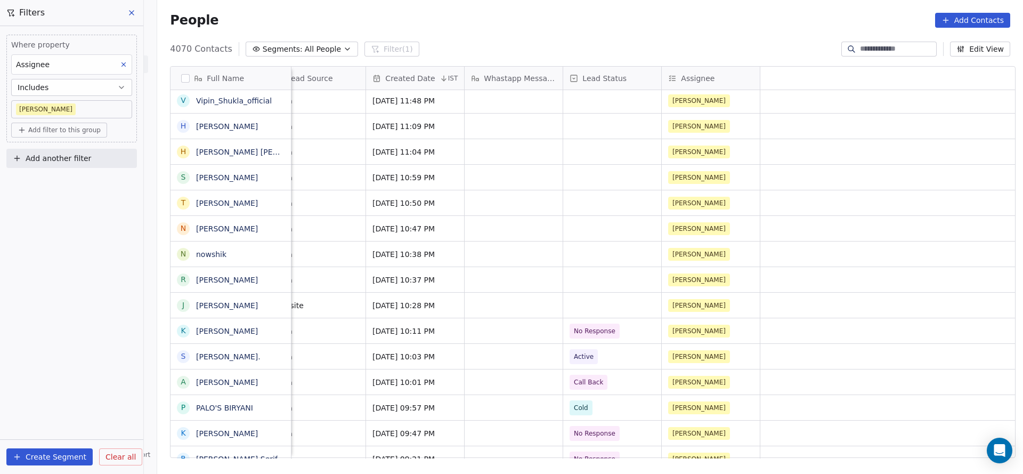
scroll to position [0, 0]
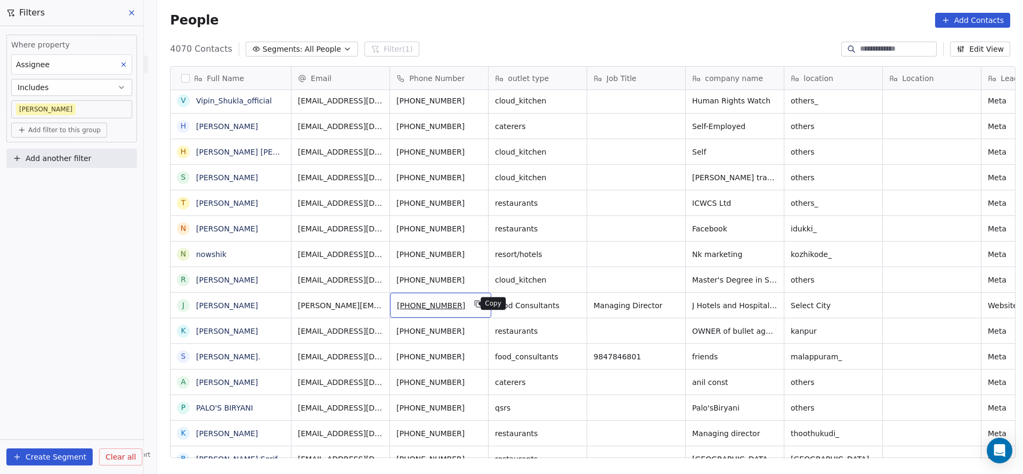
click at [474, 303] on icon "grid" at bounding box center [478, 303] width 9 height 9
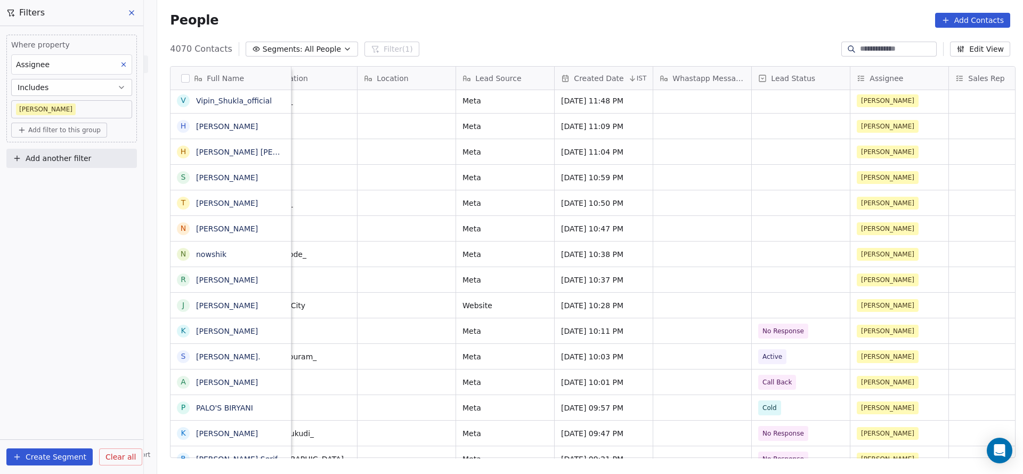
scroll to position [0, 579]
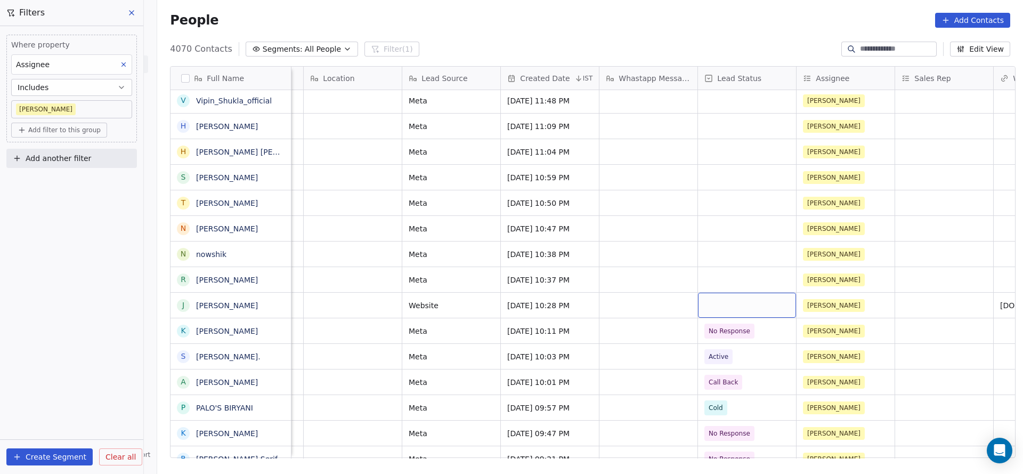
click at [718, 302] on div "grid" at bounding box center [747, 304] width 98 height 25
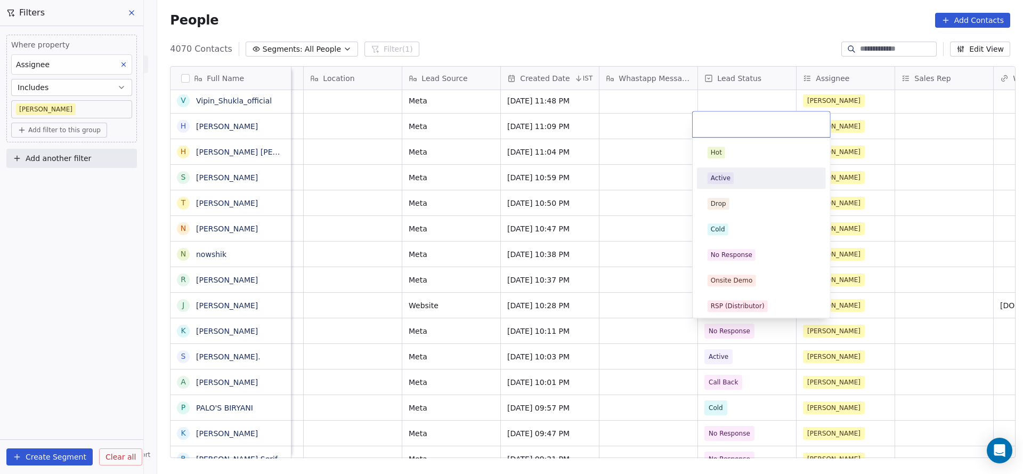
click at [730, 180] on span "Active" at bounding box center [720, 178] width 26 height 12
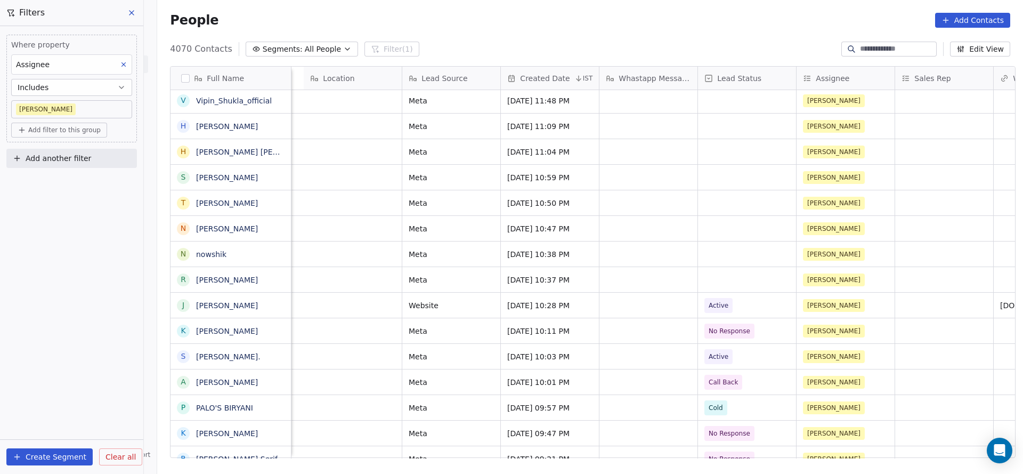
scroll to position [0, 1237]
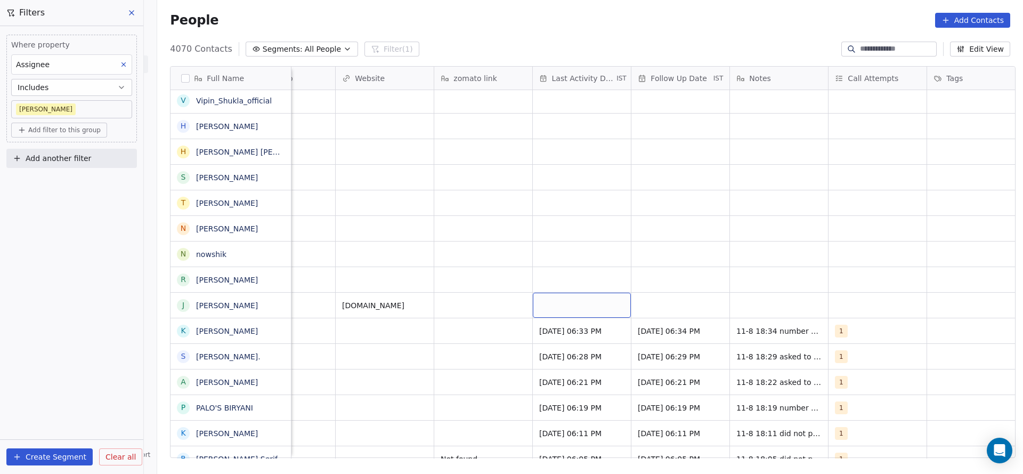
click at [545, 305] on div "grid" at bounding box center [582, 304] width 98 height 25
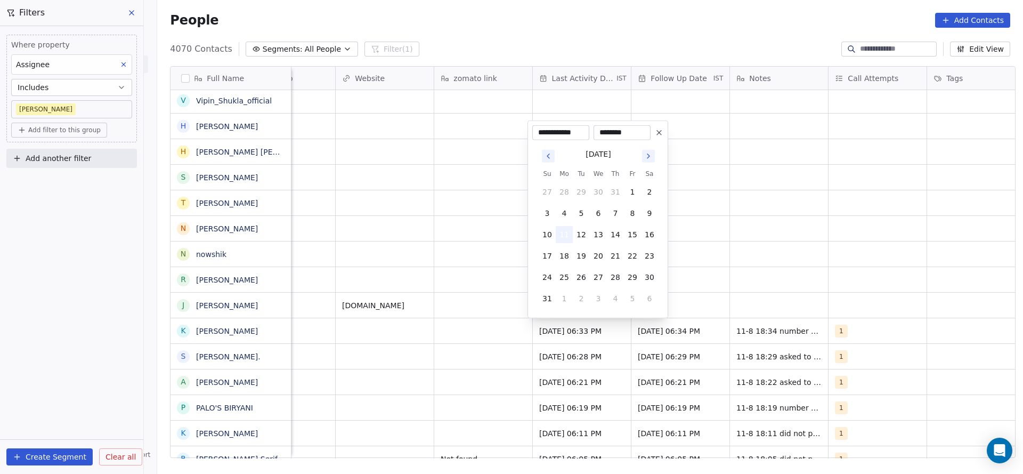
click at [568, 238] on button "11" at bounding box center [564, 234] width 17 height 17
click at [488, 257] on html "On2Cook India Pvt. Ltd. Contacts People Marketing Workflows Campaigns Sales Pip…" at bounding box center [511, 237] width 1023 height 474
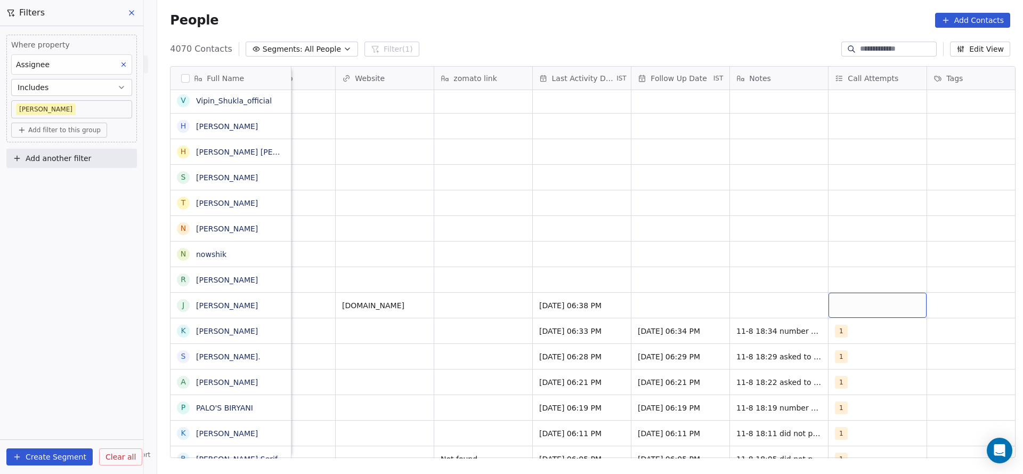
click at [829, 300] on div "grid" at bounding box center [877, 304] width 98 height 25
click at [884, 158] on div "1" at bounding box center [891, 152] width 120 height 17
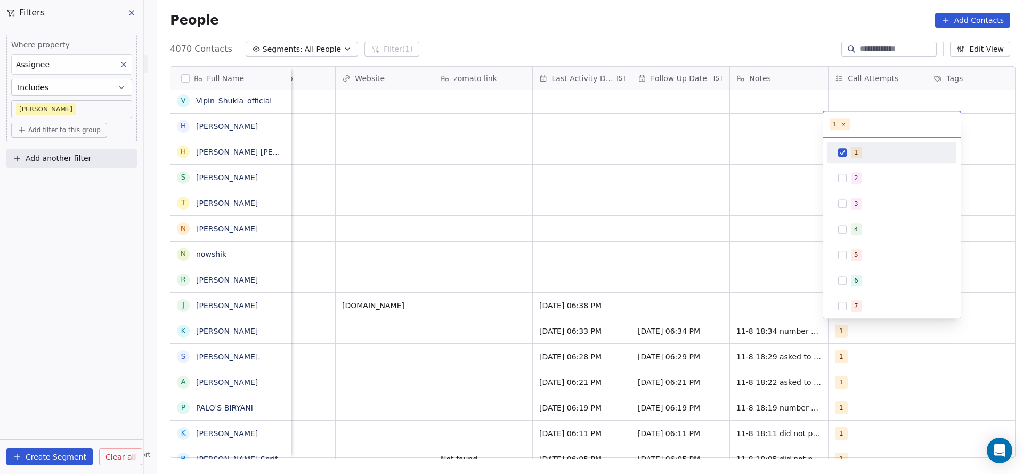
click at [650, 226] on html "On2Cook India Pvt. Ltd. Contacts People Marketing Workflows Campaigns Sales Pip…" at bounding box center [511, 237] width 1023 height 474
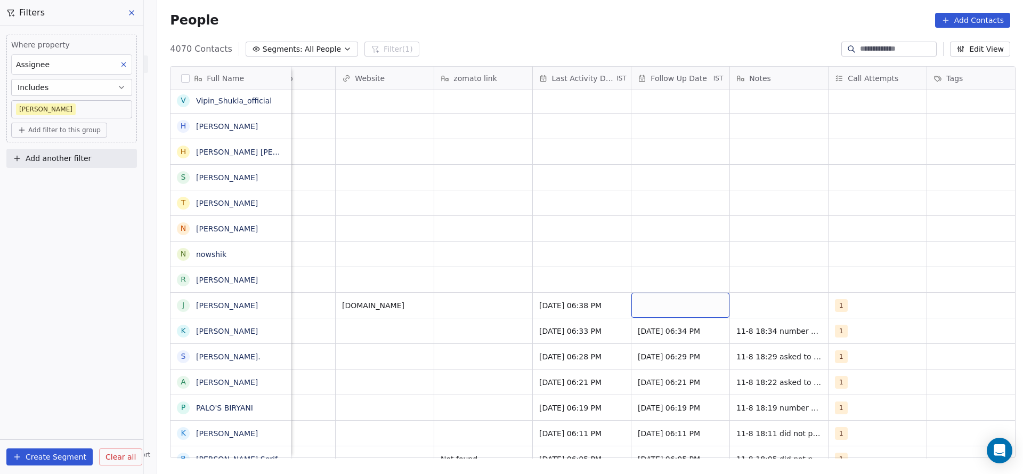
click at [648, 303] on div "grid" at bounding box center [680, 304] width 98 height 25
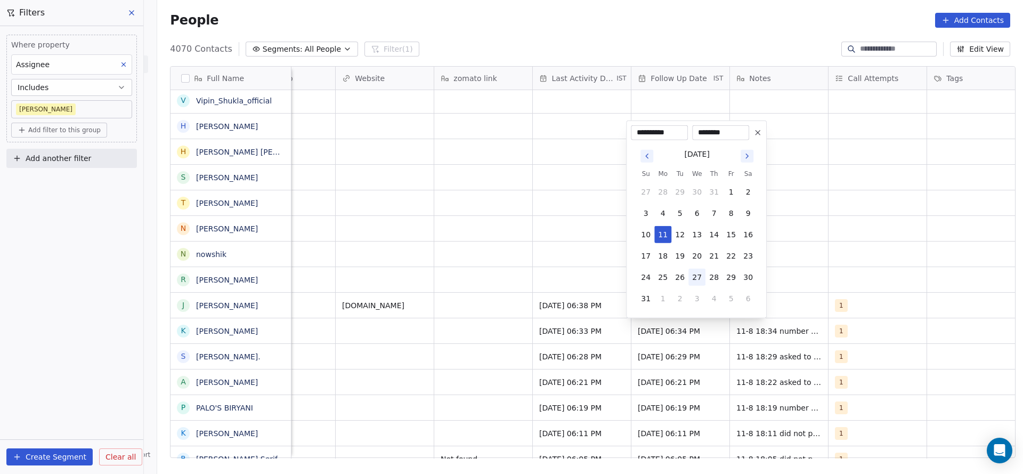
click at [697, 270] on button "27" at bounding box center [696, 276] width 17 height 17
type input "**********"
click at [499, 245] on html "On2Cook India Pvt. Ltd. Contacts People Marketing Workflows Campaigns Sales Pip…" at bounding box center [511, 237] width 1023 height 474
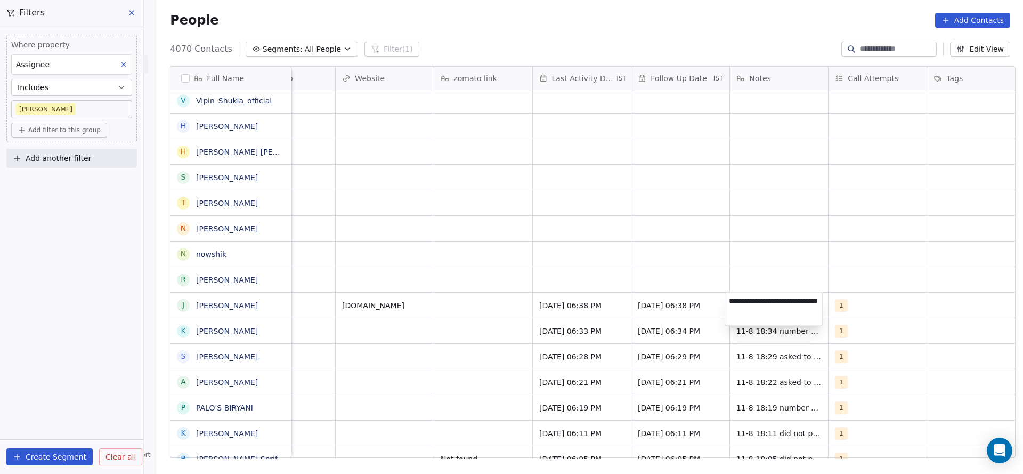
type textarea "**********"
click at [570, 339] on html "On2Cook India Pvt. Ltd. Contacts People Marketing Workflows Campaigns Sales Pip…" at bounding box center [511, 237] width 1023 height 474
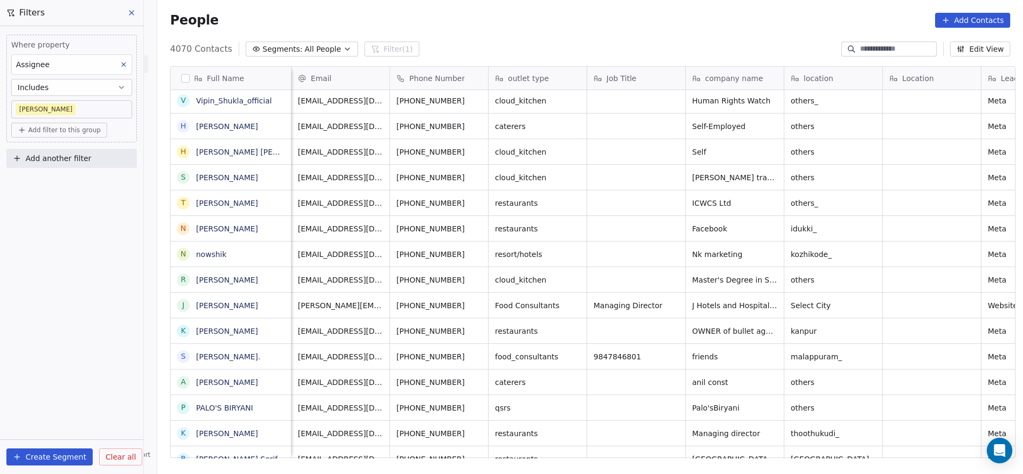
scroll to position [0, 934]
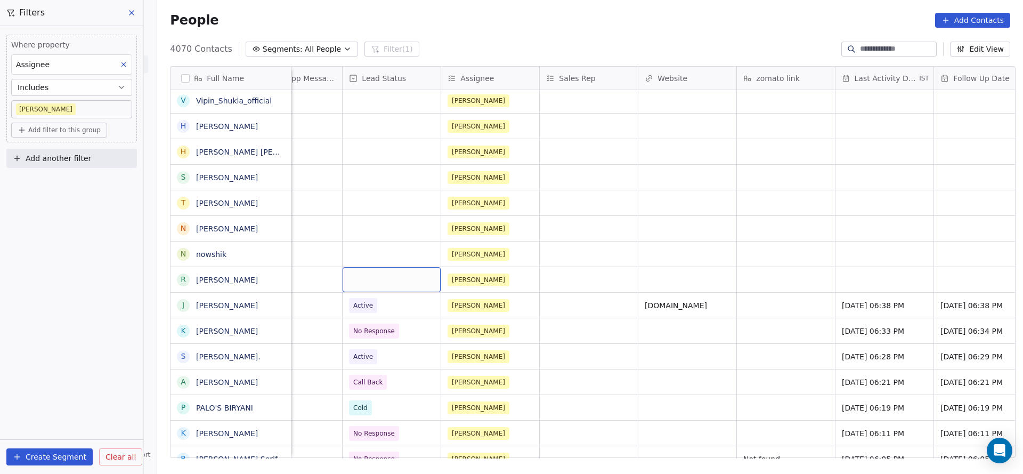
click at [373, 273] on div "grid" at bounding box center [392, 279] width 98 height 25
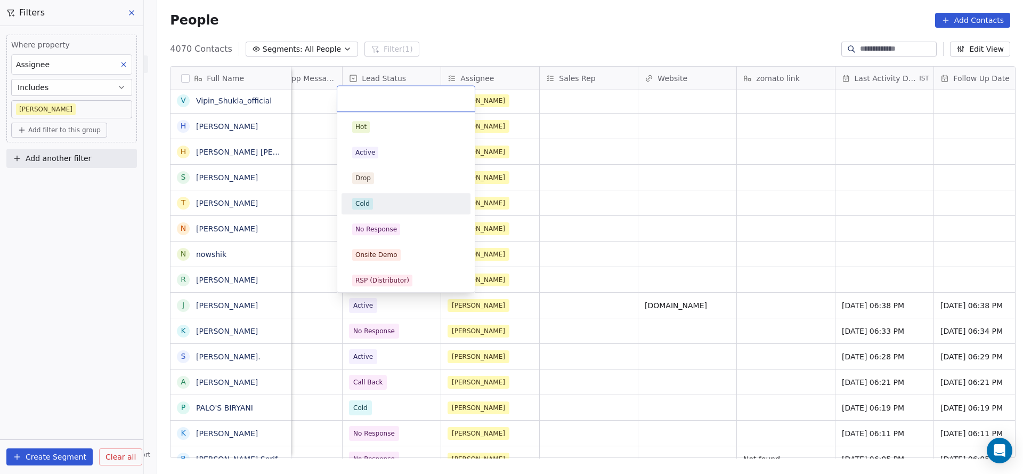
click at [374, 209] on div "Cold" at bounding box center [406, 204] width 108 height 12
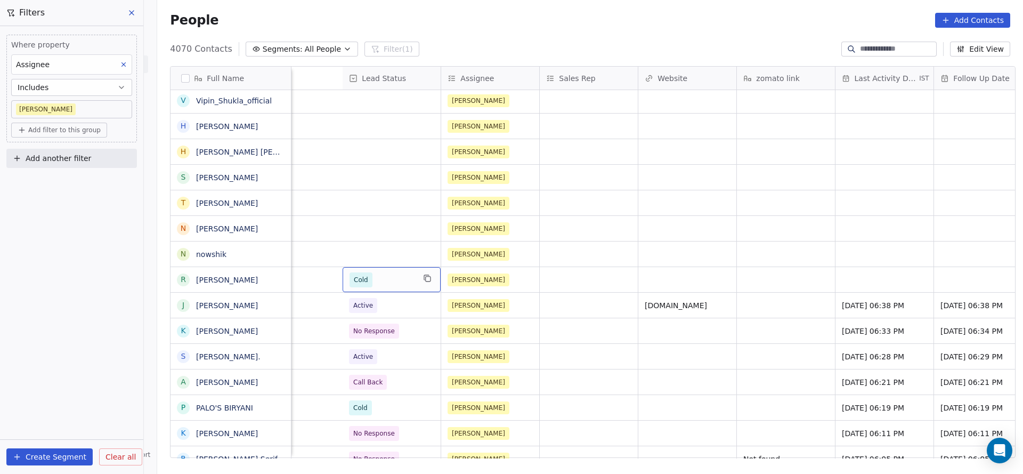
scroll to position [0, 1285]
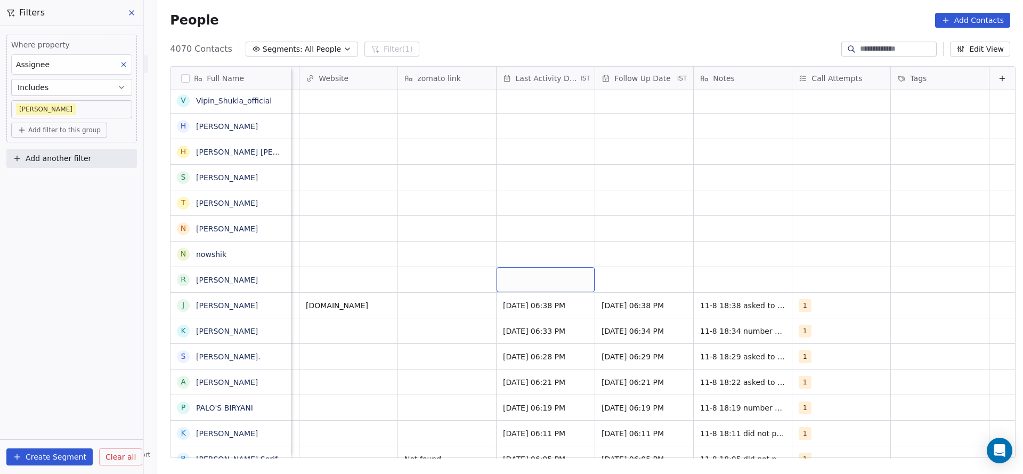
click at [498, 276] on div "grid" at bounding box center [545, 279] width 98 height 25
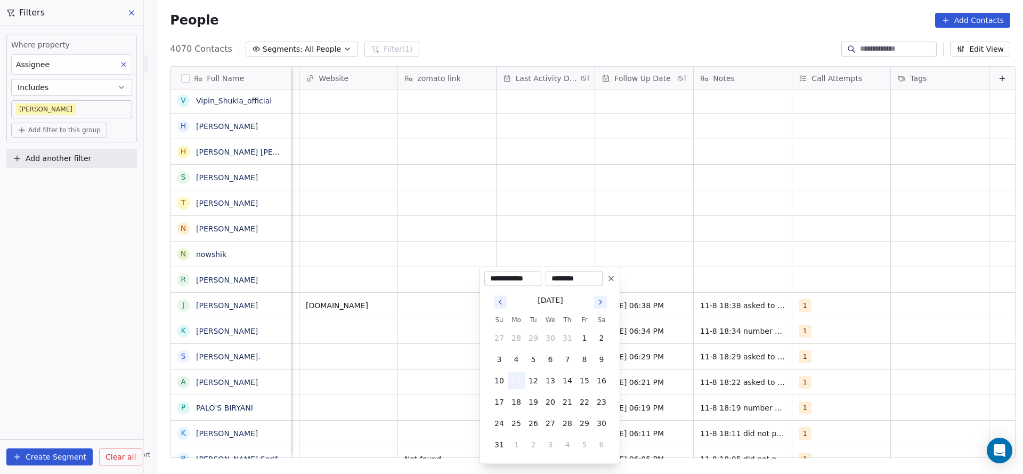
click at [520, 378] on button "11" at bounding box center [516, 380] width 17 height 17
click at [377, 288] on html "On2Cook India Pvt. Ltd. Contacts People Marketing Workflows Campaigns Sales Pip…" at bounding box center [511, 237] width 1023 height 474
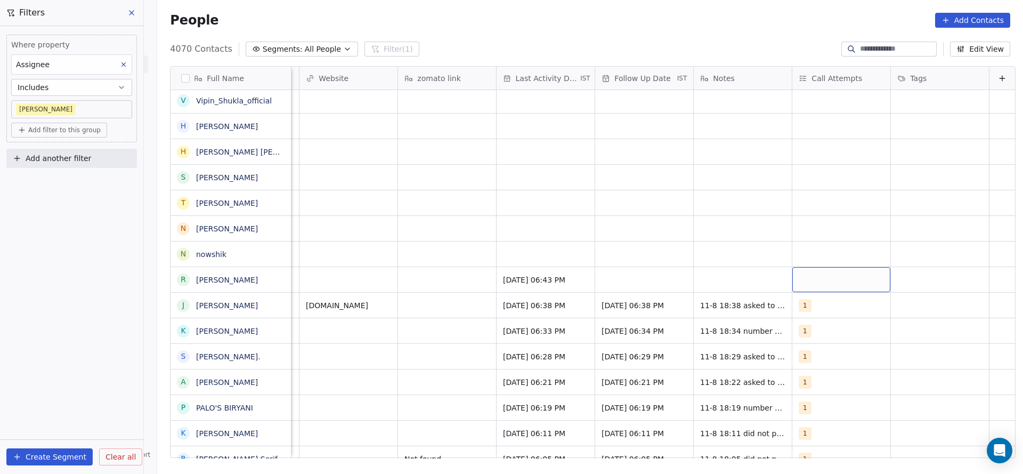
click at [792, 277] on div "grid" at bounding box center [841, 279] width 98 height 25
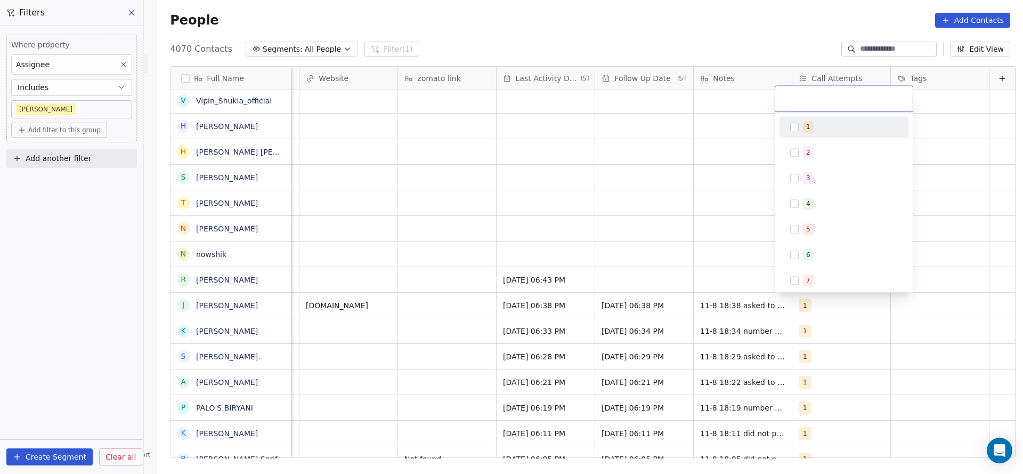
click at [810, 123] on span "1" at bounding box center [808, 127] width 11 height 12
click at [639, 169] on html "On2Cook India Pvt. Ltd. Contacts People Marketing Workflows Campaigns Sales Pip…" at bounding box center [511, 237] width 1023 height 474
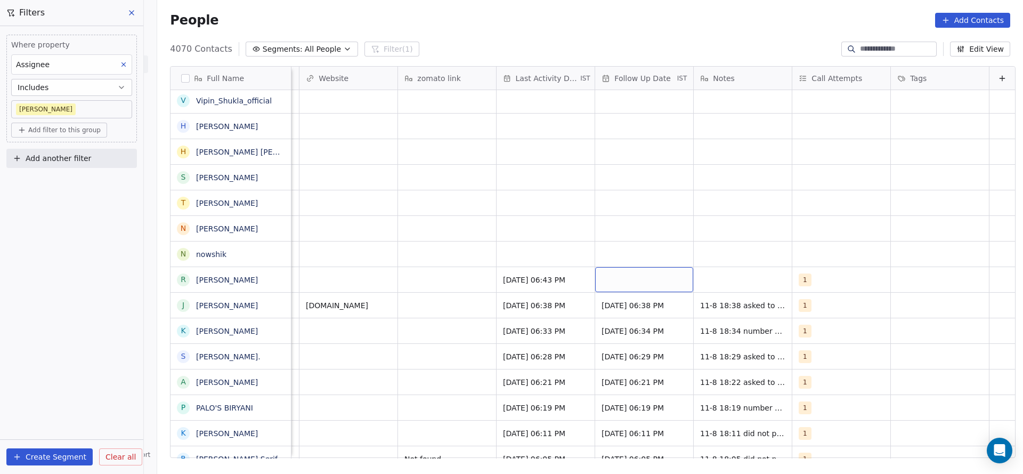
click at [612, 276] on div "grid" at bounding box center [644, 279] width 98 height 25
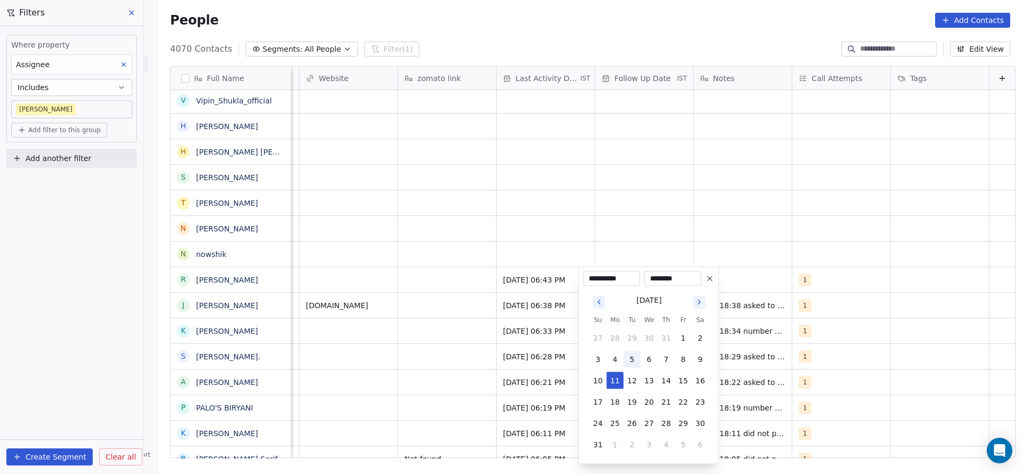
drag, startPoint x: 650, startPoint y: 423, endPoint x: 630, endPoint y: 366, distance: 61.2
click at [650, 422] on button "27" at bounding box center [648, 422] width 17 height 17
type input "**********"
drag, startPoint x: 444, startPoint y: 128, endPoint x: 727, endPoint y: 260, distance: 311.7
click at [452, 127] on html "On2Cook India Pvt. Ltd. Contacts People Marketing Workflows Campaigns Sales Pip…" at bounding box center [511, 237] width 1023 height 474
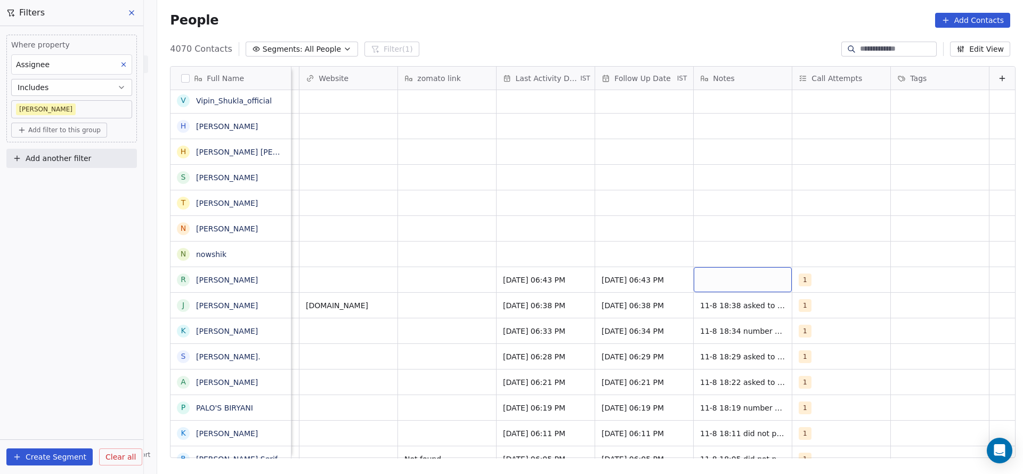
click at [718, 280] on div "grid" at bounding box center [743, 279] width 98 height 25
type textarea "**********"
drag, startPoint x: 574, startPoint y: 240, endPoint x: 541, endPoint y: 264, distance: 40.4
click at [574, 240] on html "On2Cook India Pvt. Ltd. Contacts People Marketing Workflows Campaigns Sales Pip…" at bounding box center [511, 237] width 1023 height 474
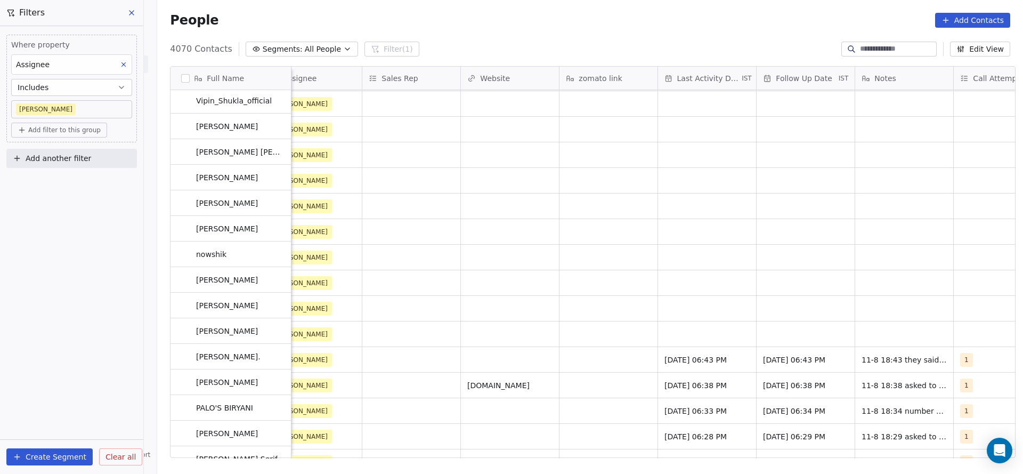
scroll to position [2070, 0]
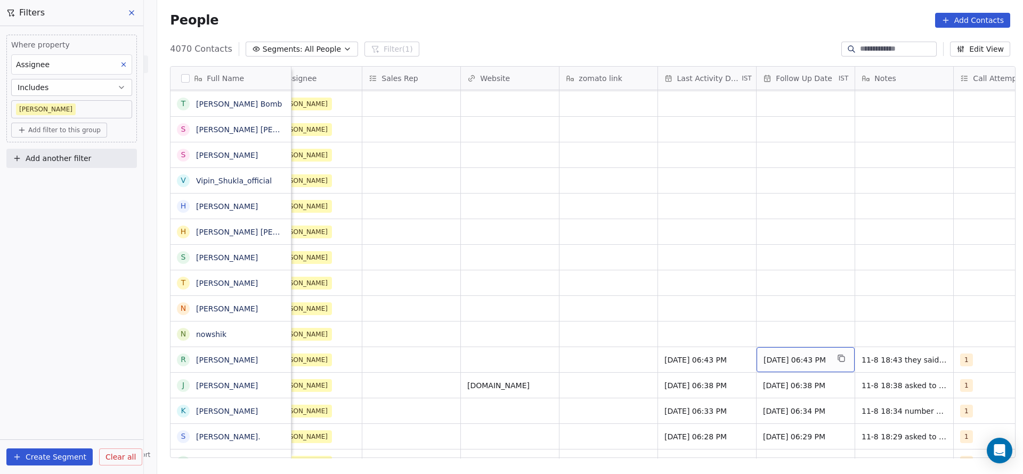
click at [767, 363] on span "[DATE] 06:43 PM" at bounding box center [795, 359] width 65 height 11
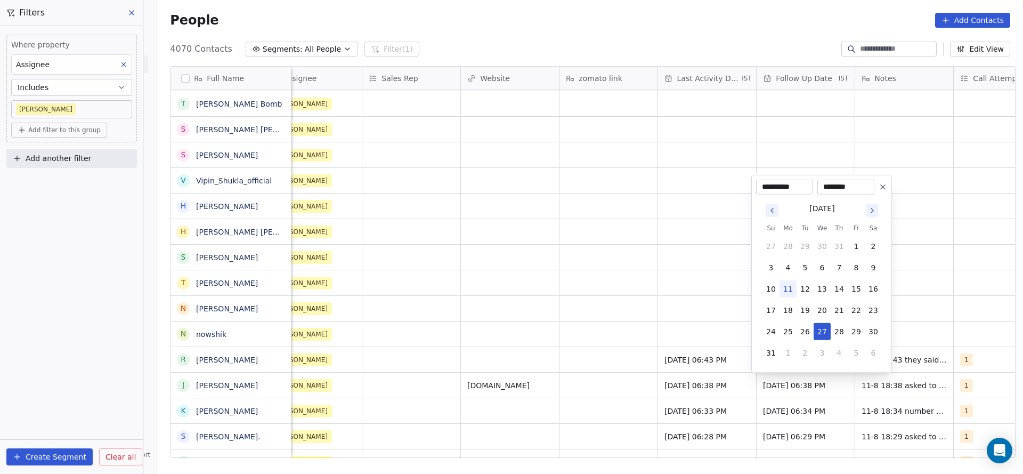
click at [882, 185] on icon at bounding box center [882, 187] width 9 height 9
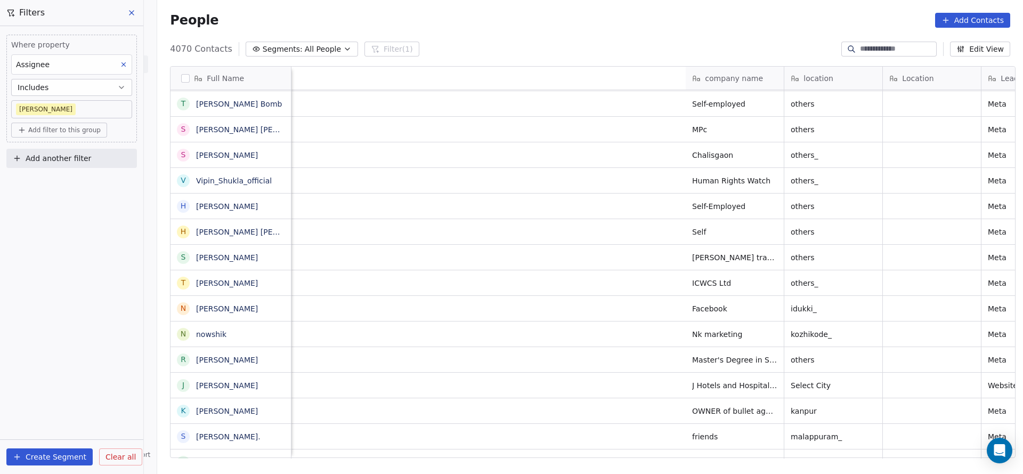
scroll to position [0, 754]
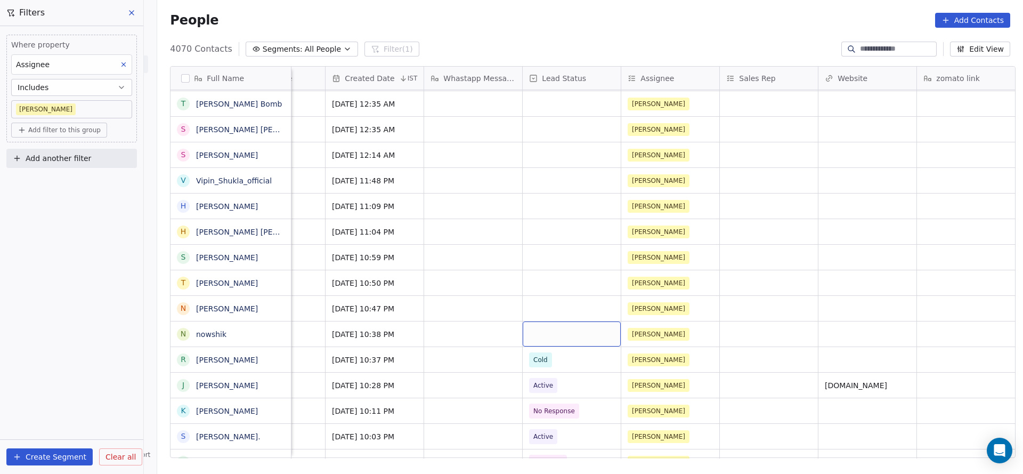
click at [542, 332] on div "grid" at bounding box center [572, 333] width 98 height 25
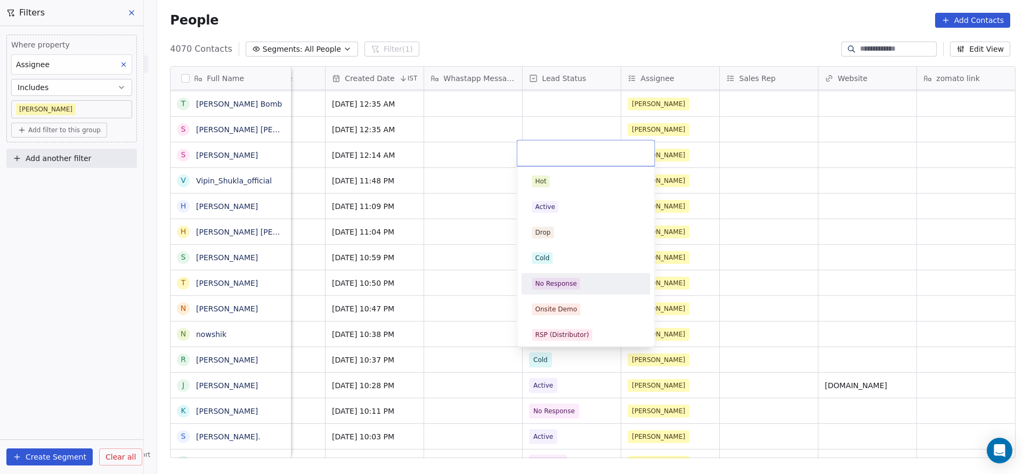
click at [544, 292] on div "No Response" at bounding box center [585, 283] width 129 height 21
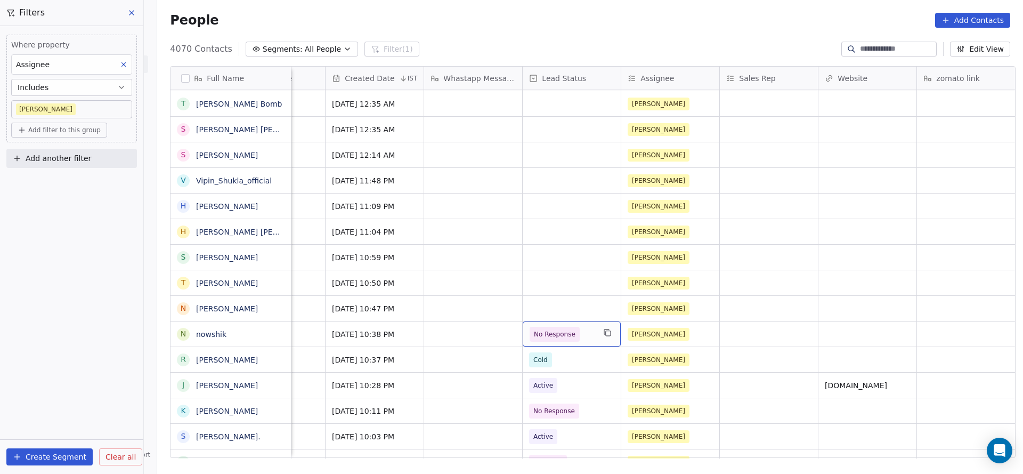
scroll to position [0, 1285]
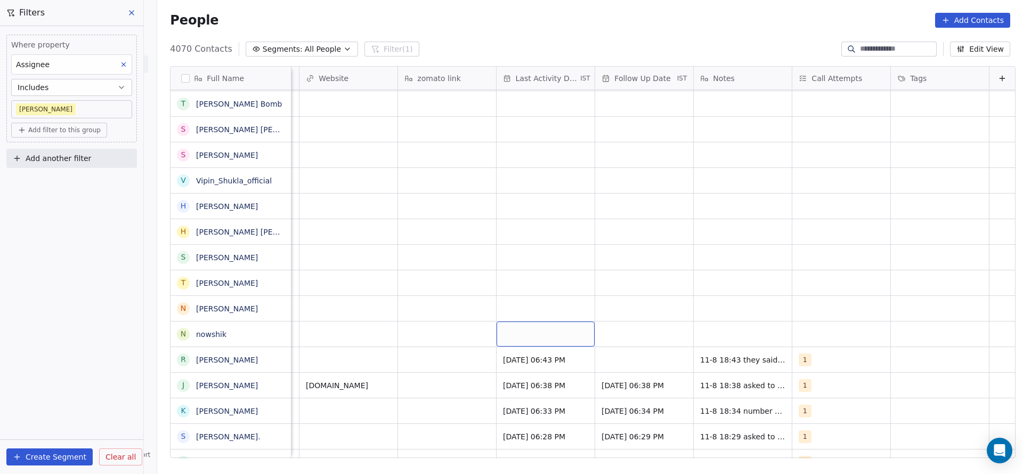
click at [521, 334] on div "grid" at bounding box center [545, 333] width 98 height 25
click at [511, 333] on div "grid" at bounding box center [545, 333] width 98 height 25
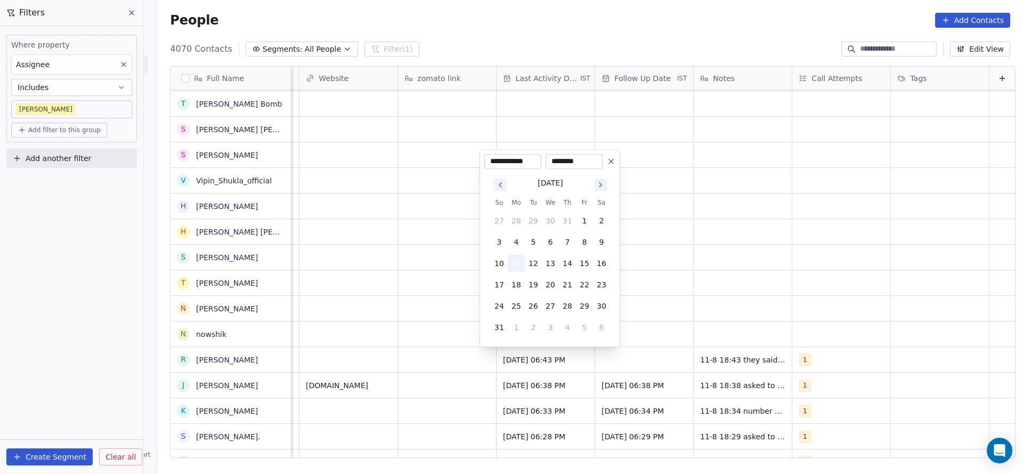
click at [518, 268] on button "11" at bounding box center [516, 263] width 17 height 17
click at [410, 300] on html "On2Cook India Pvt. Ltd. Contacts People Marketing Workflows Campaigns Sales Pip…" at bounding box center [511, 237] width 1023 height 474
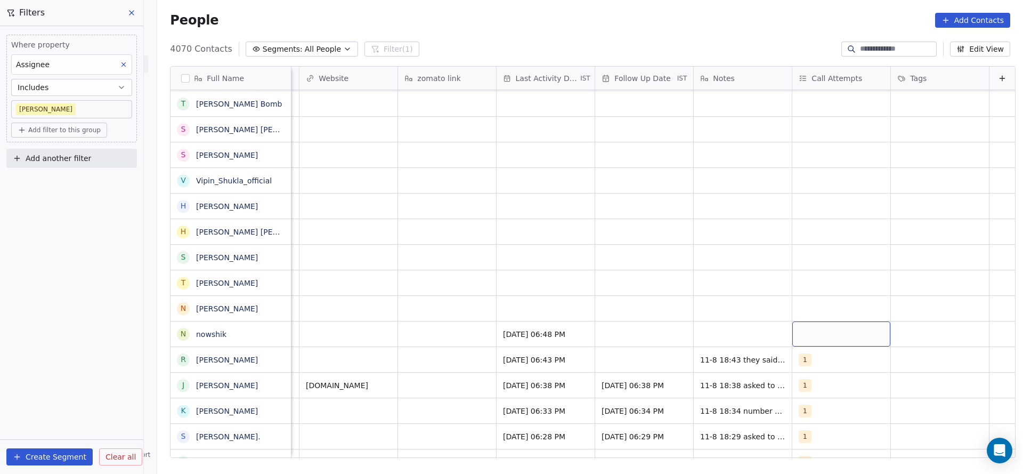
click at [815, 337] on div "grid" at bounding box center [841, 333] width 98 height 25
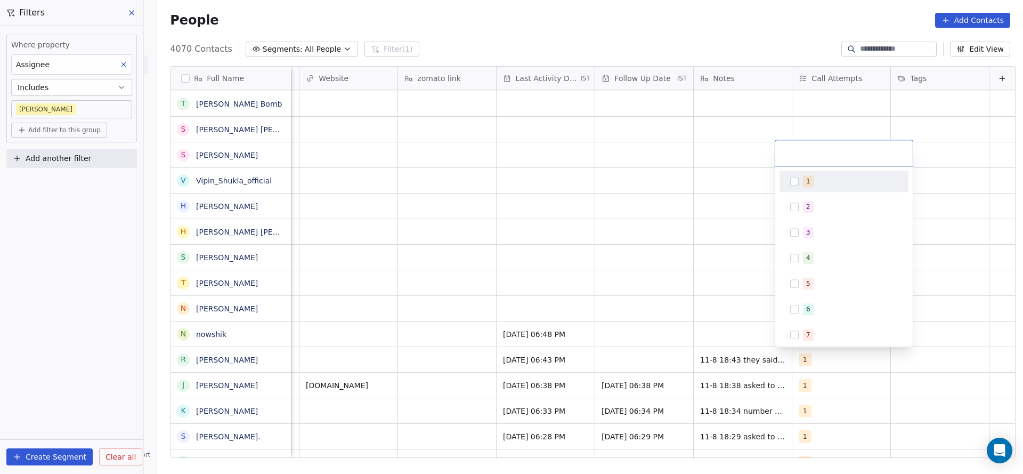
click at [814, 178] on div "1" at bounding box center [850, 181] width 95 height 12
click at [597, 251] on html "On2Cook India Pvt. Ltd. Contacts People Marketing Workflows Campaigns Sales Pip…" at bounding box center [511, 237] width 1023 height 474
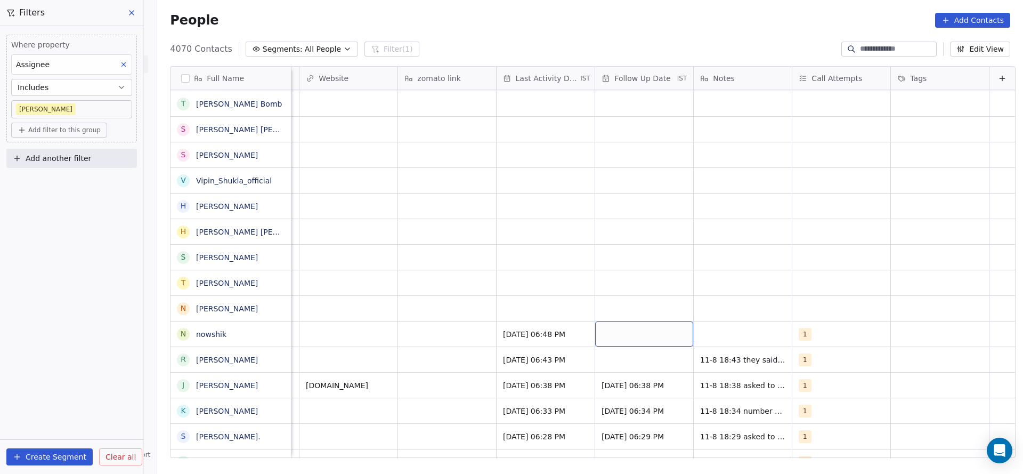
click at [619, 331] on div "grid" at bounding box center [644, 333] width 98 height 25
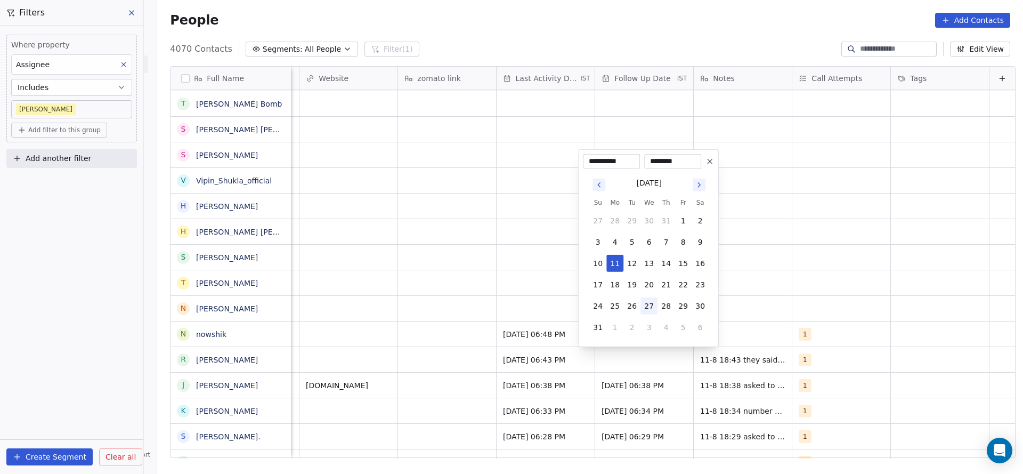
click at [646, 306] on button "27" at bounding box center [648, 305] width 17 height 17
type input "**********"
click at [806, 319] on html "On2Cook India Pvt. Ltd. Contacts People Marketing Workflows Campaigns Sales Pip…" at bounding box center [511, 237] width 1023 height 474
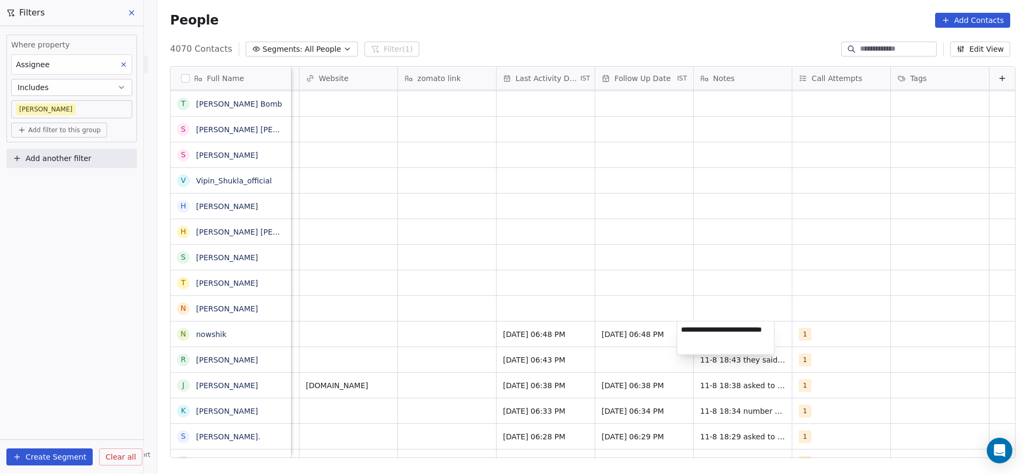
type textarea "**********"
click at [324, 334] on html "On2Cook India Pvt. Ltd. Contacts People Marketing Workflows Campaigns Sales Pip…" at bounding box center [511, 237] width 1023 height 474
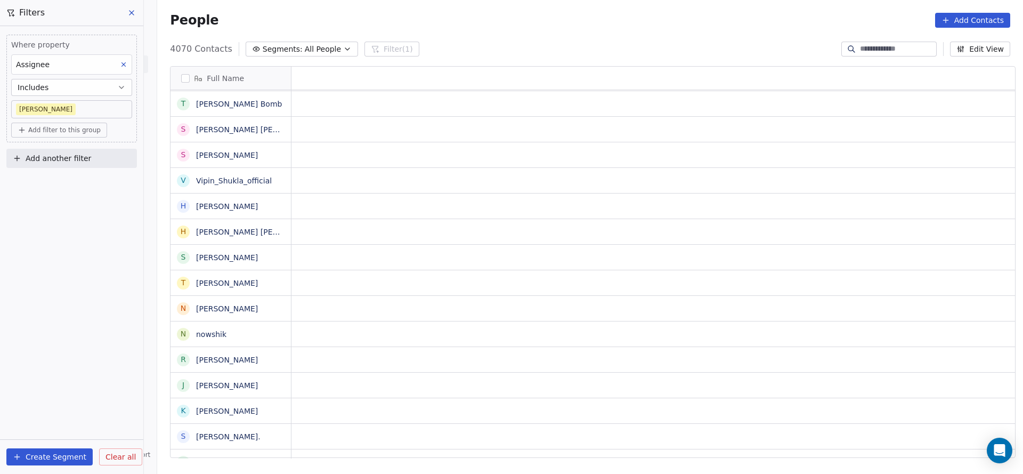
scroll to position [0, 0]
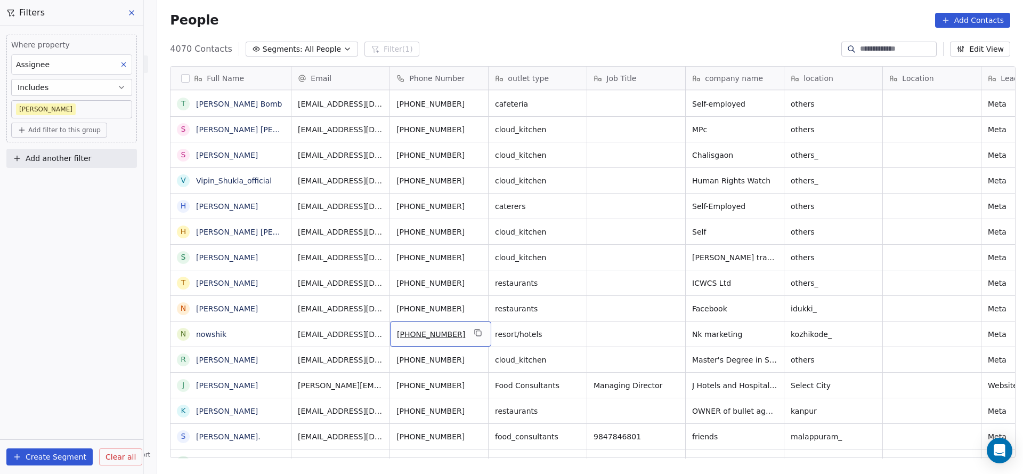
click at [476, 339] on div "[PHONE_NUMBER]" at bounding box center [440, 333] width 101 height 25
click at [472, 334] on button "grid" at bounding box center [478, 332] width 13 height 13
click at [475, 306] on icon "grid" at bounding box center [477, 306] width 5 height 5
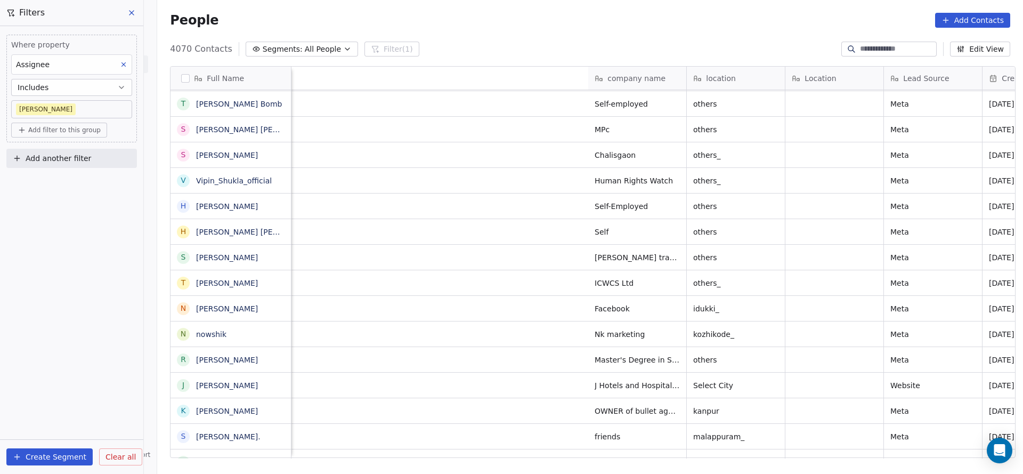
scroll to position [0, 772]
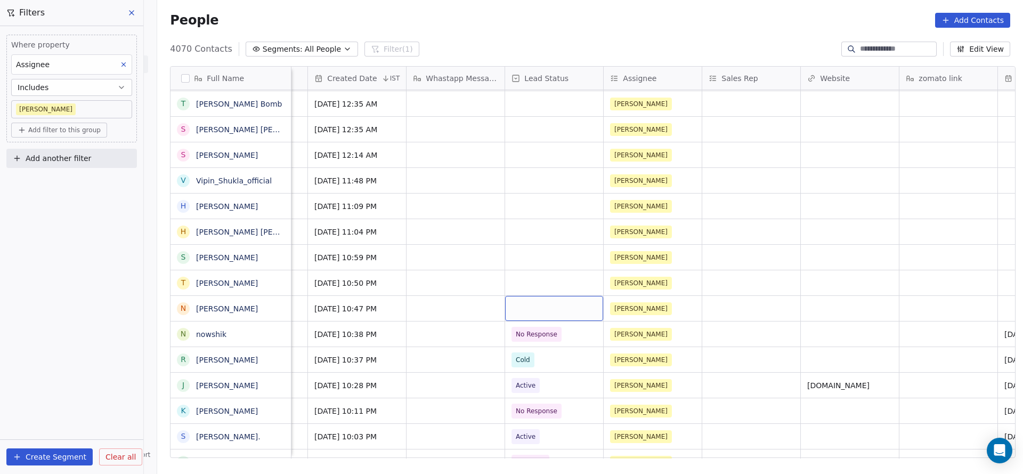
click at [534, 312] on div "grid" at bounding box center [554, 308] width 98 height 25
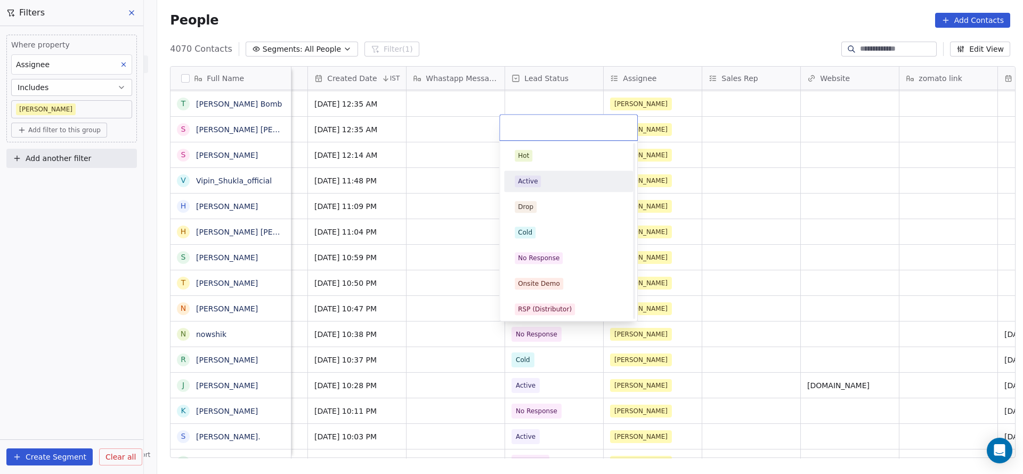
scroll to position [80, 0]
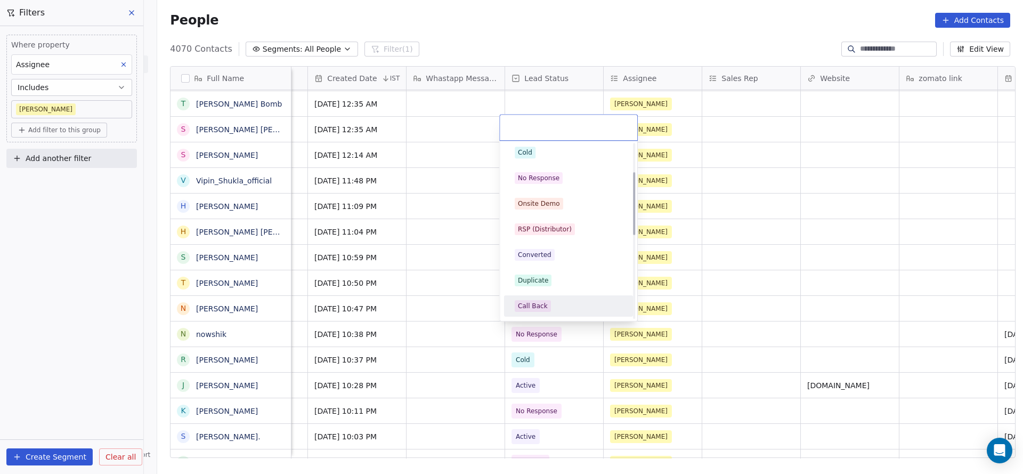
click at [540, 306] on div "Call Back" at bounding box center [533, 306] width 30 height 10
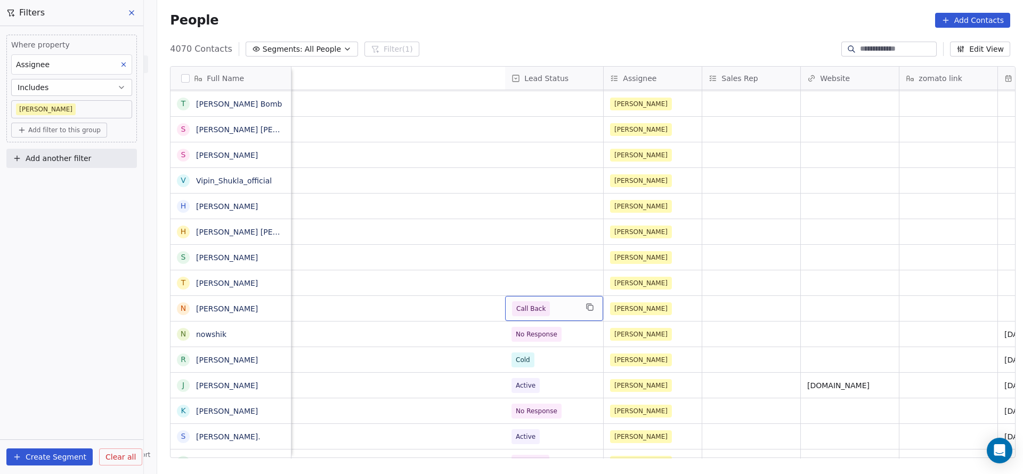
scroll to position [0, 1285]
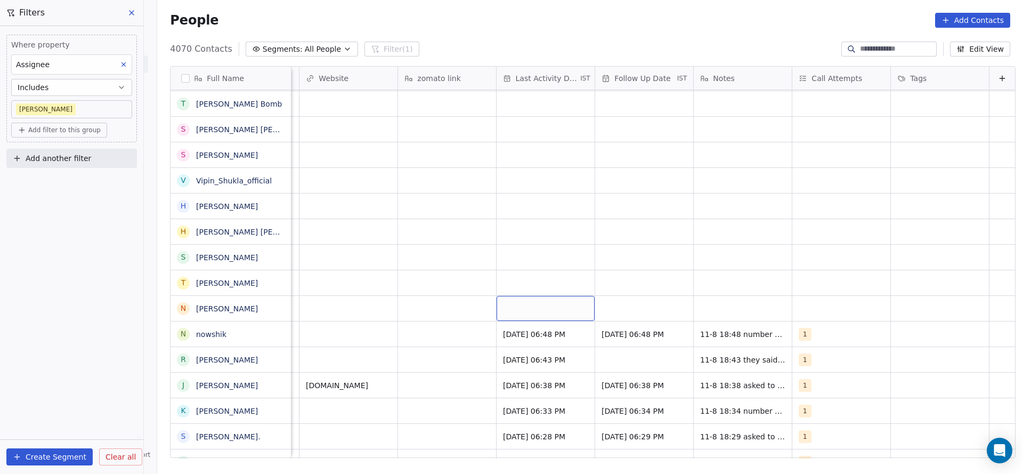
click at [514, 313] on div "grid" at bounding box center [545, 308] width 98 height 25
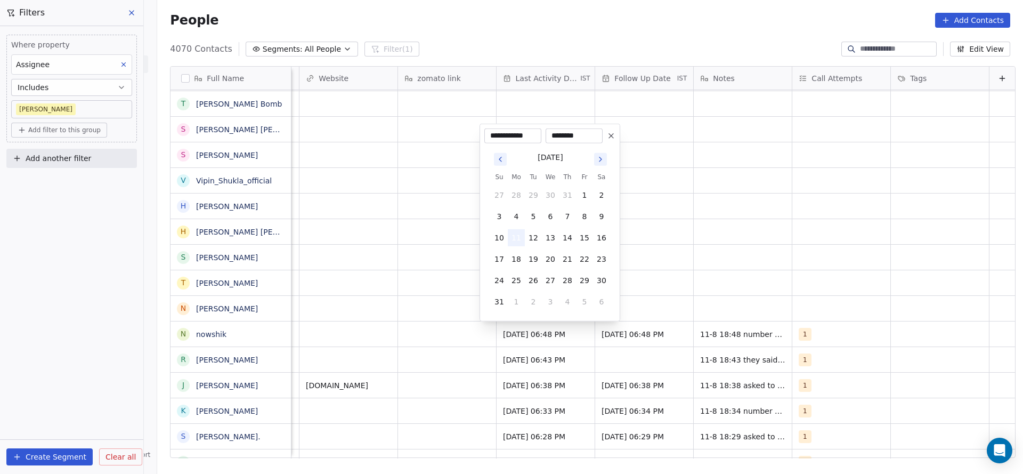
click at [511, 237] on button "11" at bounding box center [516, 237] width 17 height 17
click at [743, 246] on html "On2Cook India Pvt. Ltd. Contacts People Marketing Workflows Campaigns Sales Pip…" at bounding box center [511, 237] width 1023 height 474
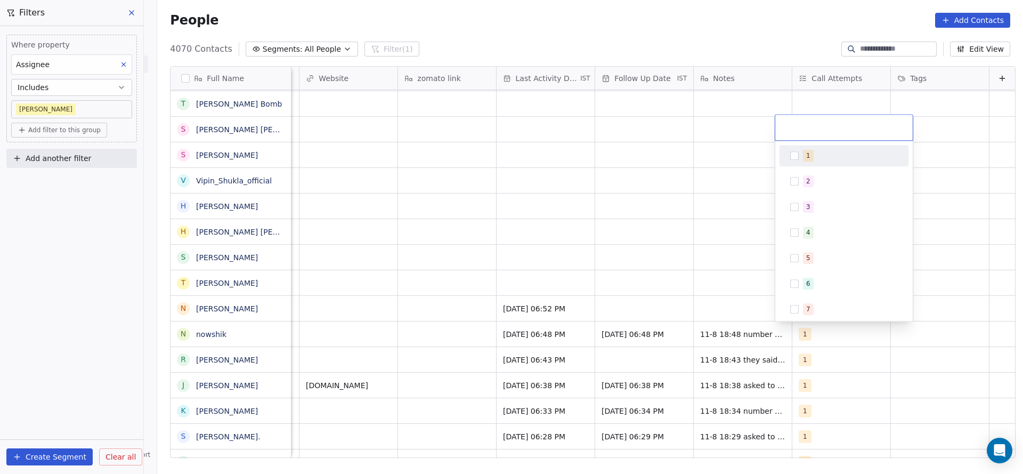
click at [803, 308] on span "7" at bounding box center [808, 309] width 11 height 12
click at [790, 152] on button "Suggestions" at bounding box center [794, 155] width 9 height 9
click at [657, 284] on html "On2Cook India Pvt. Ltd. Contacts People Marketing Workflows Campaigns Sales Pip…" at bounding box center [511, 237] width 1023 height 474
click at [625, 300] on div "grid" at bounding box center [644, 308] width 98 height 25
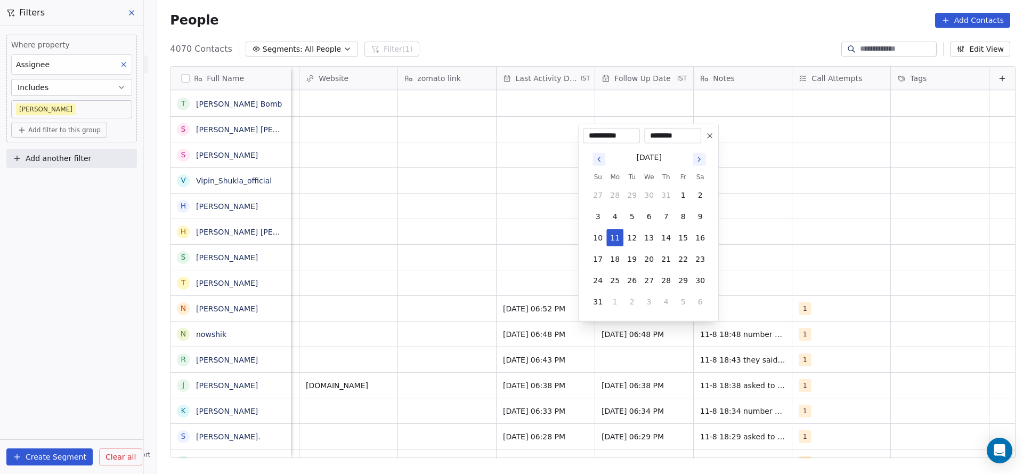
click at [625, 300] on button "2" at bounding box center [631, 301] width 17 height 17
click at [602, 172] on div "[DATE]" at bounding box center [648, 177] width 119 height 13
click at [599, 185] on button "Go to previous month" at bounding box center [598, 180] width 13 height 13
click at [644, 283] on button "27" at bounding box center [648, 280] width 17 height 17
type input "**********"
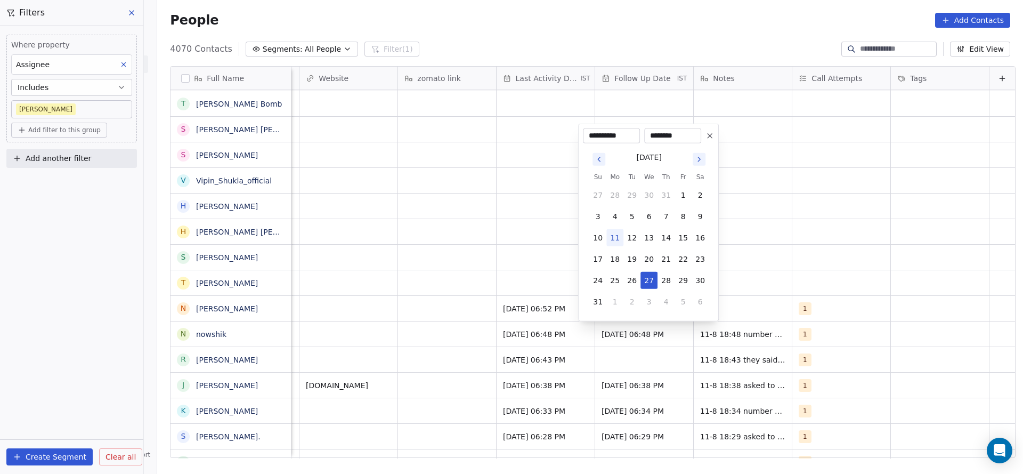
click at [524, 284] on html "On2Cook India Pvt. Ltd. Contacts People Marketing Workflows Campaigns Sales Pip…" at bounding box center [511, 237] width 1023 height 474
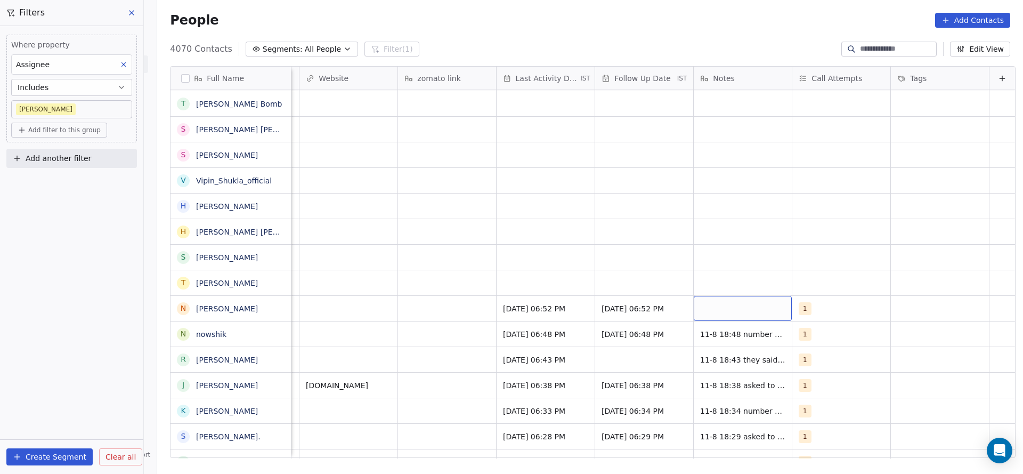
click at [725, 304] on div "grid" at bounding box center [743, 308] width 98 height 25
type textarea "**********"
click at [504, 279] on html "On2Cook India Pvt. Ltd. Contacts People Marketing Workflows Campaigns Sales Pip…" at bounding box center [511, 237] width 1023 height 474
type textarea "*********"
click at [441, 252] on html "On2Cook India Pvt. Ltd. Contacts People Marketing Workflows Campaigns Sales Pip…" at bounding box center [511, 237] width 1023 height 474
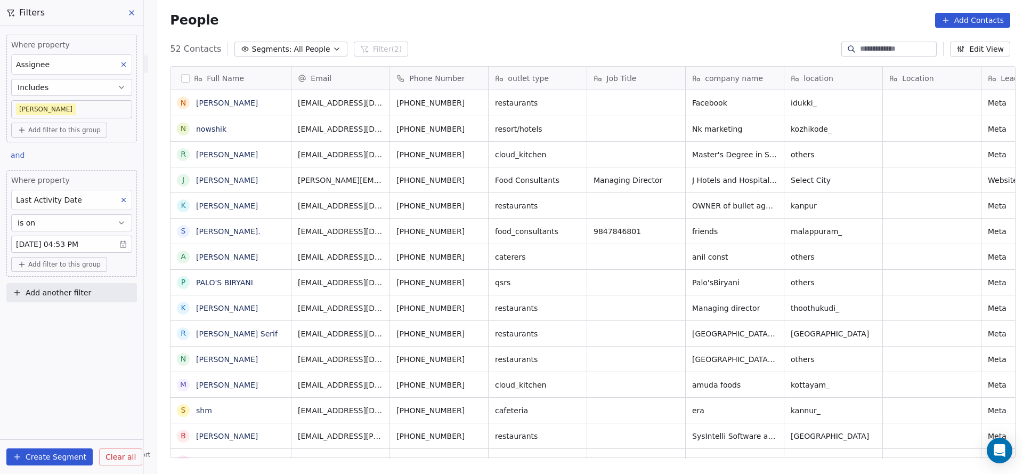
scroll to position [404, 858]
click at [86, 366] on div "Where property Assignee Includes [PERSON_NAME] Add filter to this group and Whe…" at bounding box center [71, 249] width 143 height 447
click at [109, 284] on button "Add another filter" at bounding box center [71, 292] width 131 height 19
click at [62, 308] on div "Contact properties" at bounding box center [71, 315] width 121 height 17
type input "****"
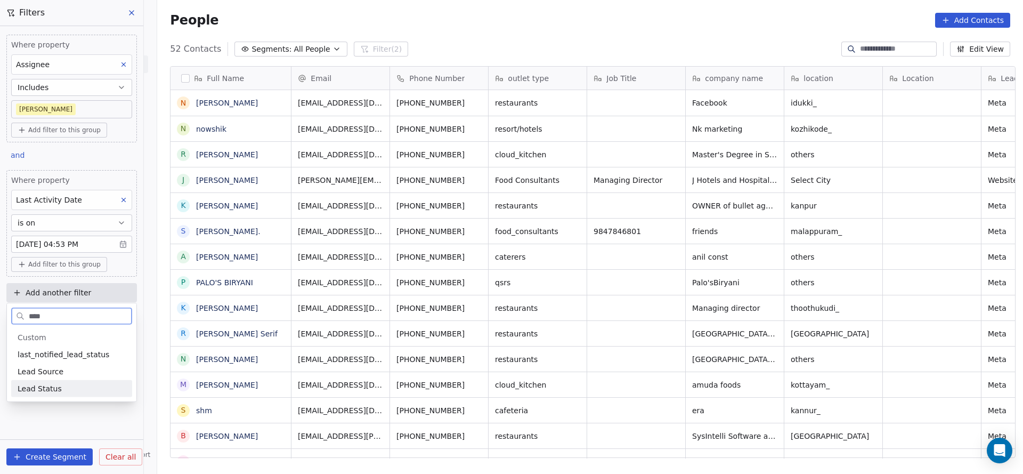
click at [55, 383] on span "Lead Status" at bounding box center [40, 388] width 44 height 11
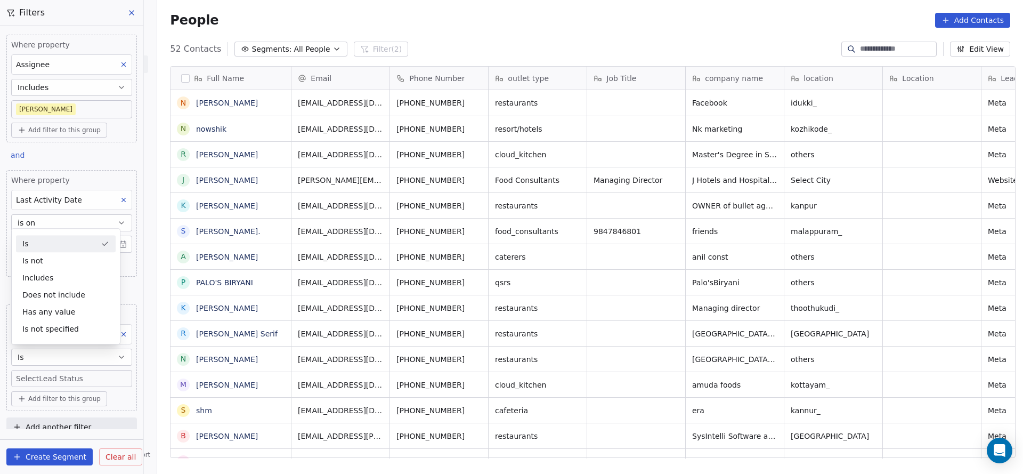
click at [90, 238] on div "Is" at bounding box center [66, 243] width 100 height 17
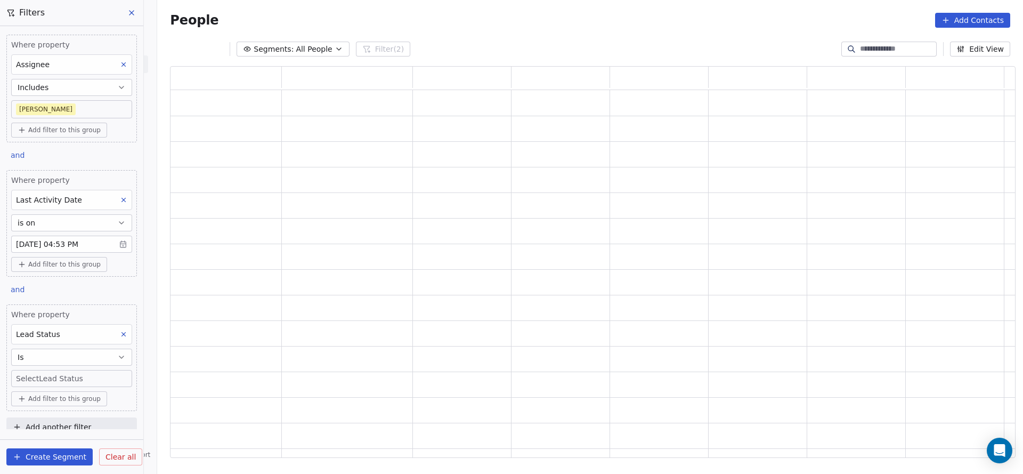
scroll to position [379, 833]
click at [94, 374] on body "On2Cook India Pvt. Ltd. Contacts People Marketing Workflows Campaigns Sales Pip…" at bounding box center [511, 237] width 1023 height 474
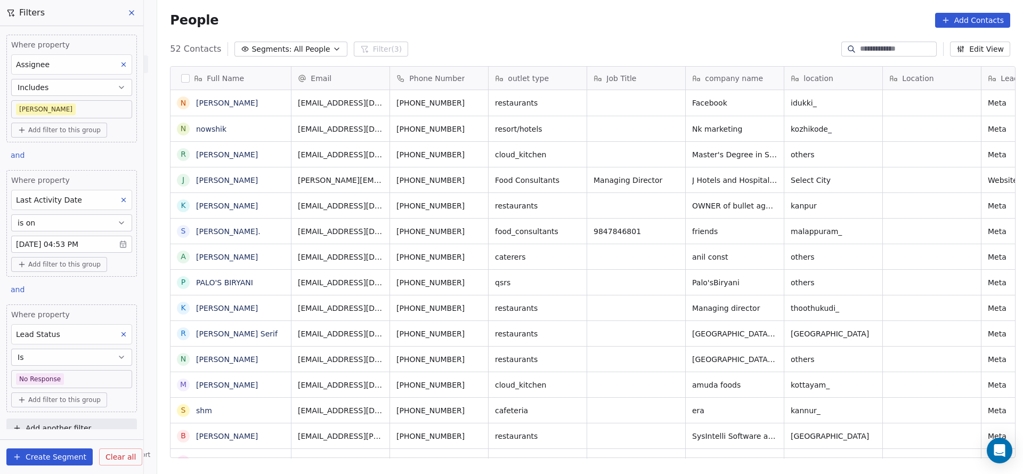
scroll to position [404, 858]
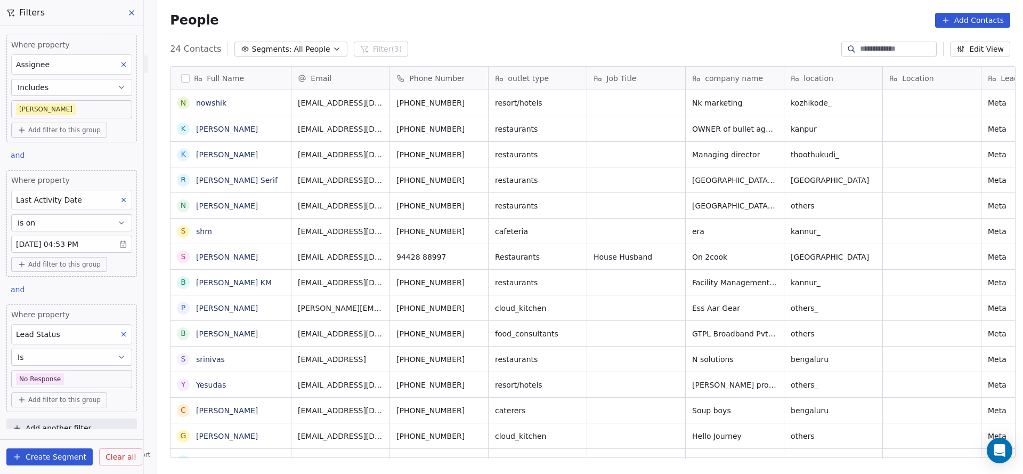
click at [101, 379] on body "On2Cook India Pvt. Ltd. Contacts People Marketing Workflows Campaigns Sales Pip…" at bounding box center [511, 237] width 1023 height 474
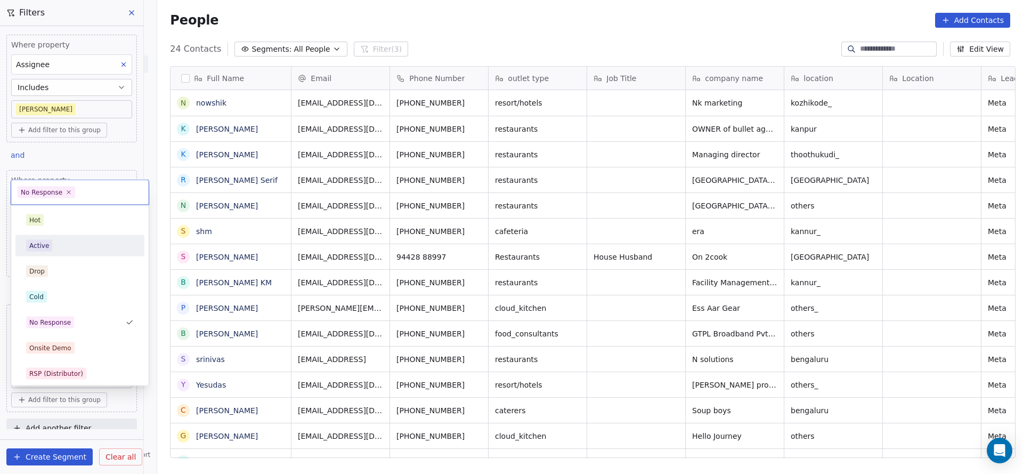
click at [85, 247] on div "Active" at bounding box center [80, 246] width 108 height 12
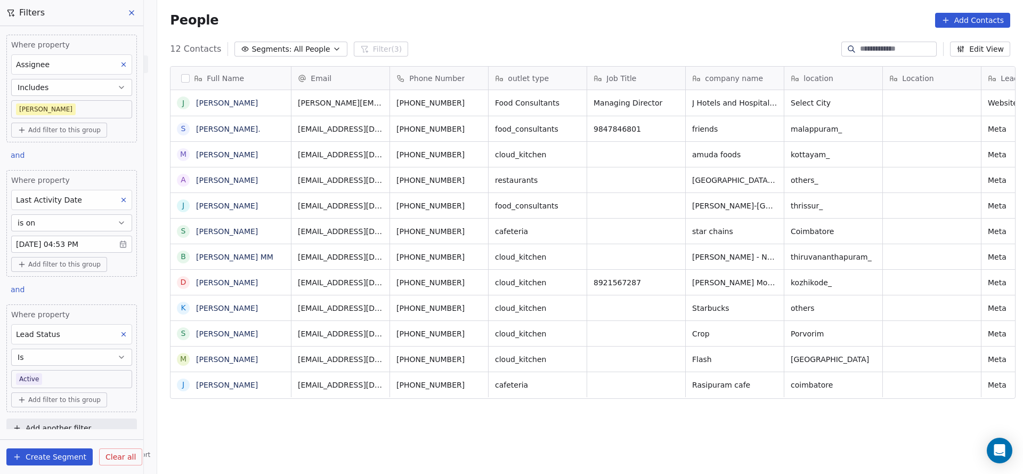
click at [74, 376] on body "On2Cook India Pvt. Ltd. Contacts People Marketing Workflows Campaigns Sales Pip…" at bounding box center [511, 237] width 1023 height 474
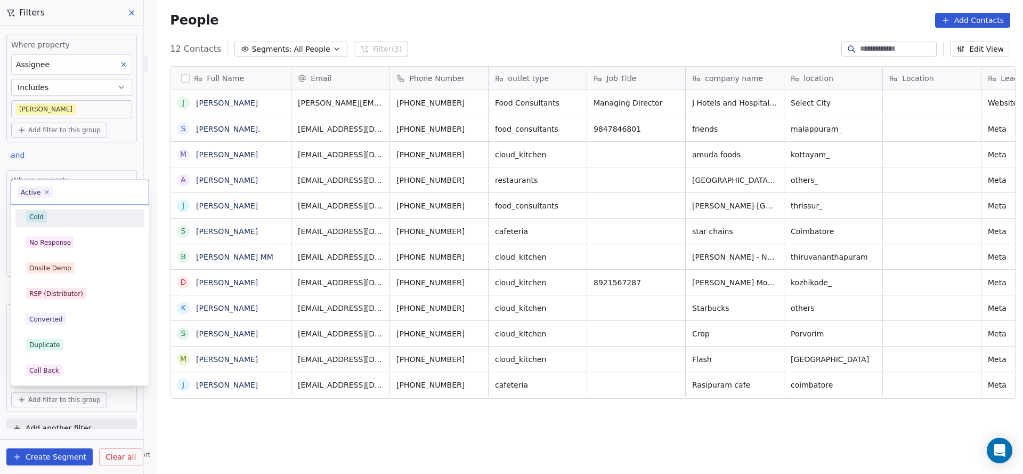
scroll to position [160, 0]
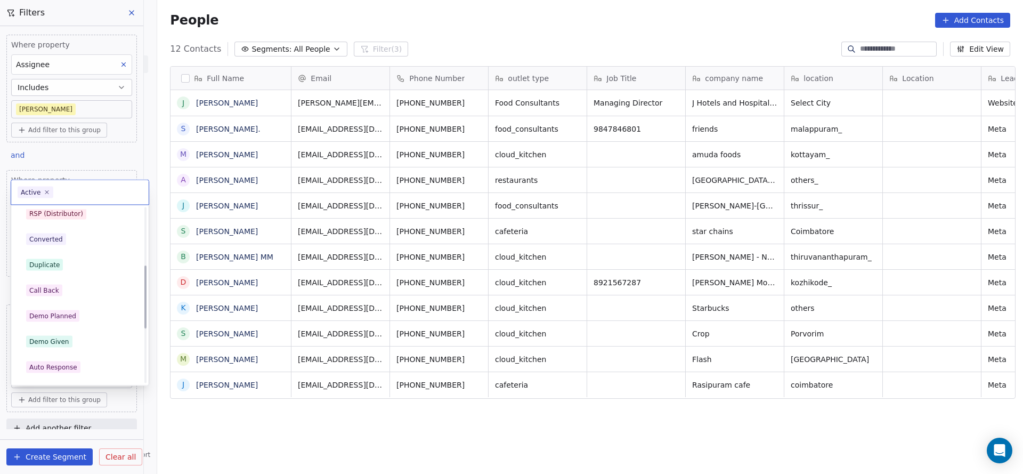
click at [83, 282] on div "Call Back" at bounding box center [80, 290] width 120 height 17
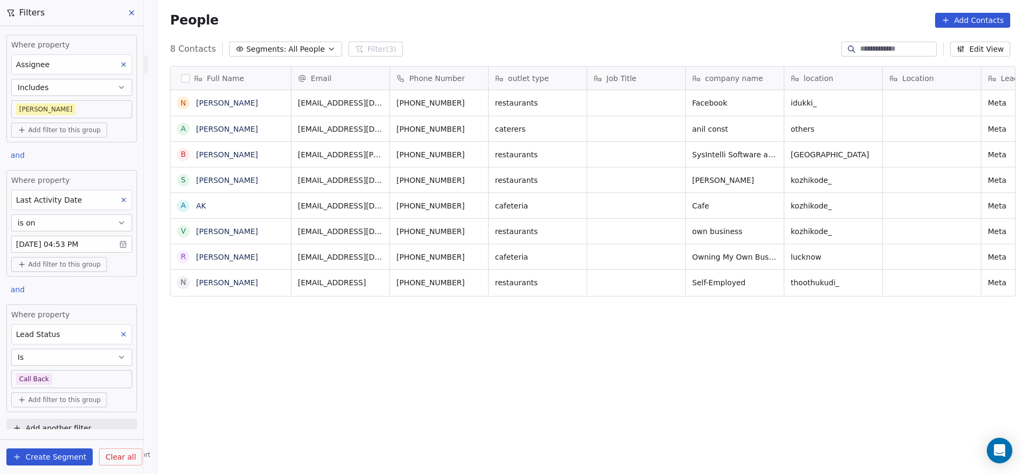
scroll to position [10, 0]
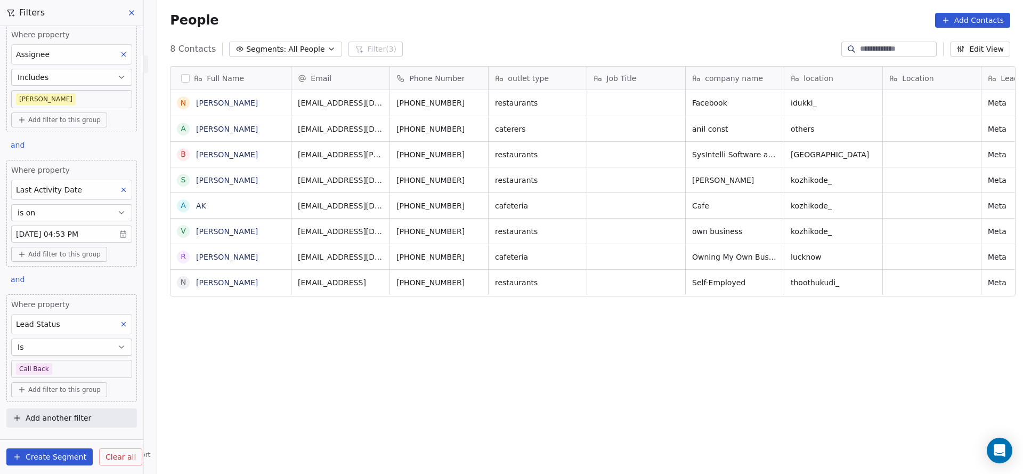
click at [69, 365] on body "On2Cook India Pvt. Ltd. Contacts People Marketing Workflows Campaigns Sales Pip…" at bounding box center [511, 237] width 1023 height 474
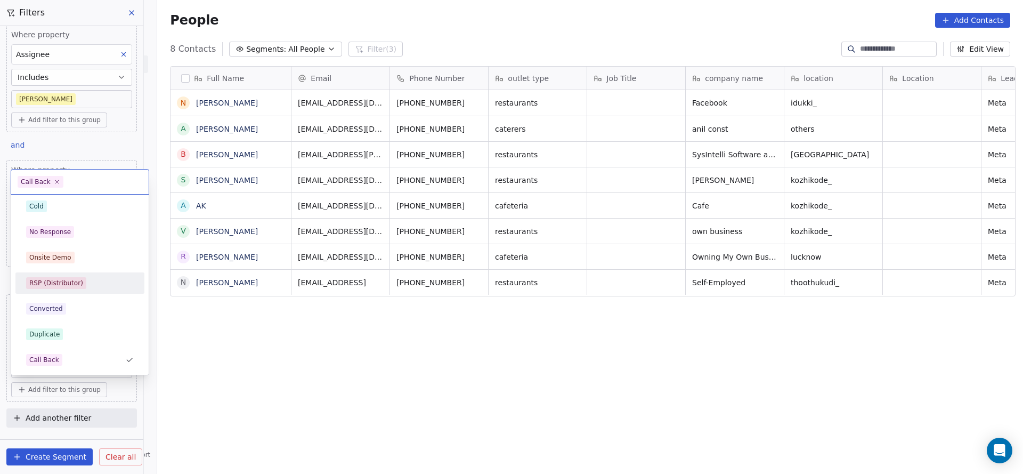
scroll to position [160, 0]
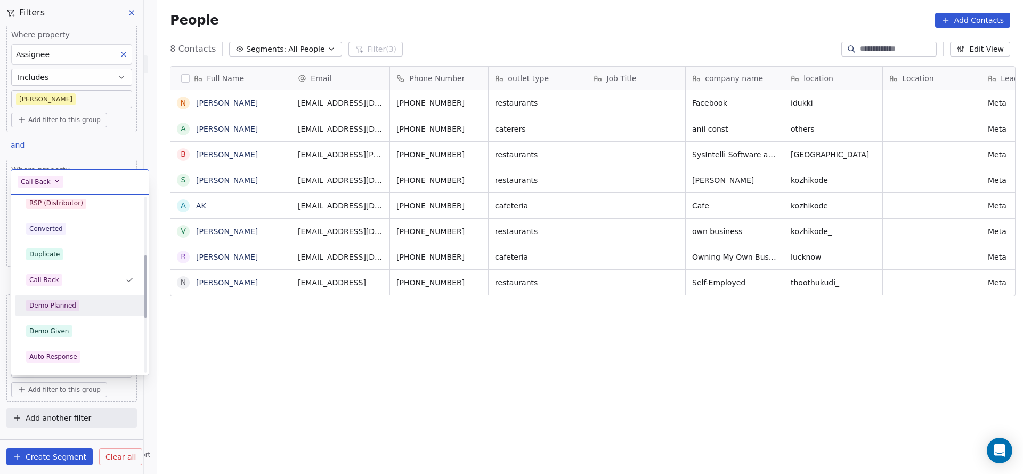
click at [79, 311] on div "Demo Planned" at bounding box center [80, 305] width 120 height 17
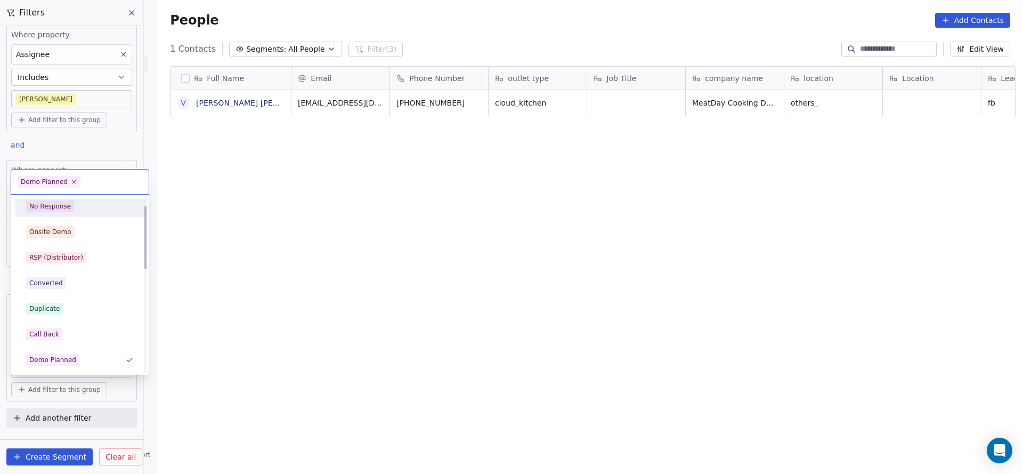
scroll to position [26, 0]
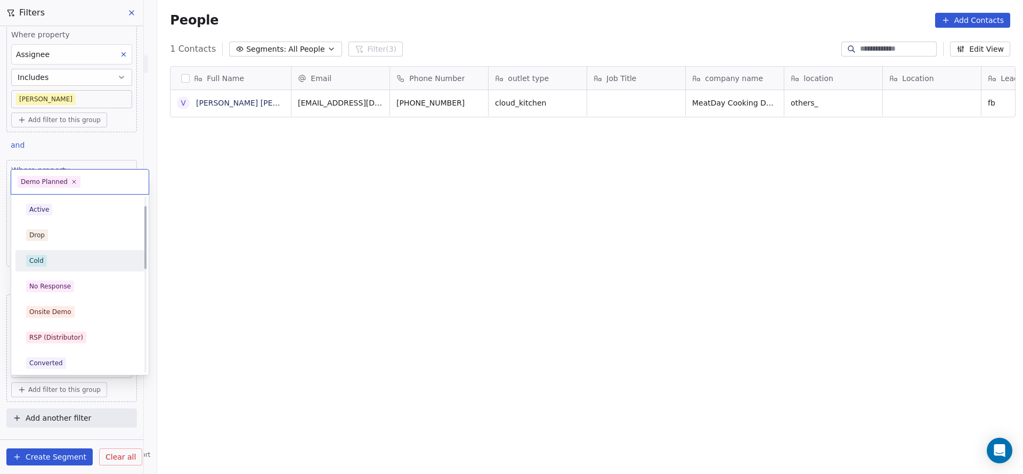
click at [77, 262] on div "Cold" at bounding box center [80, 261] width 108 height 12
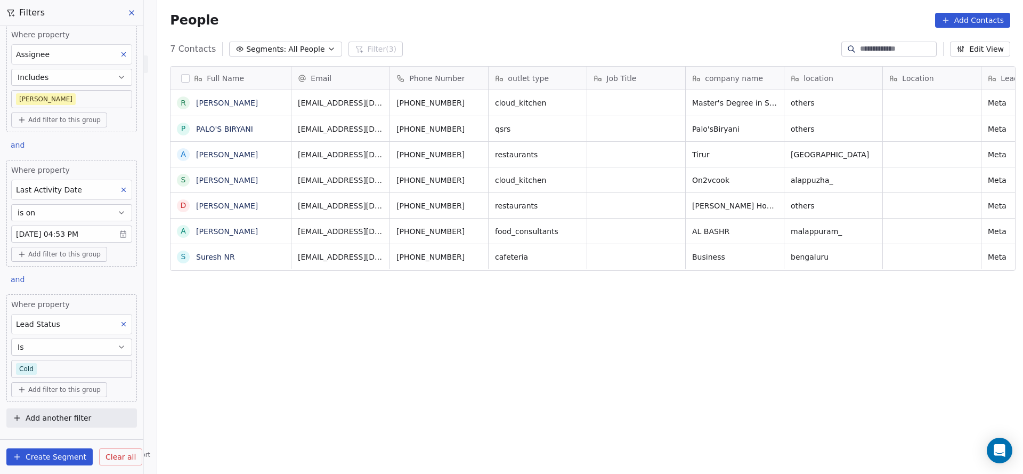
scroll to position [404, 858]
click at [117, 183] on button at bounding box center [124, 190] width 14 height 14
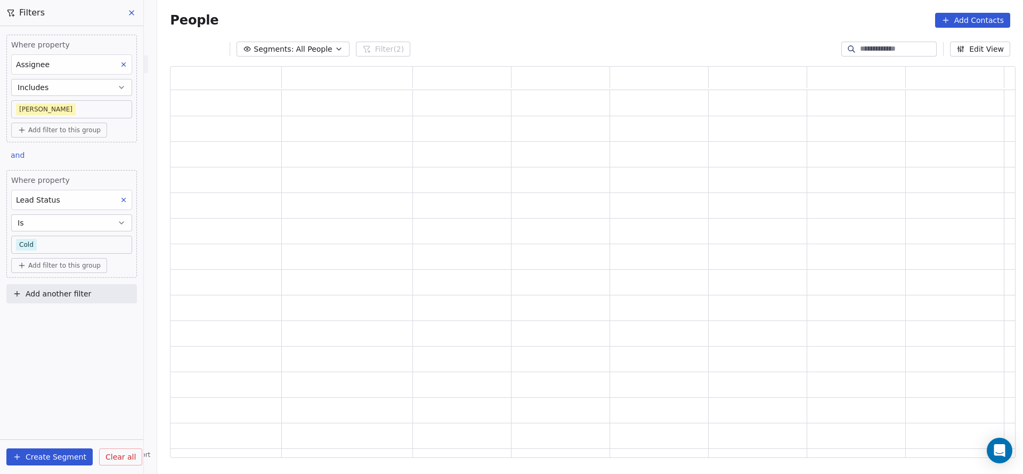
scroll to position [379, 833]
click at [122, 193] on button at bounding box center [124, 200] width 14 height 14
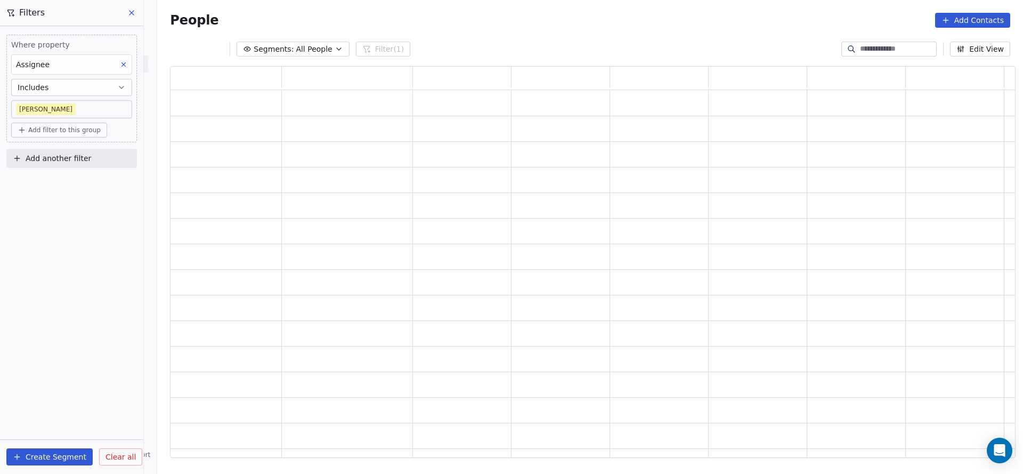
click at [86, 161] on span "Add another filter" at bounding box center [59, 158] width 66 height 11
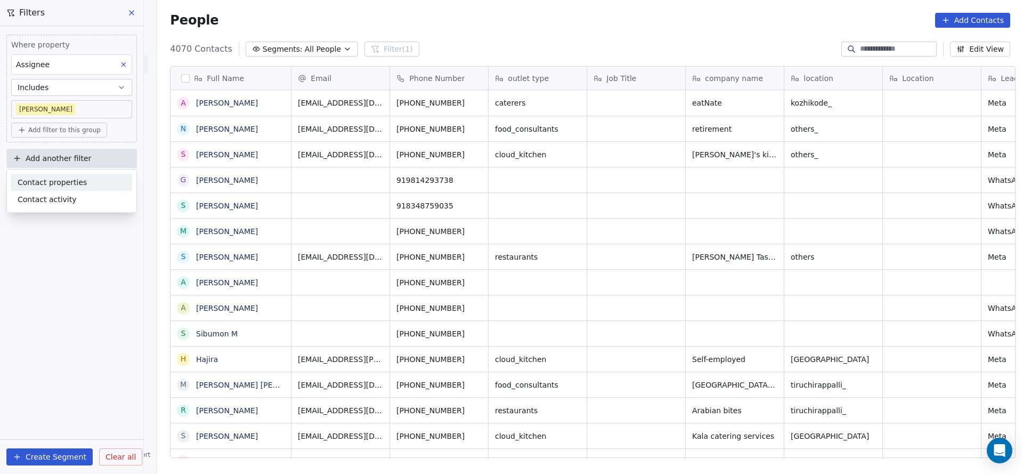
scroll to position [404, 858]
click at [81, 184] on div "Contact properties" at bounding box center [72, 182] width 108 height 11
type input "***"
click at [74, 217] on div "Created Date" at bounding box center [72, 220] width 108 height 11
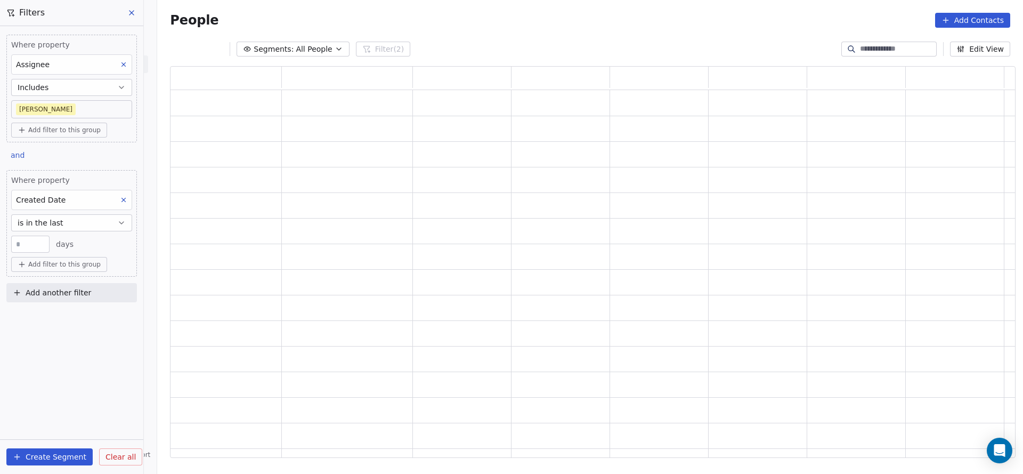
scroll to position [379, 833]
click at [74, 226] on button "is in the last" at bounding box center [71, 222] width 121 height 17
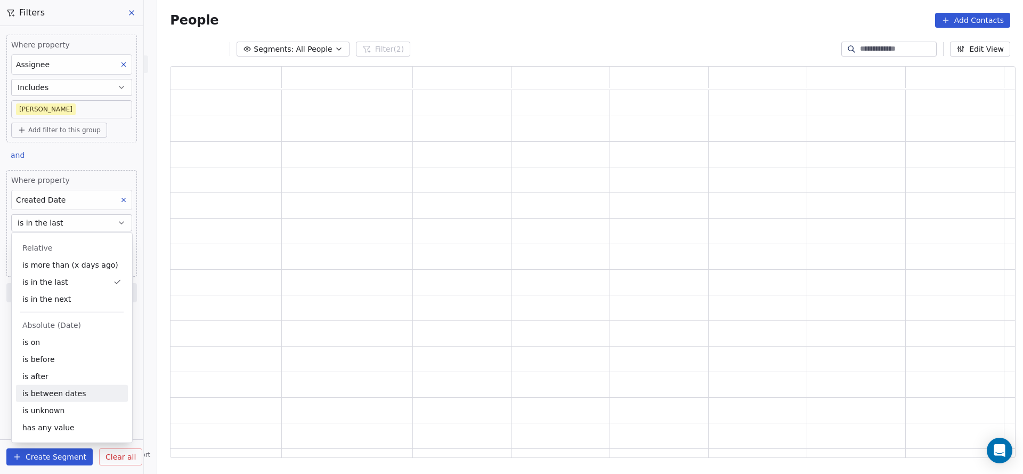
click at [55, 389] on div "is between dates" at bounding box center [72, 393] width 112 height 17
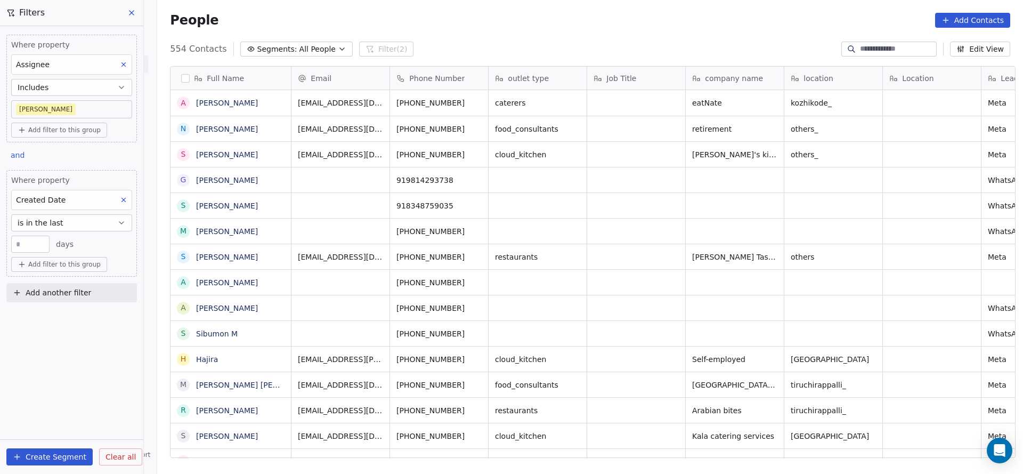
scroll to position [404, 858]
click at [83, 223] on button "is in the last" at bounding box center [71, 222] width 121 height 17
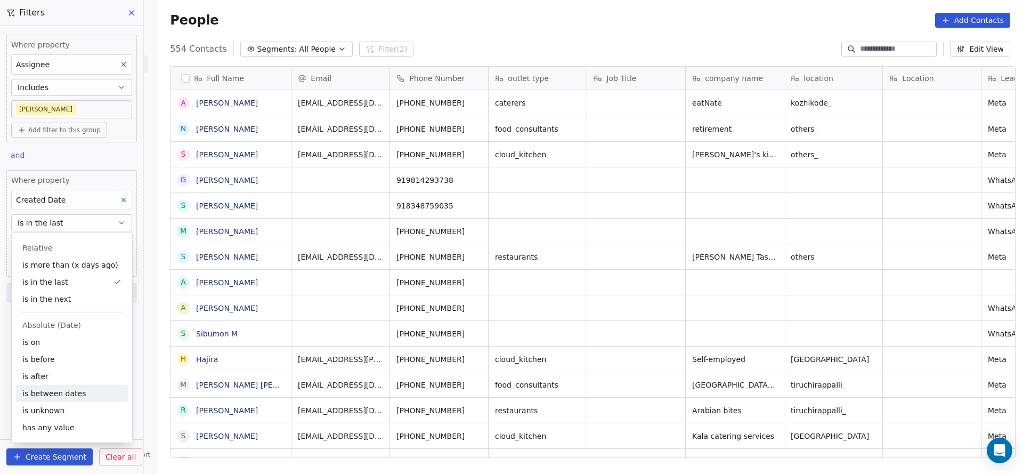
click at [66, 389] on div "is between dates" at bounding box center [72, 393] width 112 height 17
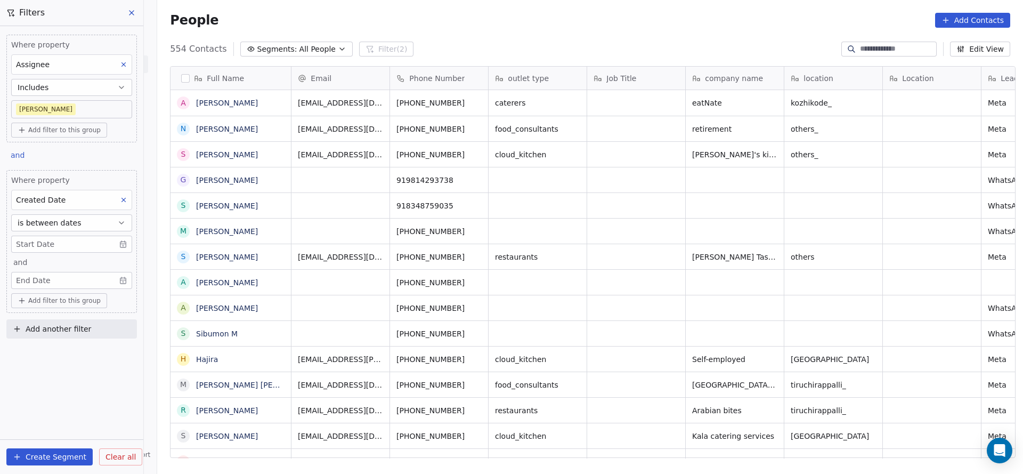
click at [94, 247] on body "On2Cook India Pvt. Ltd. Contacts People Marketing Workflows Campaigns Sales Pip…" at bounding box center [511, 237] width 1023 height 474
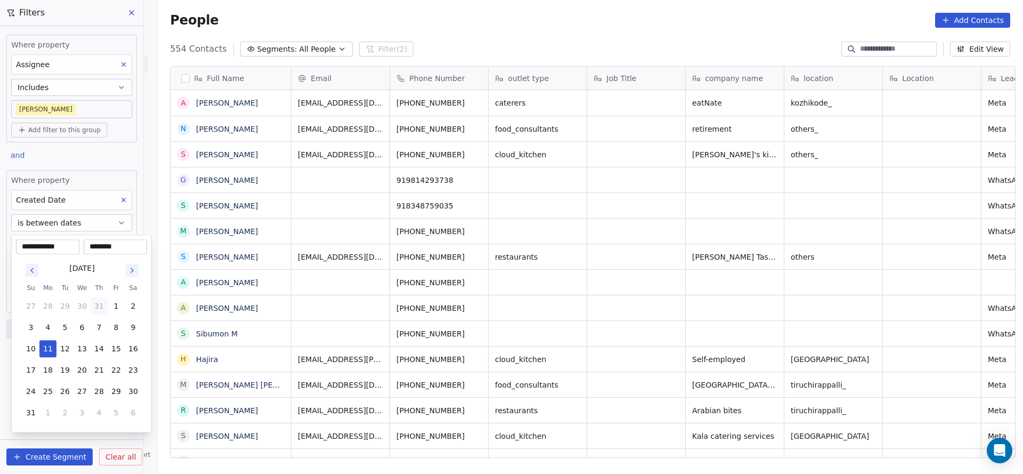
click at [95, 299] on button "31" at bounding box center [99, 305] width 17 height 17
type input "**********"
click at [107, 249] on input "********" at bounding box center [115, 246] width 59 height 11
type input "********"
click at [295, 303] on html "On2Cook India Pvt. Ltd. Contacts People Marketing Workflows Campaigns Sales Pip…" at bounding box center [511, 237] width 1023 height 474
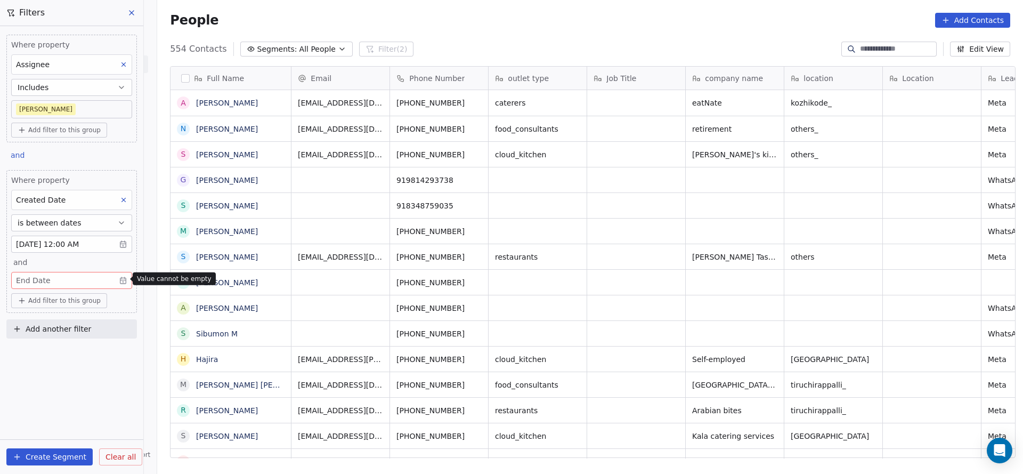
click at [101, 277] on body "On2Cook India Pvt. Ltd. Contacts People Marketing Workflows Campaigns Sales Pip…" at bounding box center [511, 237] width 1023 height 474
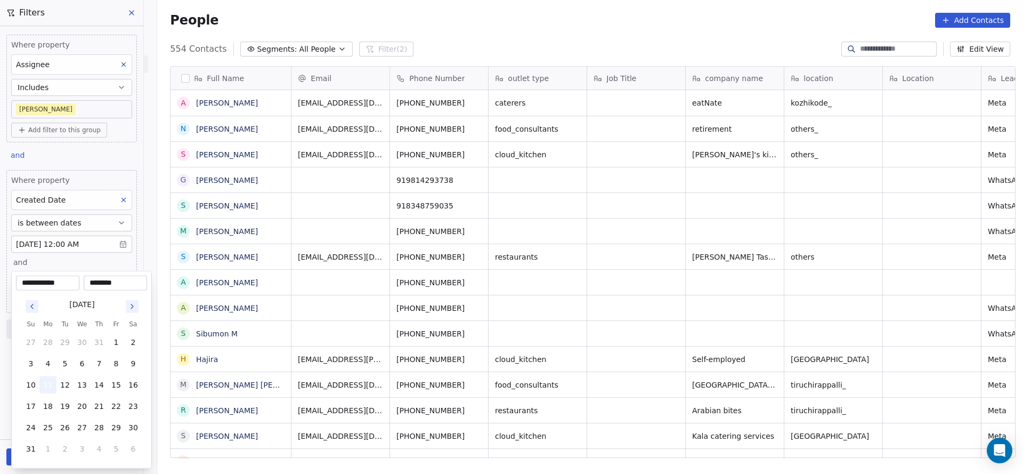
click at [45, 387] on button "11" at bounding box center [47, 384] width 17 height 17
click at [566, 337] on html "On2Cook India Pvt. Ltd. Contacts People Marketing Workflows Campaigns Sales Pip…" at bounding box center [511, 237] width 1023 height 474
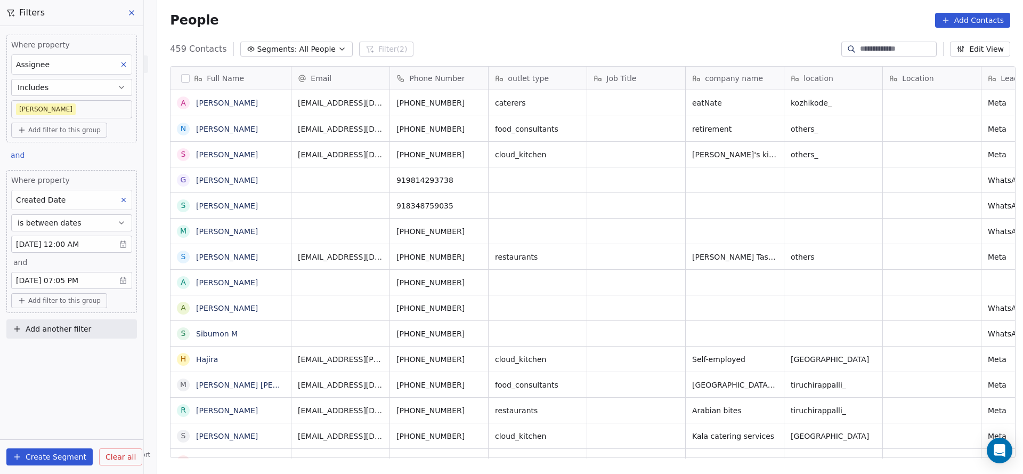
click at [94, 322] on button "Add another filter" at bounding box center [71, 328] width 131 height 19
click at [78, 351] on span "Contact properties" at bounding box center [52, 351] width 69 height 11
type input "****"
click at [75, 429] on div "Notes" at bounding box center [71, 423] width 121 height 17
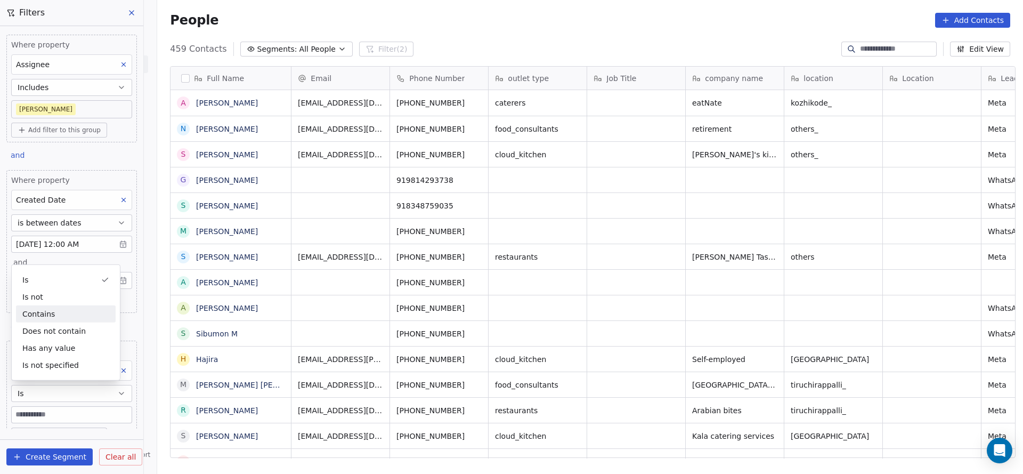
click at [81, 316] on div "Contains" at bounding box center [66, 313] width 100 height 17
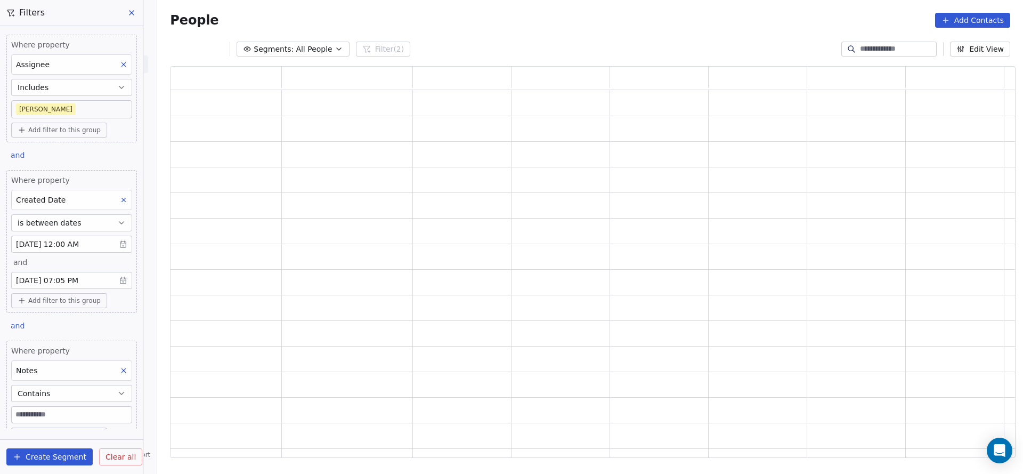
scroll to position [379, 833]
click at [48, 411] on input at bounding box center [72, 414] width 120 height 16
type input "*"
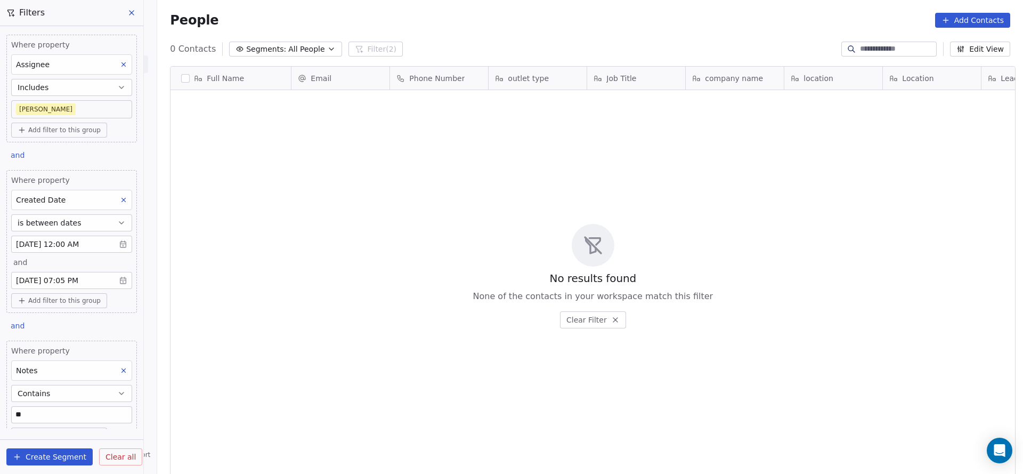
scroll to position [404, 858]
type input "*********"
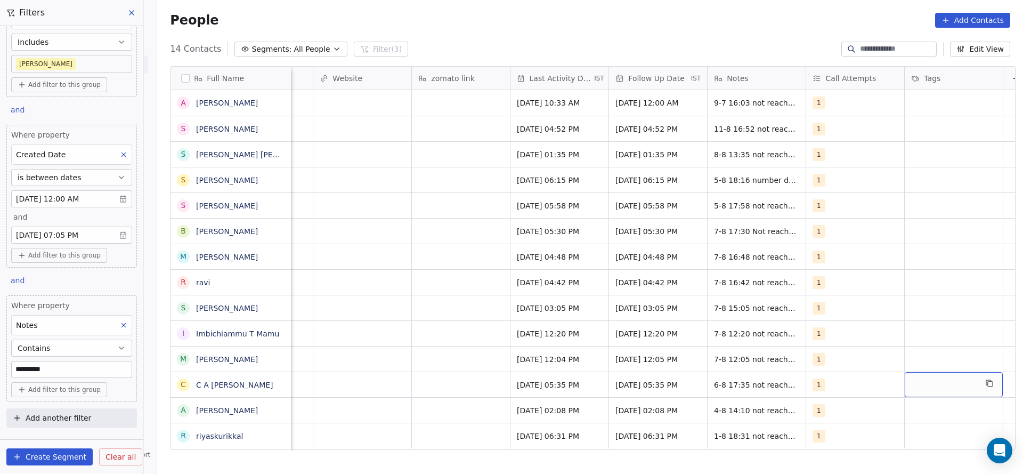
scroll to position [12, 1259]
click at [50, 361] on input "*********" at bounding box center [72, 369] width 120 height 16
click at [14, 370] on input "*********" at bounding box center [72, 369] width 120 height 16
click at [48, 362] on input "*********" at bounding box center [72, 369] width 120 height 16
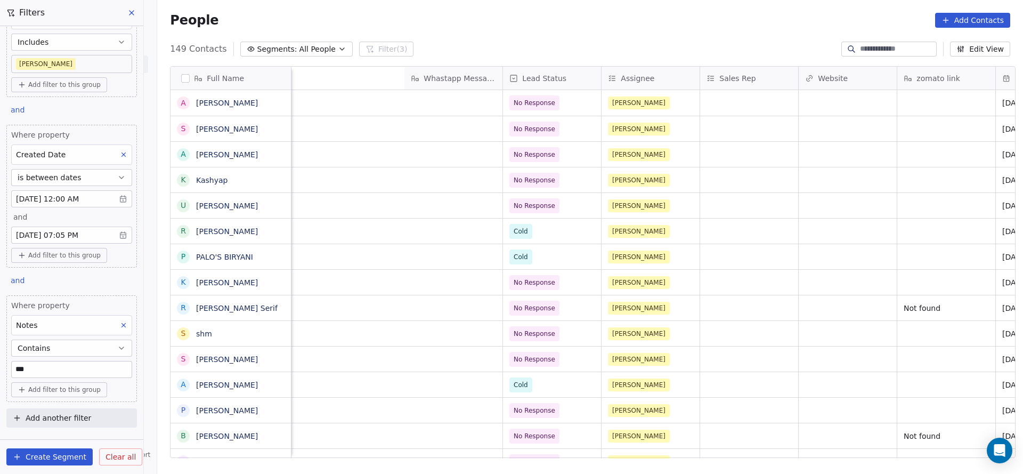
scroll to position [0, 1285]
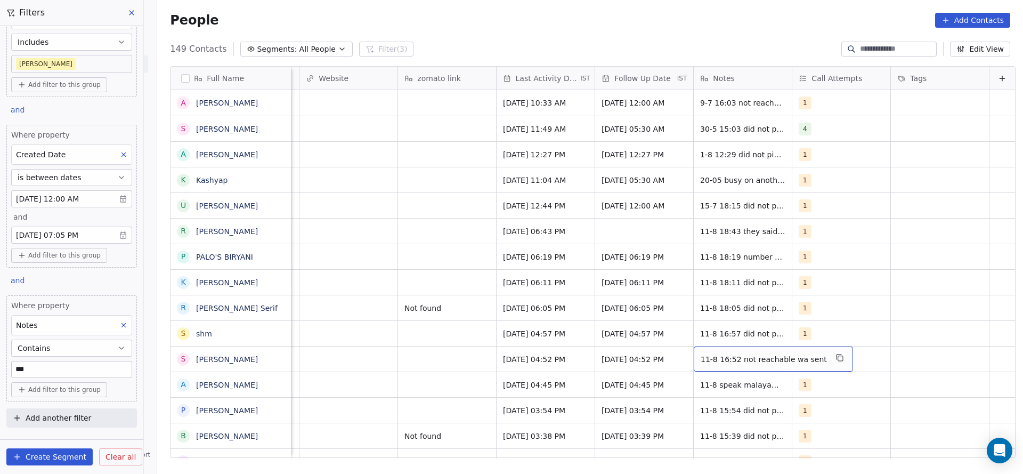
click at [67, 366] on input "***" at bounding box center [72, 369] width 120 height 16
type input "*"
type input "****"
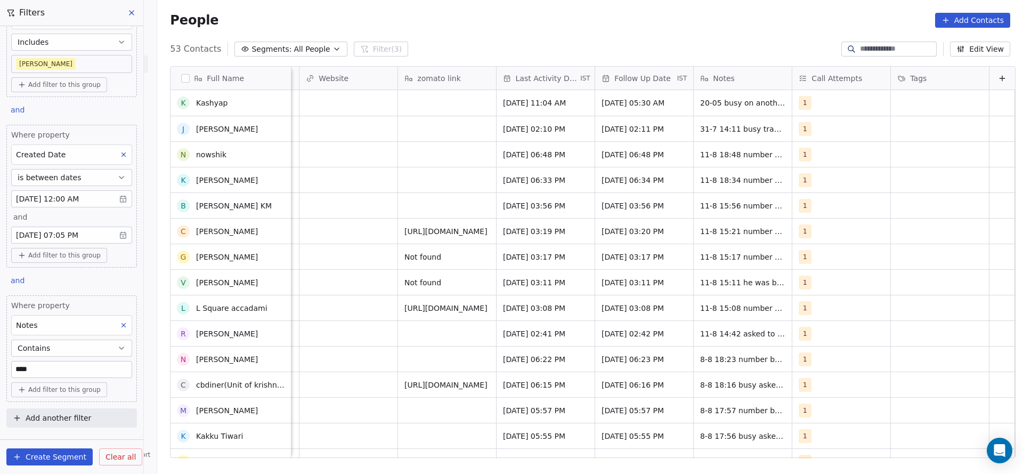
scroll to position [240, 0]
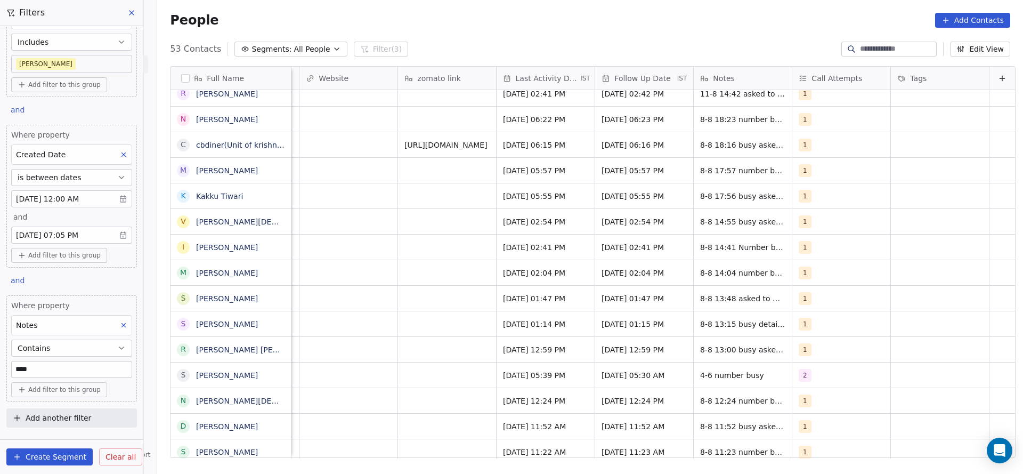
click at [66, 369] on input "****" at bounding box center [72, 369] width 120 height 16
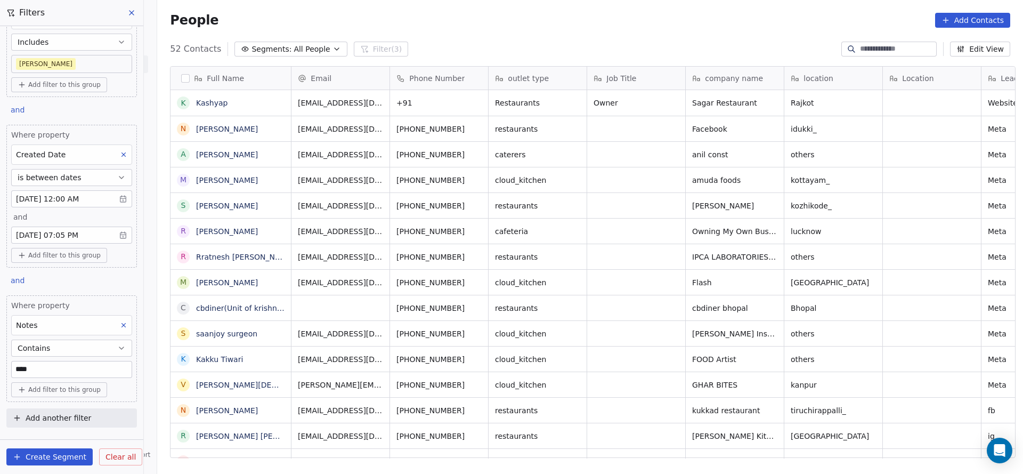
scroll to position [404, 858]
click at [75, 371] on input "****" at bounding box center [72, 369] width 120 height 16
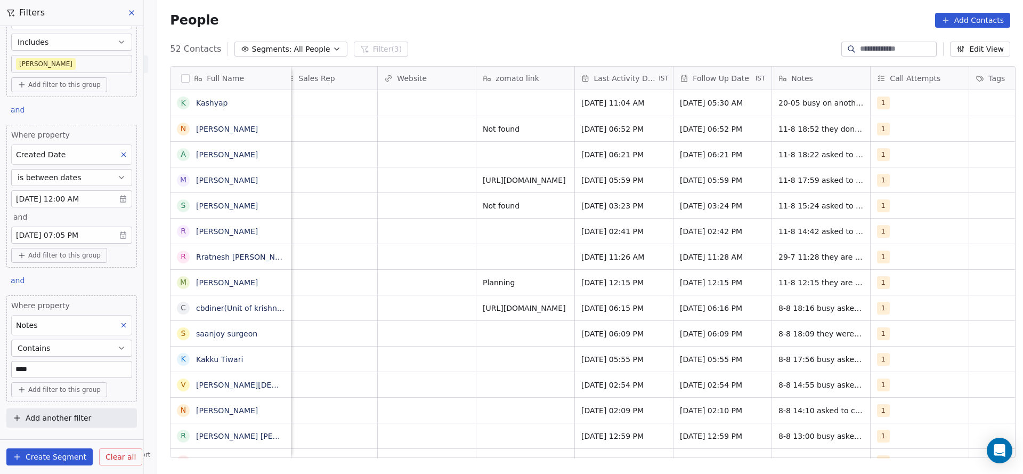
scroll to position [0, 1269]
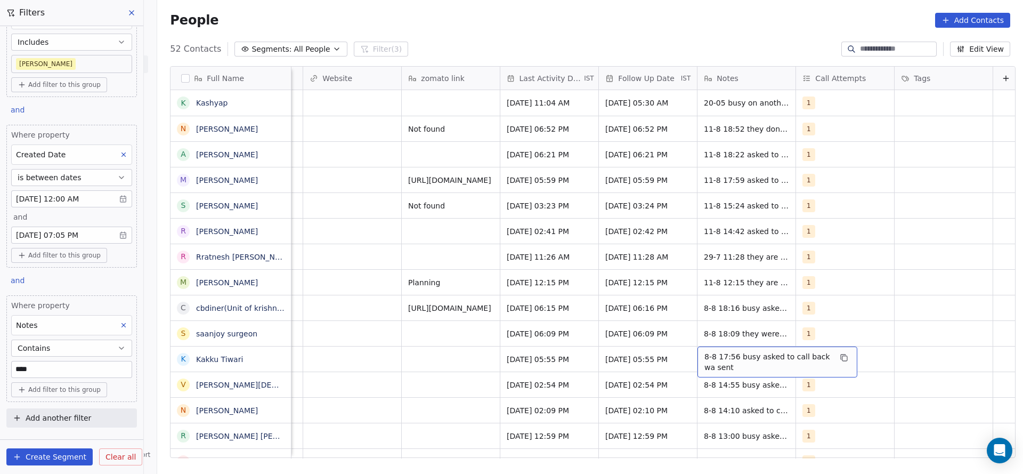
click at [42, 364] on input "****" at bounding box center [72, 369] width 120 height 16
type input "*"
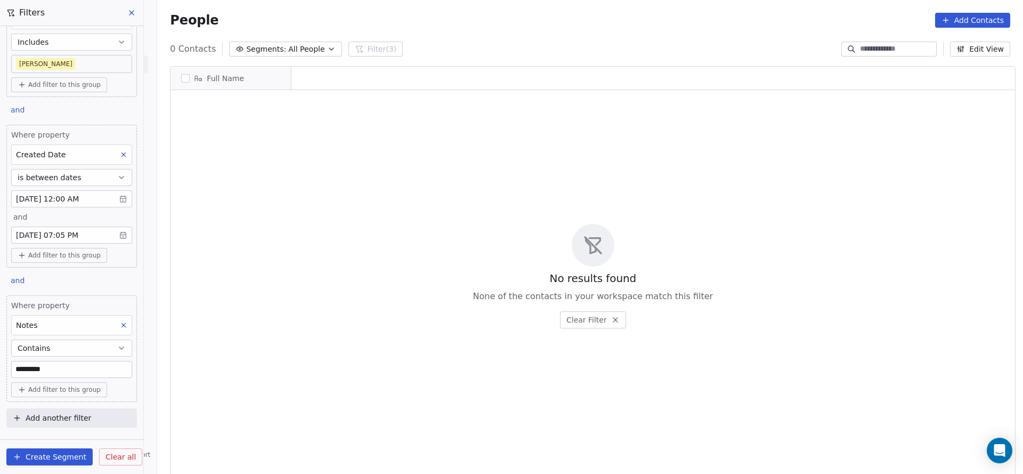
scroll to position [404, 858]
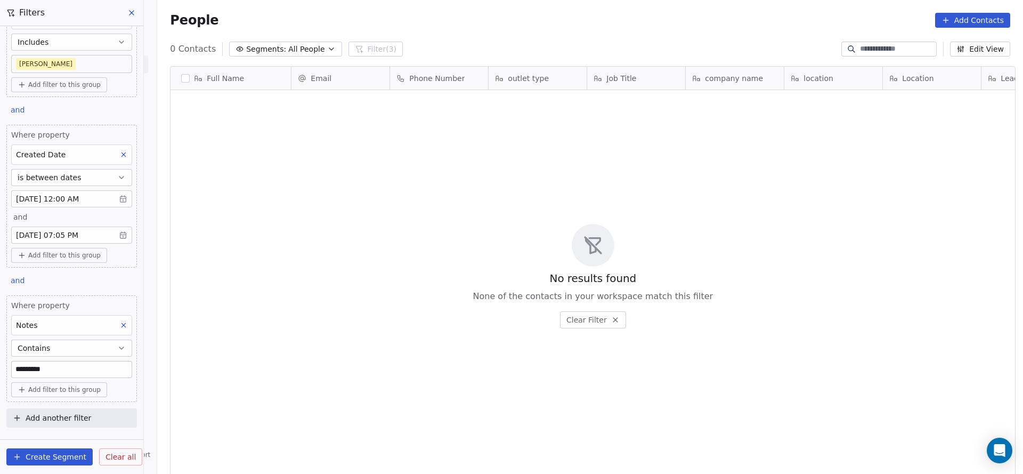
click at [22, 371] on input "*********" at bounding box center [72, 369] width 120 height 16
type input "*********"
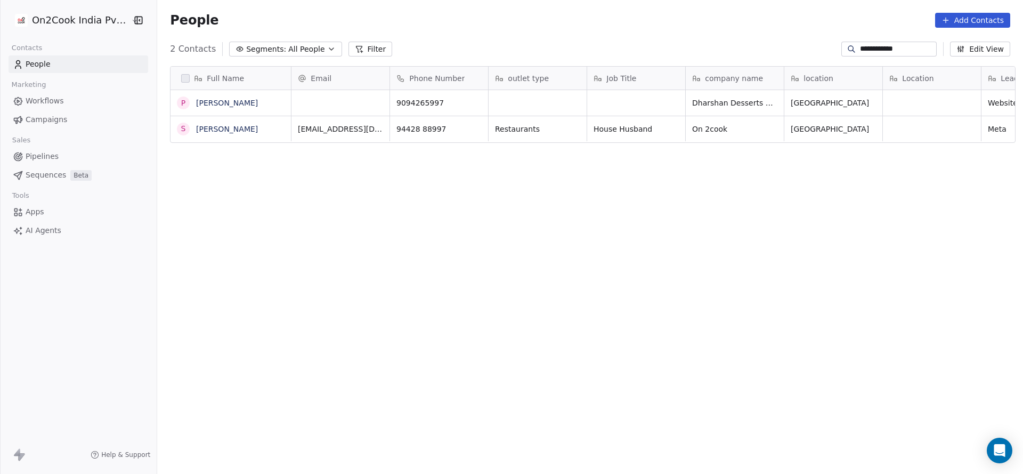
scroll to position [404, 858]
